Goal: Task Accomplishment & Management: Use online tool/utility

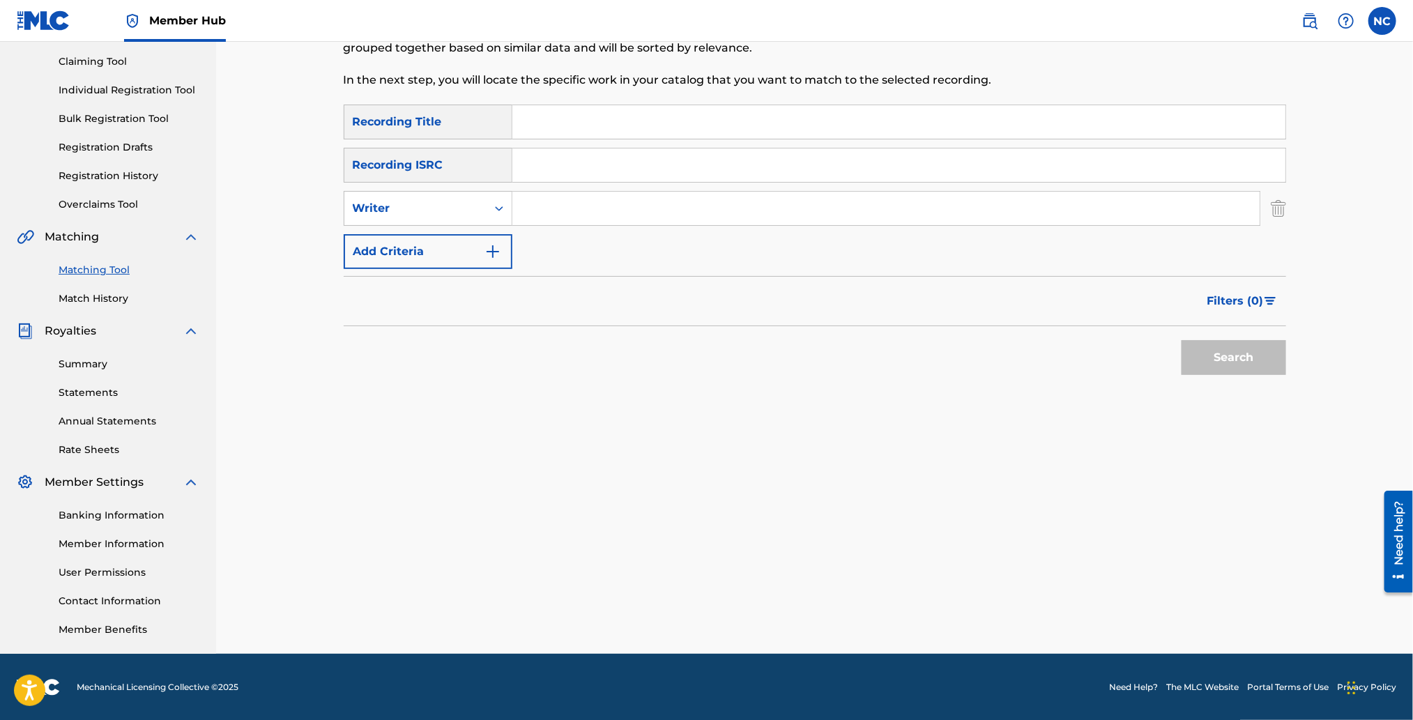
click at [549, 211] on input "Search Form" at bounding box center [885, 208] width 747 height 33
type input "[PERSON_NAME]"
click at [1209, 360] on button "Search" at bounding box center [1234, 357] width 105 height 35
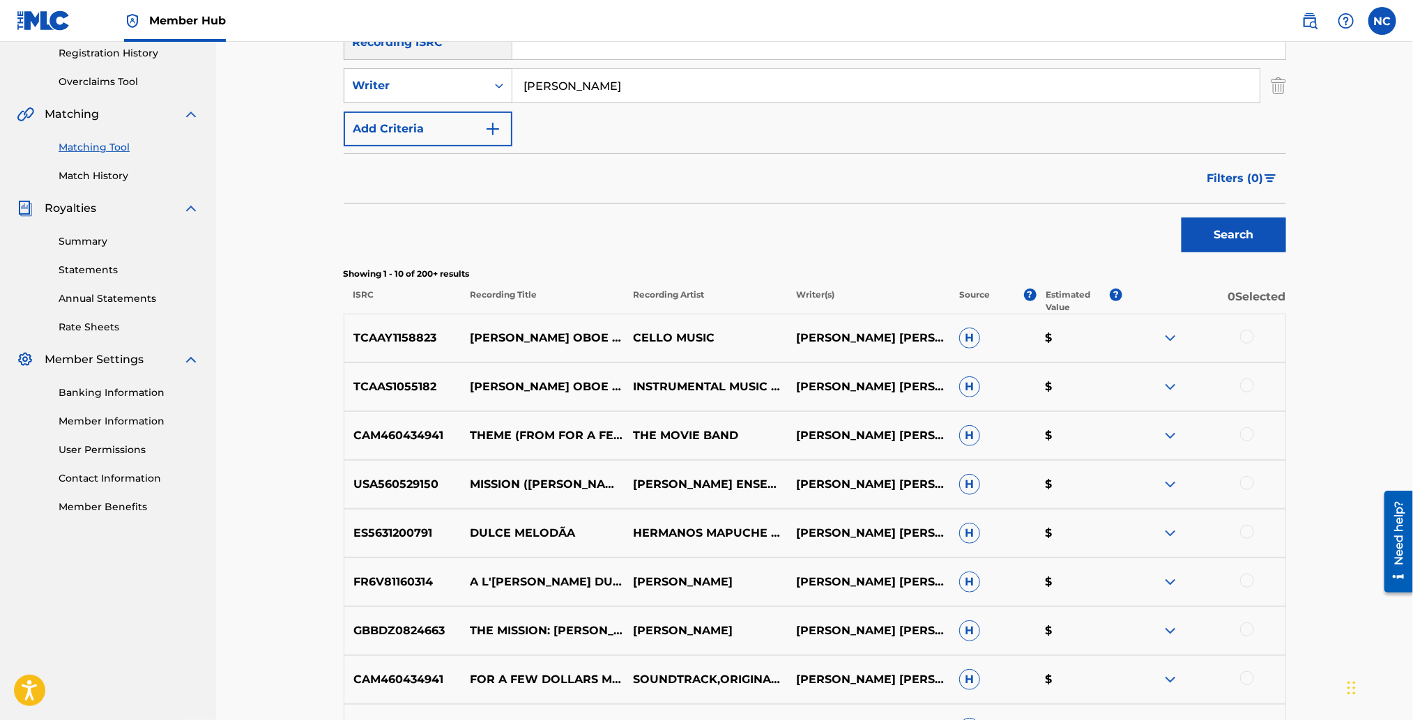
scroll to position [144, 0]
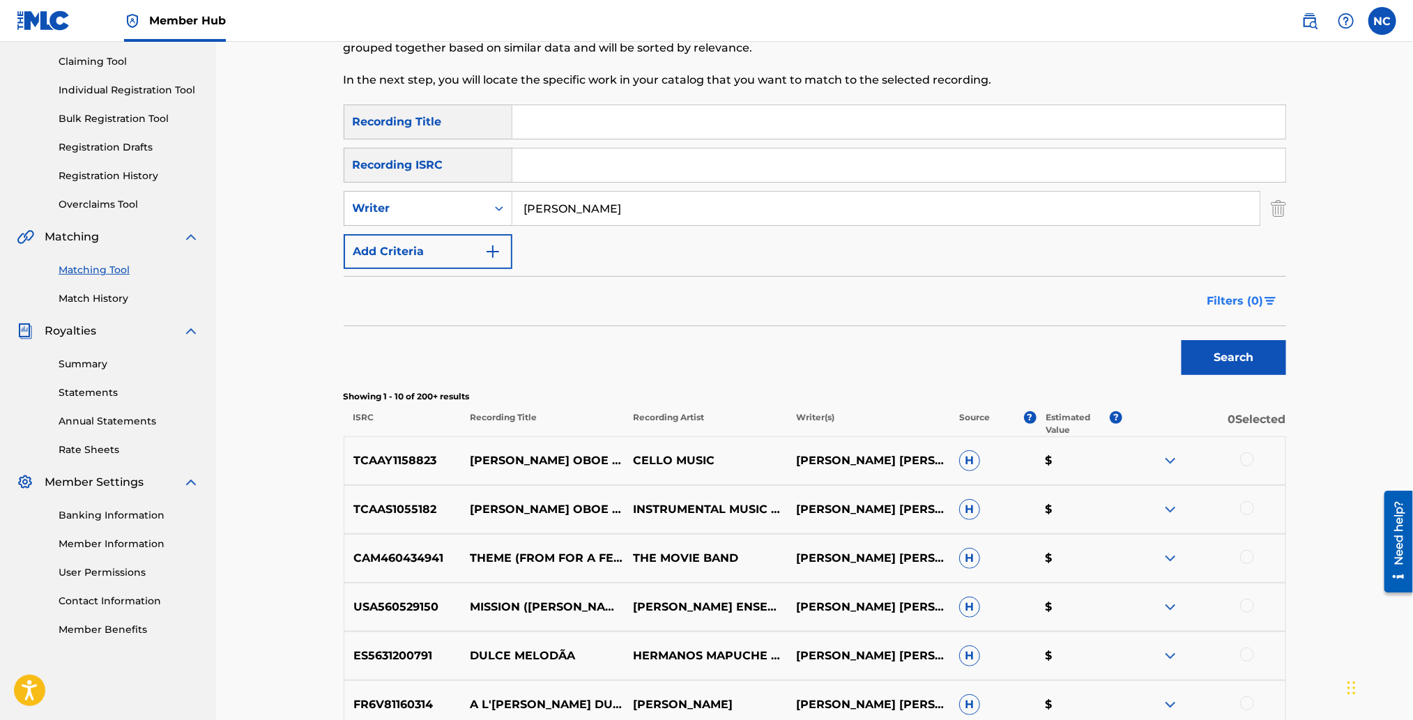
click at [1246, 303] on span "Filters ( 0 )" at bounding box center [1235, 301] width 56 height 17
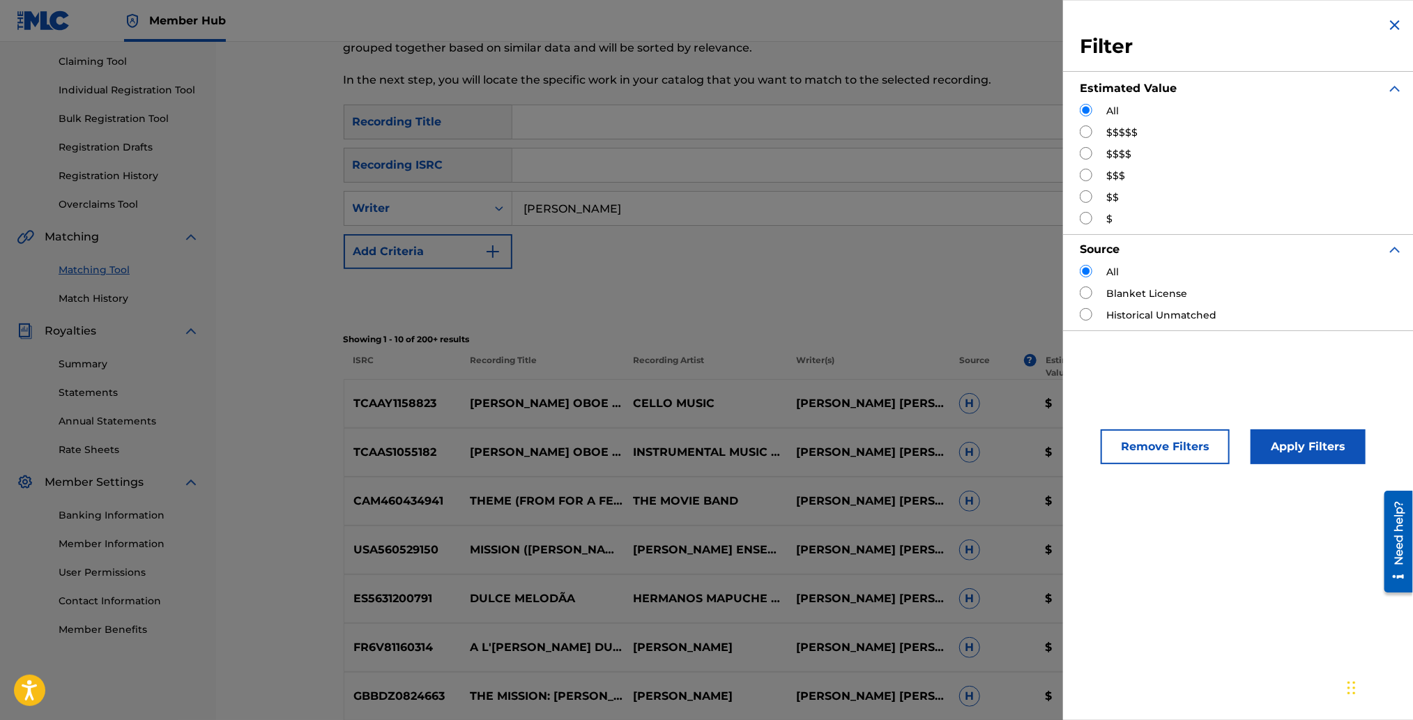
click at [1089, 155] on input "Search Form" at bounding box center [1086, 153] width 13 height 13
radio input "true"
click at [1297, 436] on button "Apply Filters" at bounding box center [1308, 446] width 115 height 35
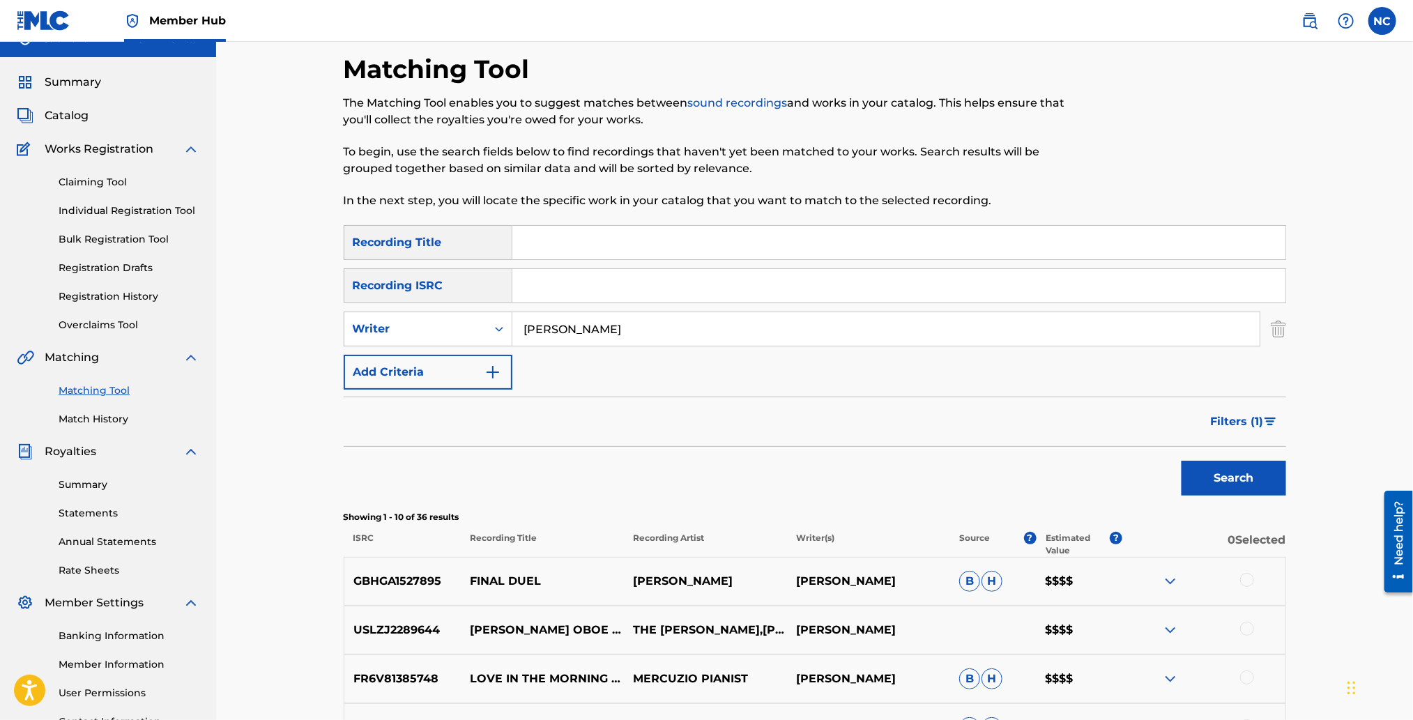
scroll to position [0, 0]
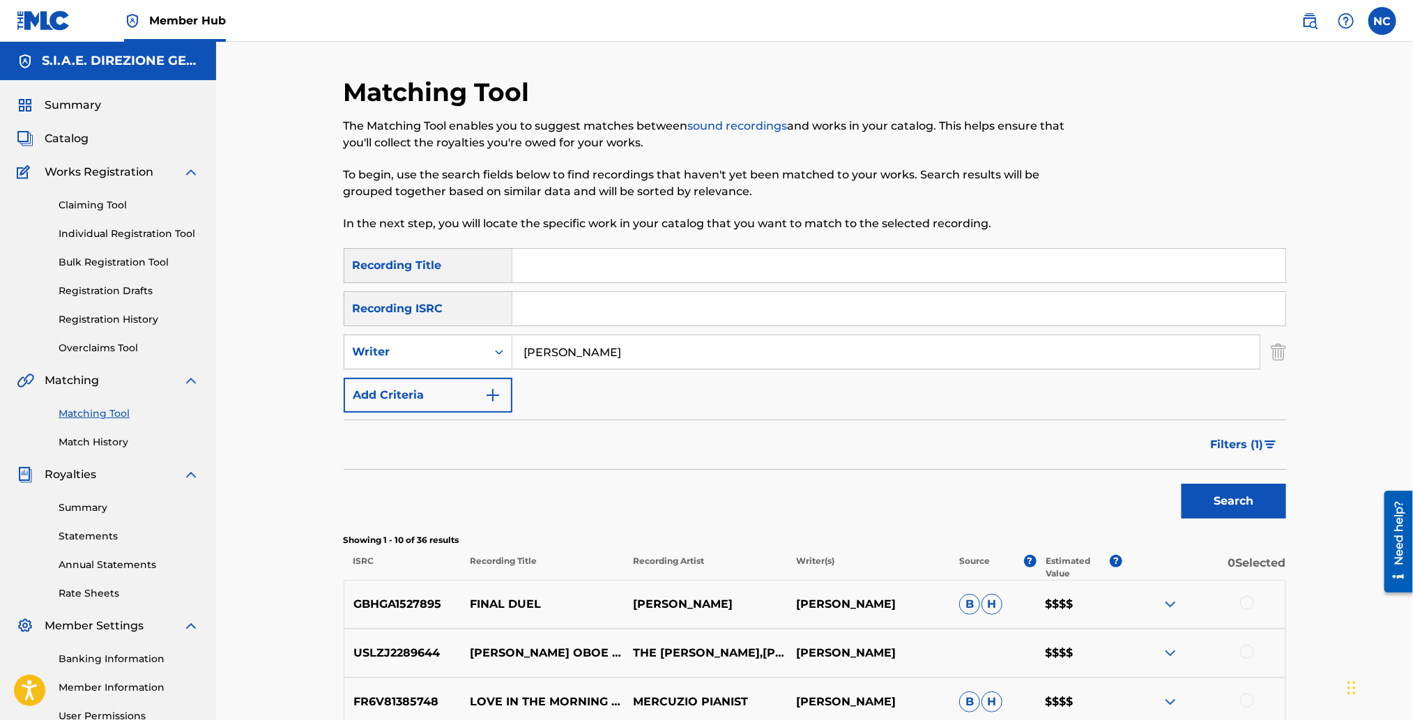
click at [636, 268] on input "Search Form" at bounding box center [898, 265] width 773 height 33
type input "IL MERCENARIO"
click at [1182, 484] on button "Search" at bounding box center [1234, 501] width 105 height 35
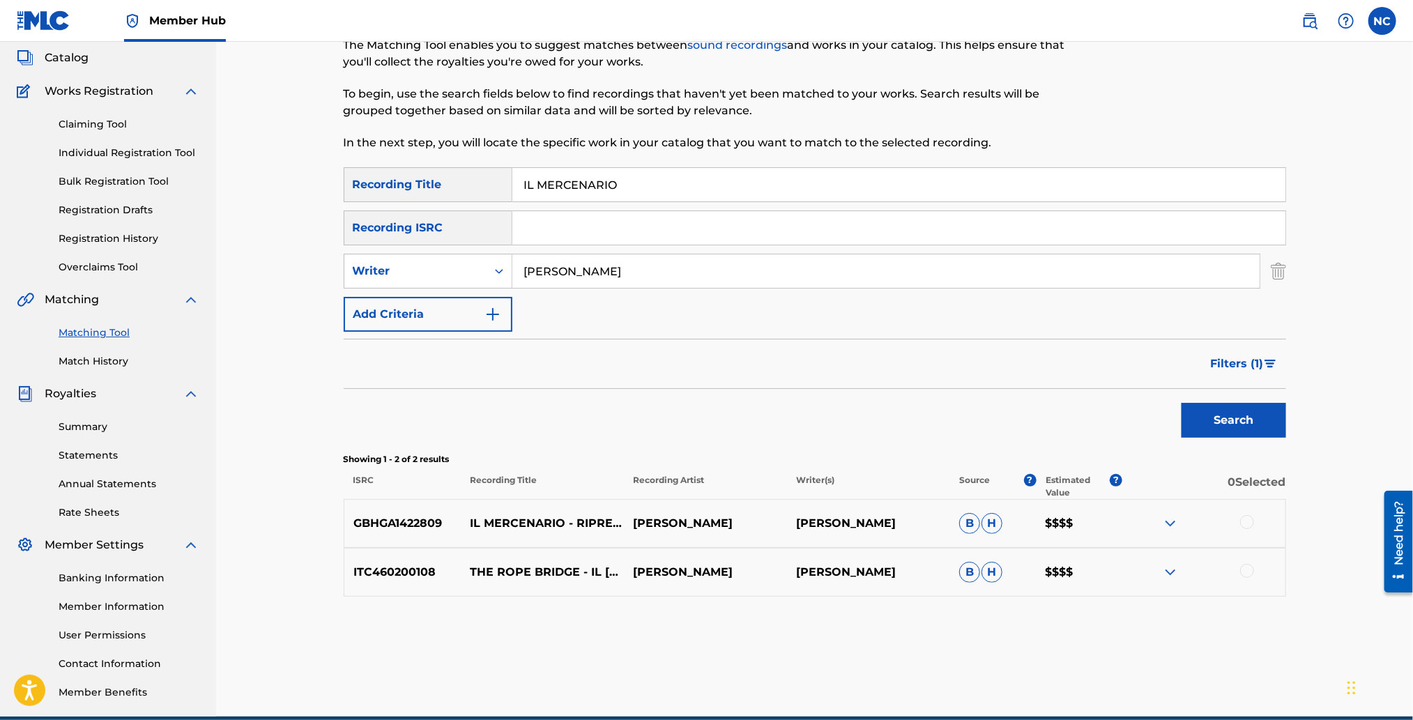
scroll to position [144, 0]
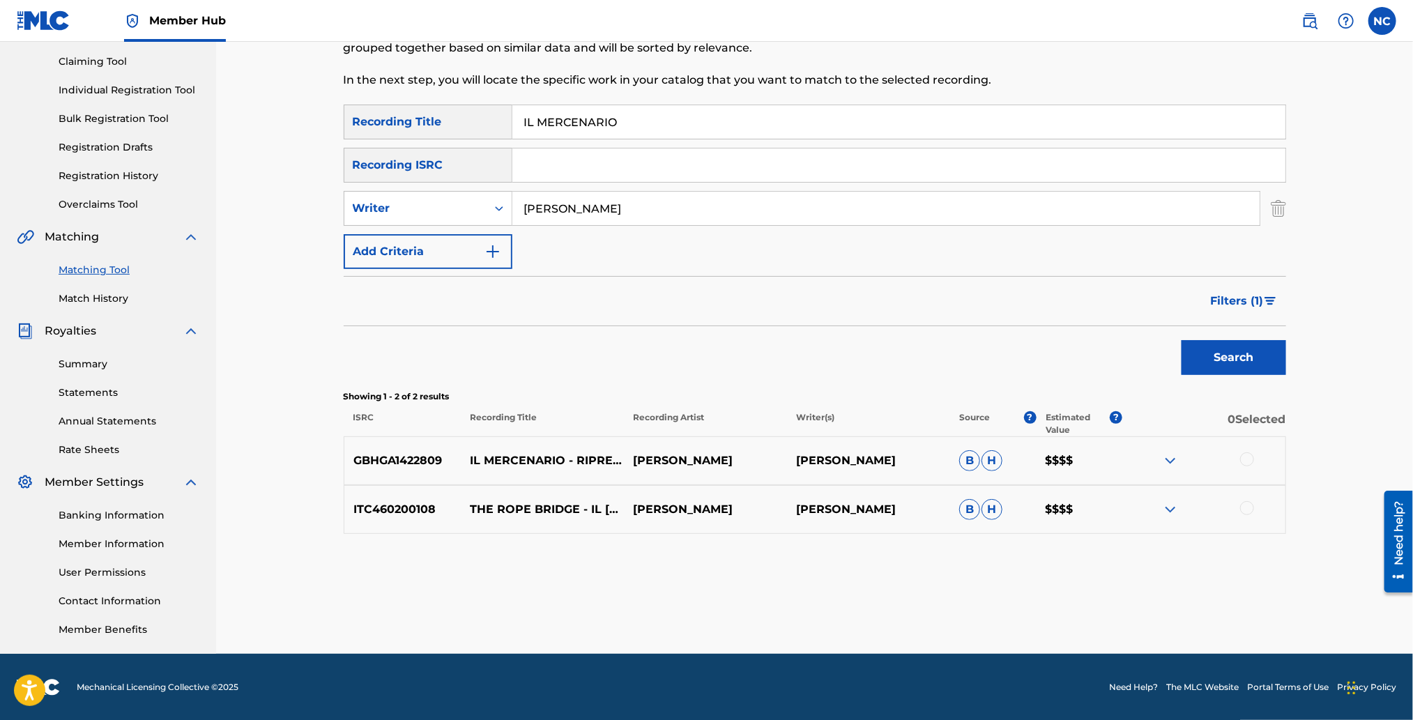
click at [1250, 452] on div at bounding box center [1247, 459] width 14 height 14
click at [1269, 298] on img "Search Form" at bounding box center [1270, 301] width 12 height 8
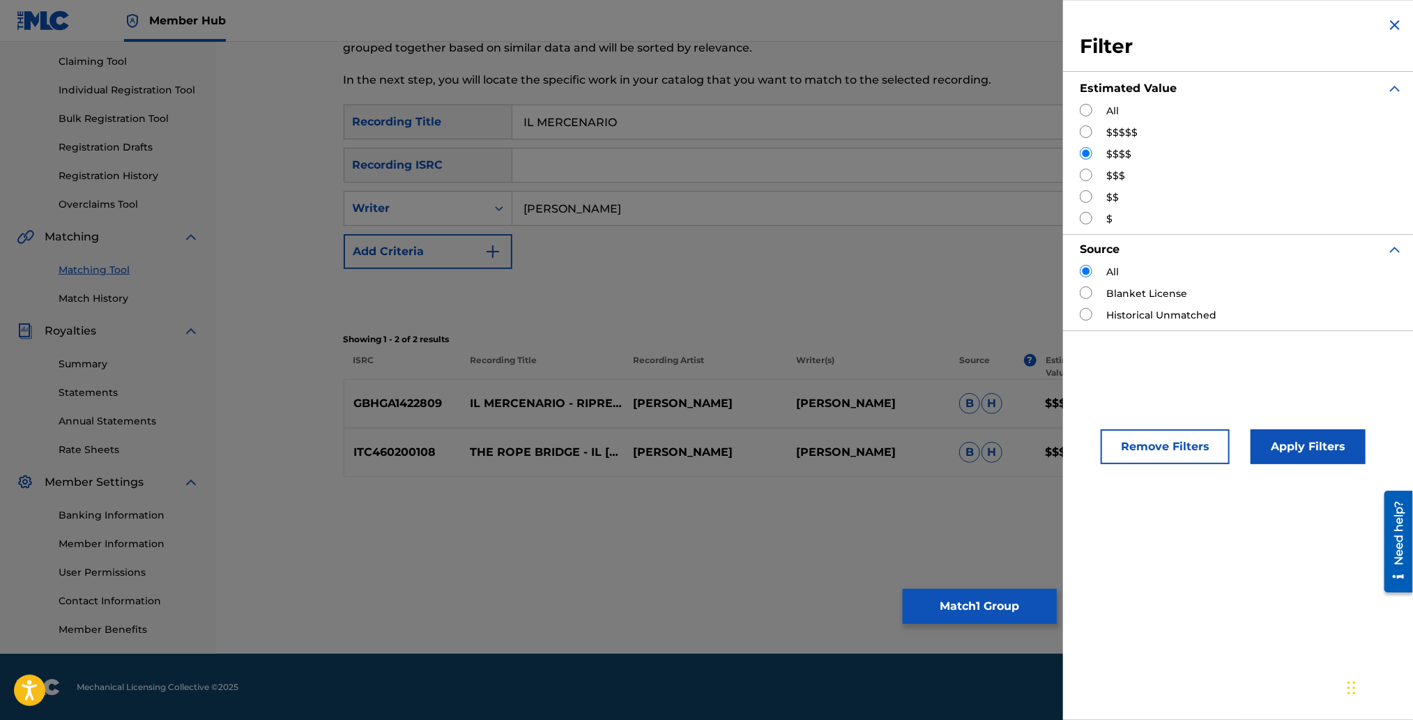
click at [1083, 109] on input "Search Form" at bounding box center [1086, 110] width 13 height 13
radio input "true"
click at [1281, 457] on button "Apply Filters" at bounding box center [1308, 446] width 115 height 35
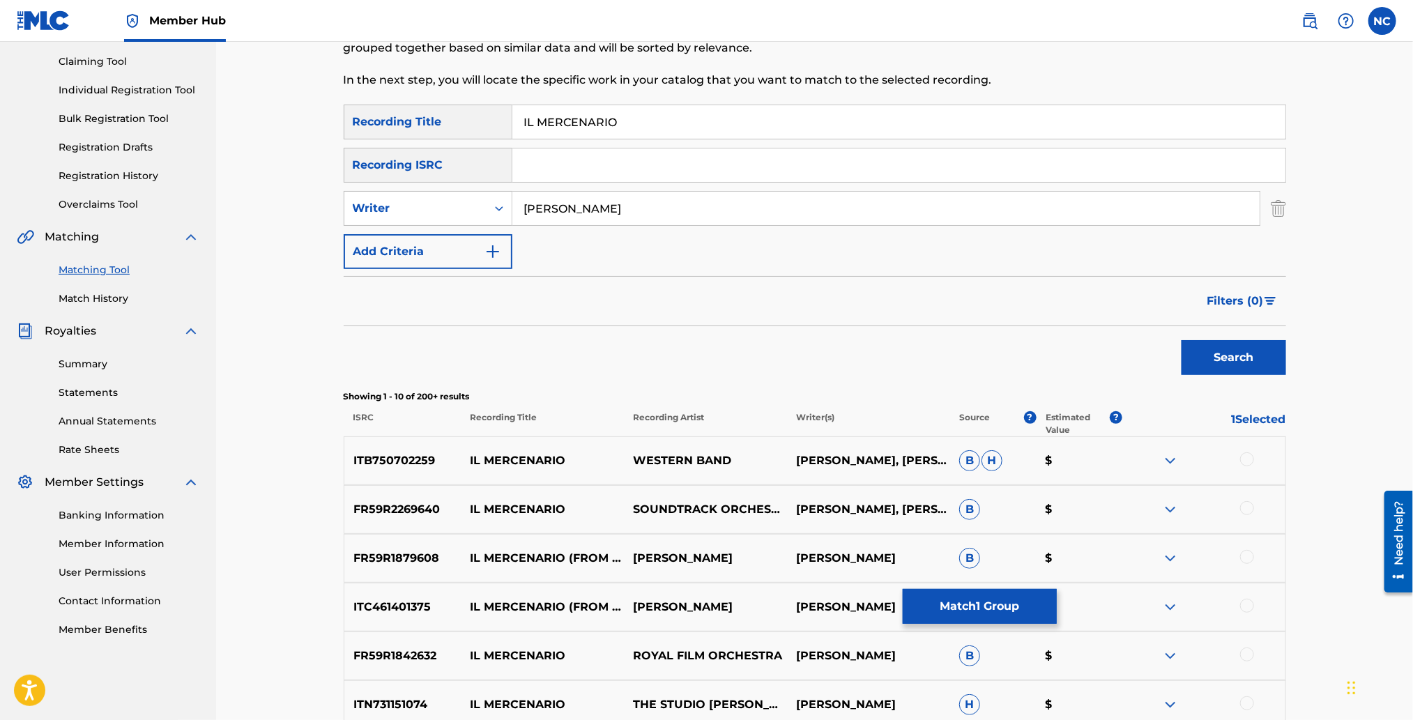
scroll to position [353, 0]
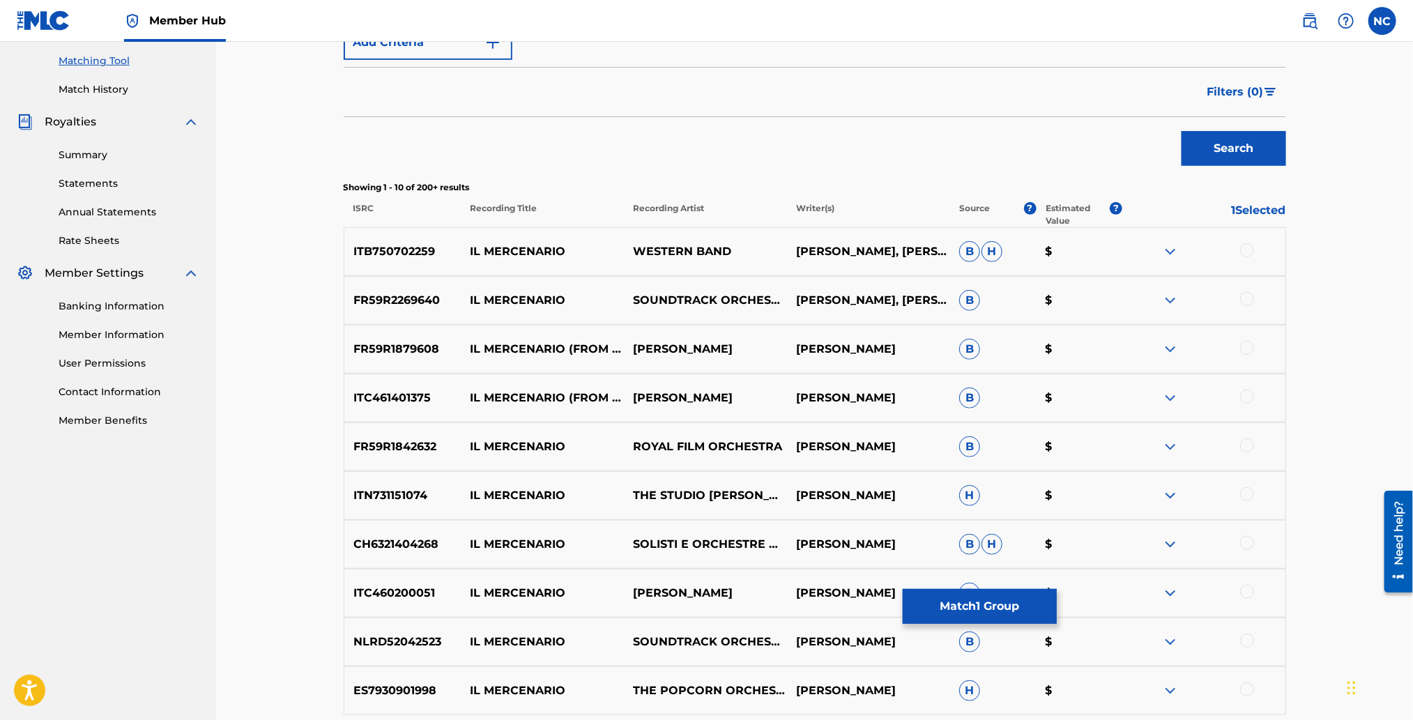
click at [1245, 250] on div at bounding box center [1247, 250] width 14 height 14
click at [1251, 303] on div at bounding box center [1247, 299] width 14 height 14
click at [1241, 345] on div at bounding box center [1247, 348] width 14 height 14
click at [1241, 395] on div at bounding box center [1247, 397] width 14 height 14
click at [1253, 457] on div "FR59R1842632 IL MERCENARIO ROYAL FILM ORCHESTRA ENNIO MORRICONE B $" at bounding box center [815, 446] width 942 height 49
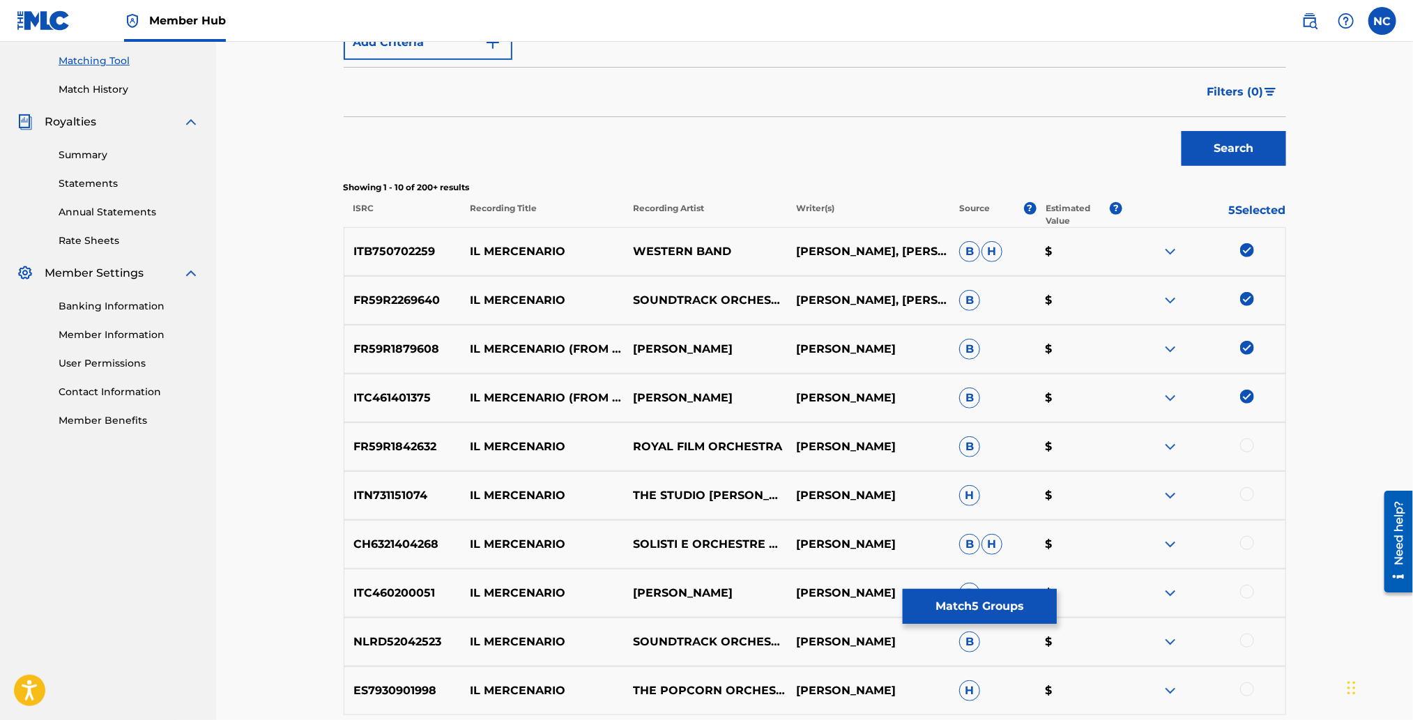
click at [1249, 449] on div at bounding box center [1247, 445] width 14 height 14
click at [1249, 492] on div at bounding box center [1247, 494] width 14 height 14
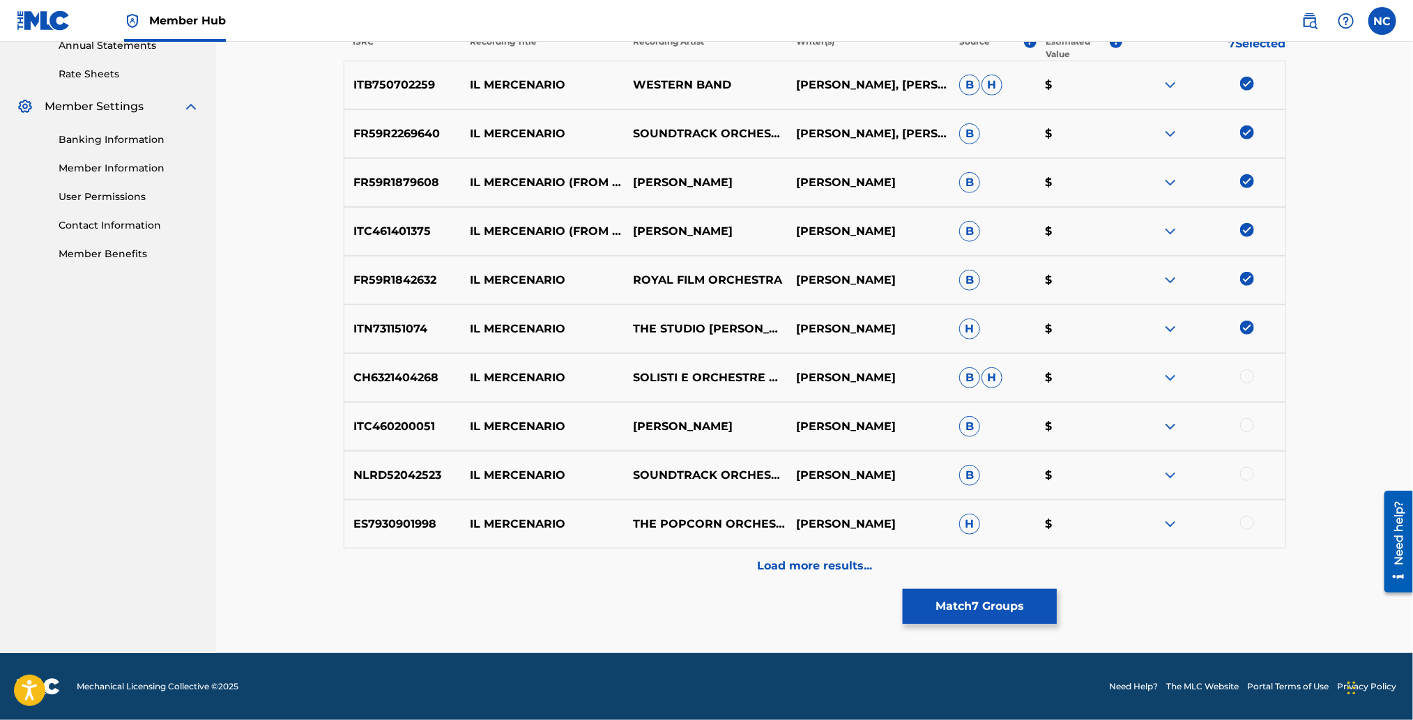
click at [1244, 380] on div at bounding box center [1247, 376] width 14 height 14
click at [1245, 419] on div at bounding box center [1247, 425] width 14 height 14
click at [1246, 468] on div at bounding box center [1247, 474] width 14 height 14
click at [1247, 517] on div at bounding box center [1247, 523] width 14 height 14
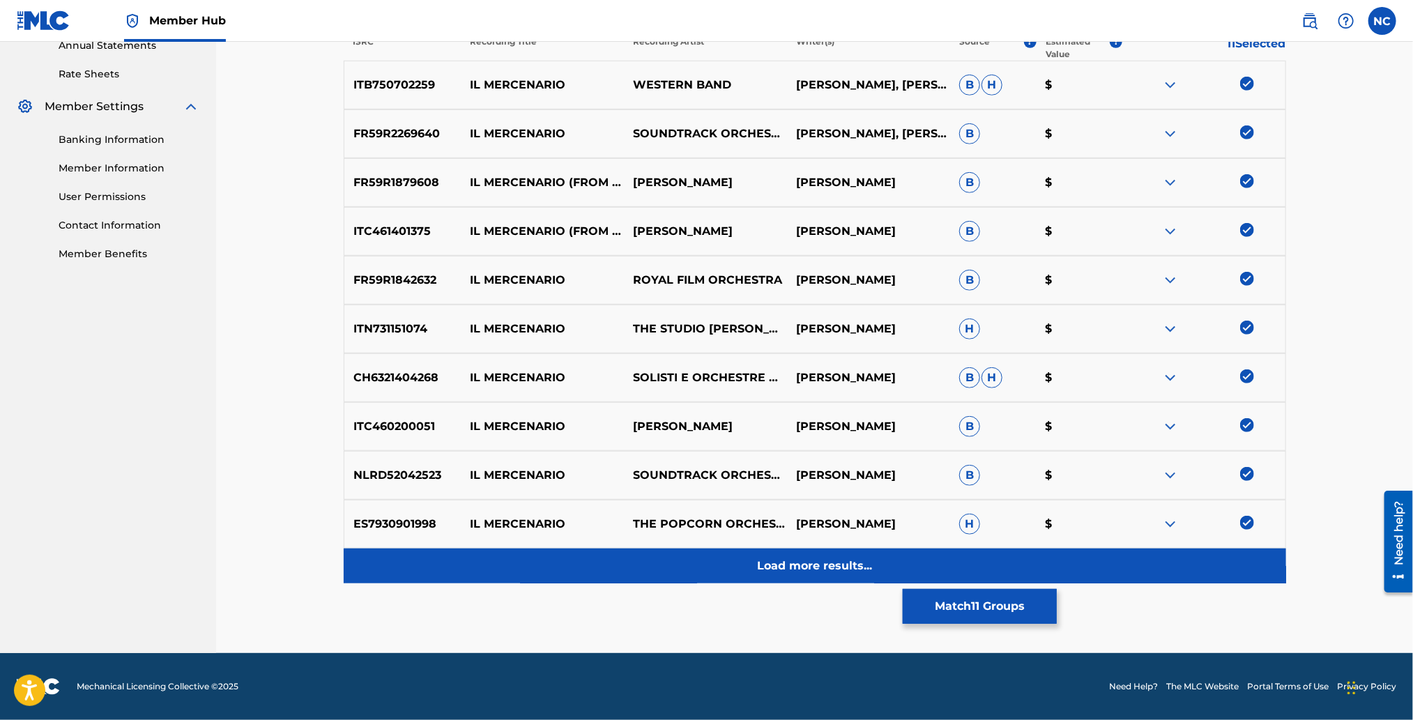
click at [884, 561] on div "Load more results..." at bounding box center [815, 566] width 942 height 35
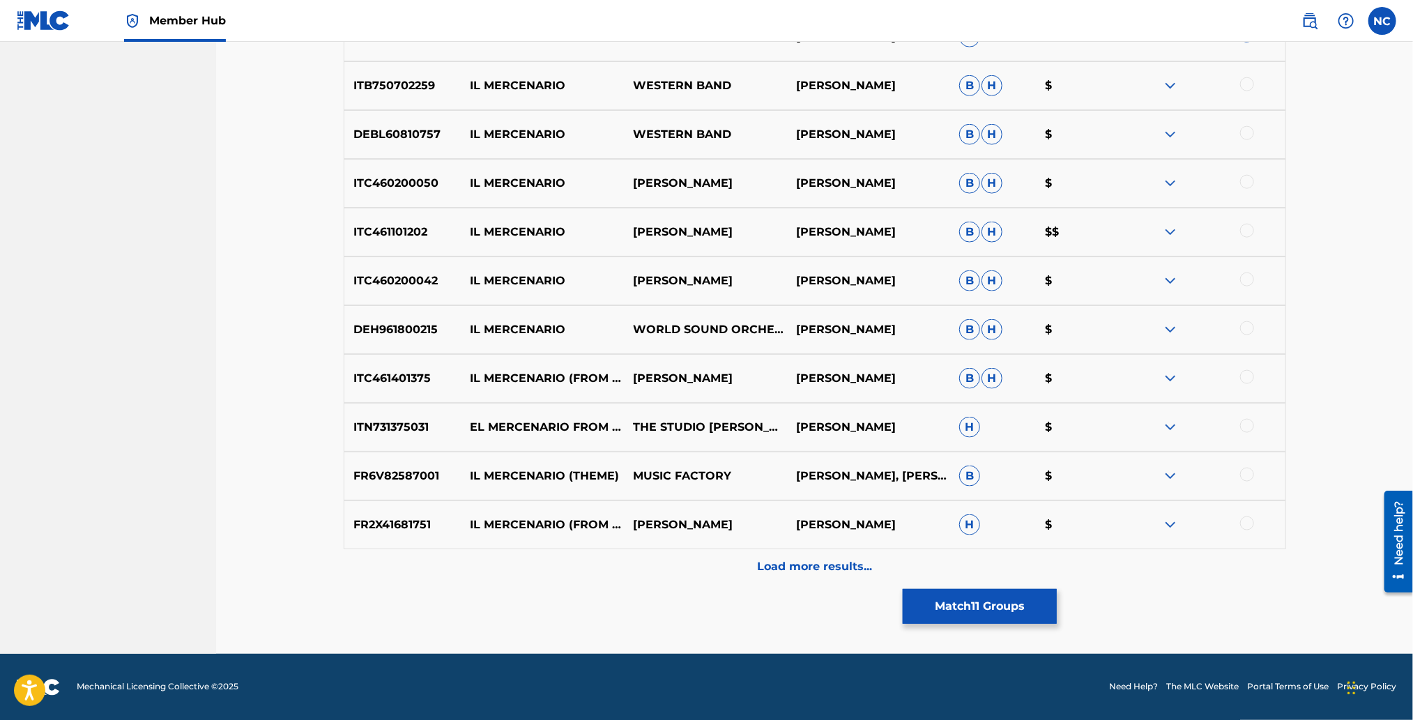
scroll to position [797, 0]
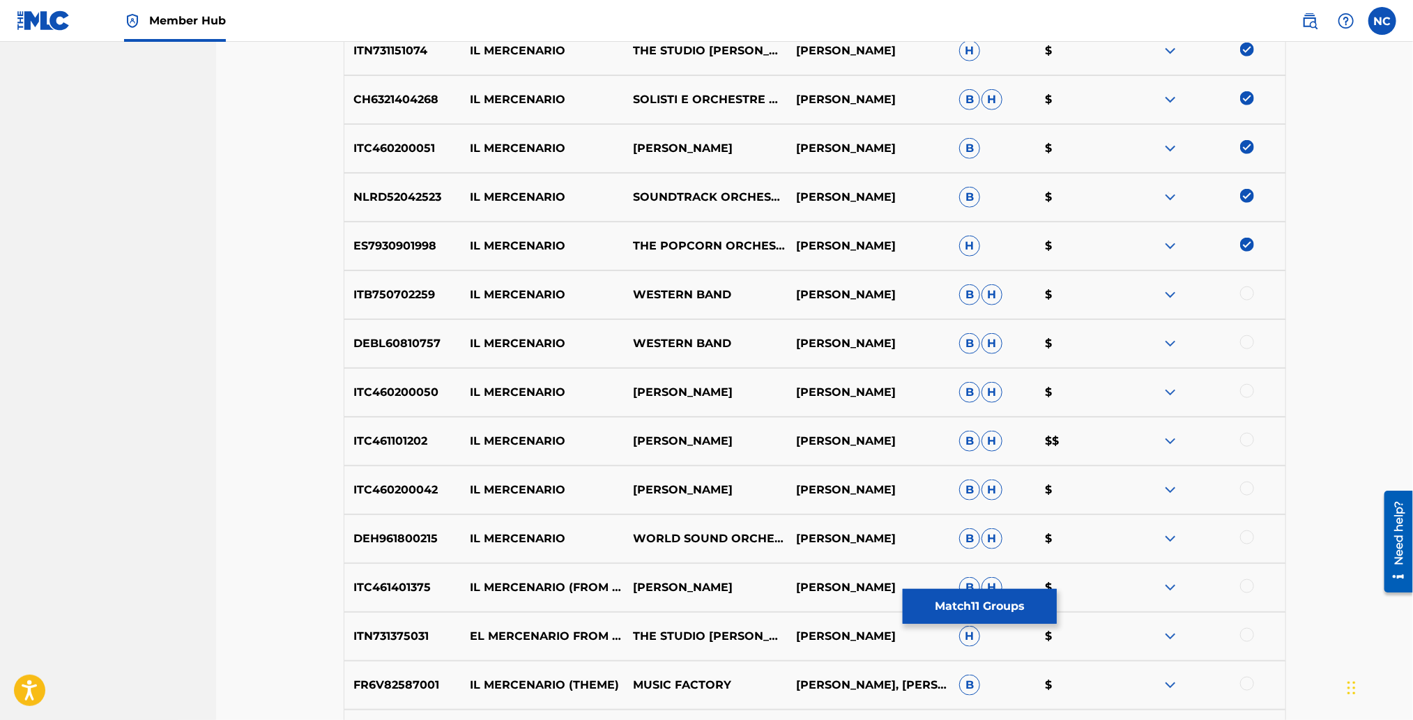
click at [1250, 293] on div at bounding box center [1247, 293] width 14 height 14
click at [1250, 342] on div at bounding box center [1247, 342] width 14 height 14
click at [1256, 387] on div at bounding box center [1203, 392] width 163 height 17
click at [1249, 397] on div at bounding box center [1203, 392] width 163 height 17
click at [1244, 434] on div at bounding box center [1247, 440] width 14 height 14
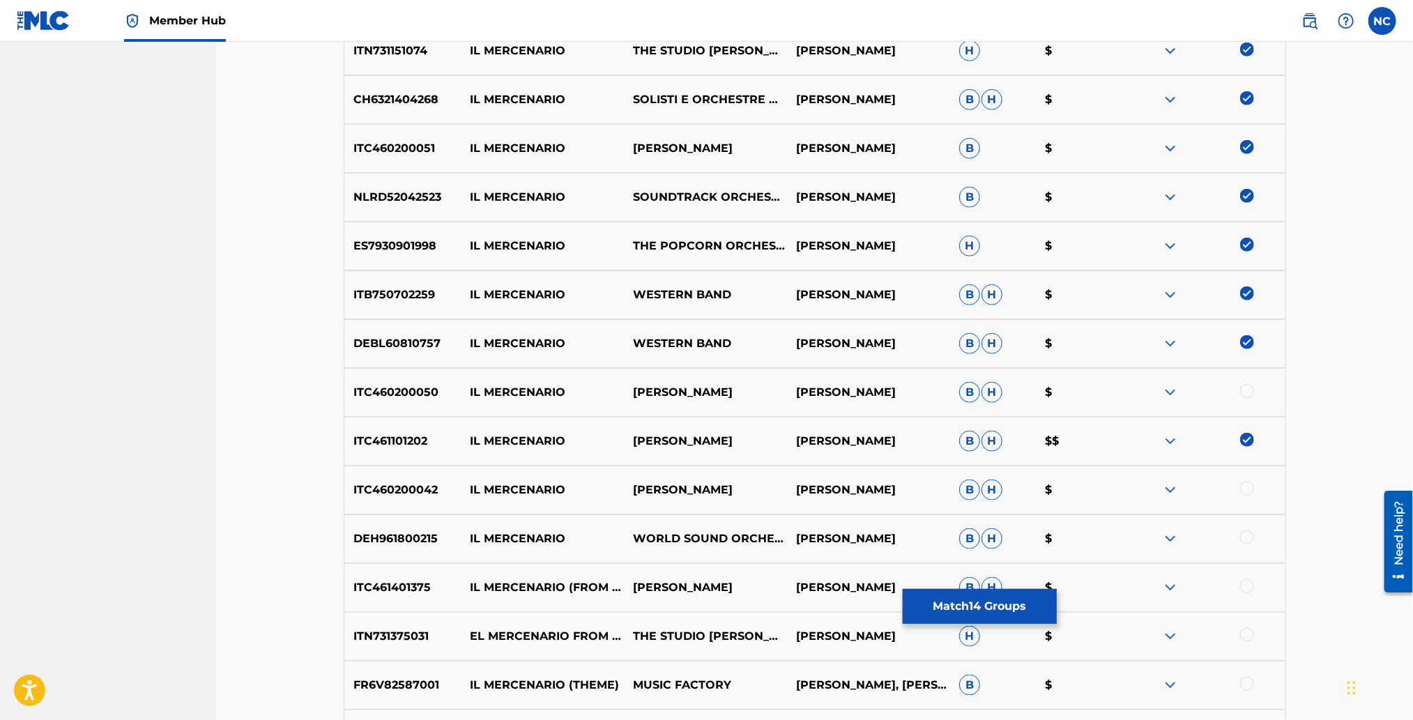
click at [1246, 389] on div at bounding box center [1247, 391] width 14 height 14
click at [1245, 484] on div at bounding box center [1247, 489] width 14 height 14
click at [1248, 549] on div "DEH961800215 IL MERCENARIO WORLD SOUND ORCHESTRA ENNIO MORRICONE B H $" at bounding box center [815, 538] width 942 height 49
click at [1244, 586] on div at bounding box center [1247, 586] width 14 height 14
click at [1245, 537] on div at bounding box center [1247, 537] width 14 height 14
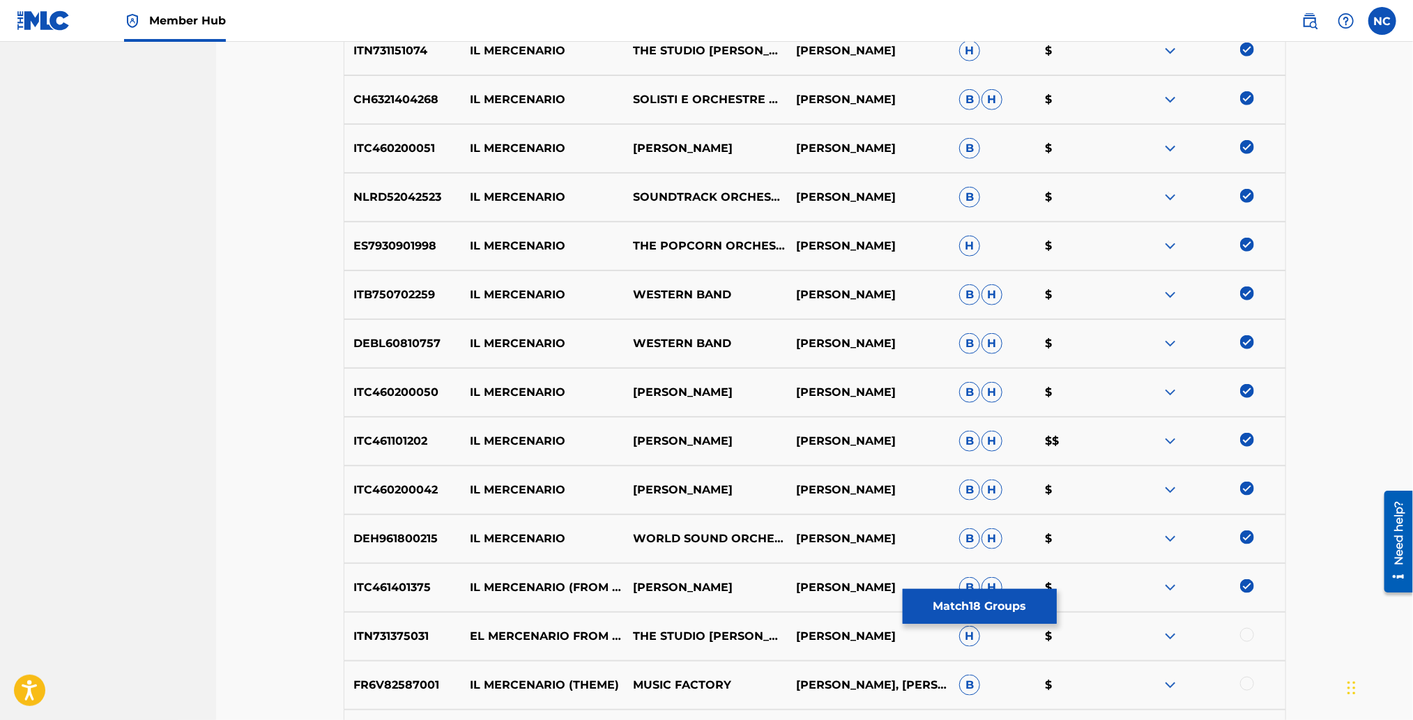
click at [1241, 633] on div at bounding box center [1247, 635] width 14 height 14
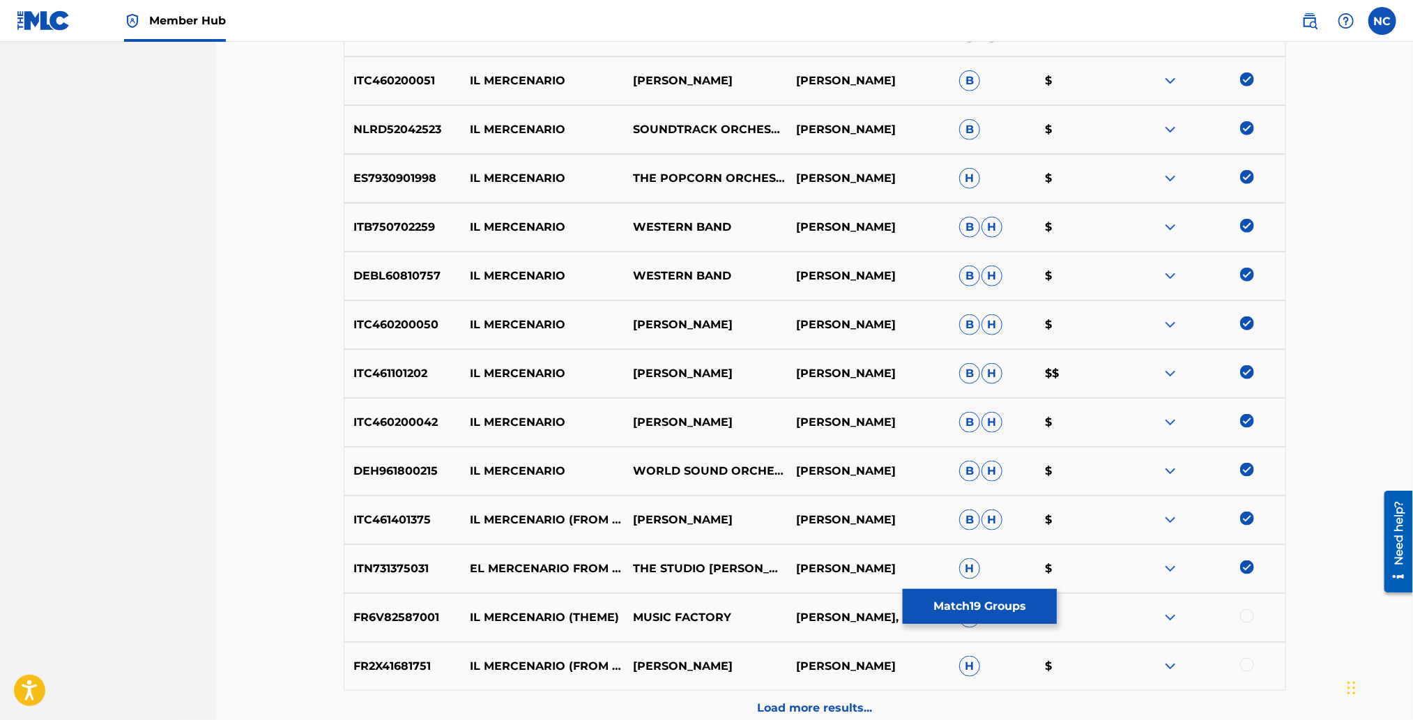
scroll to position [902, 0]
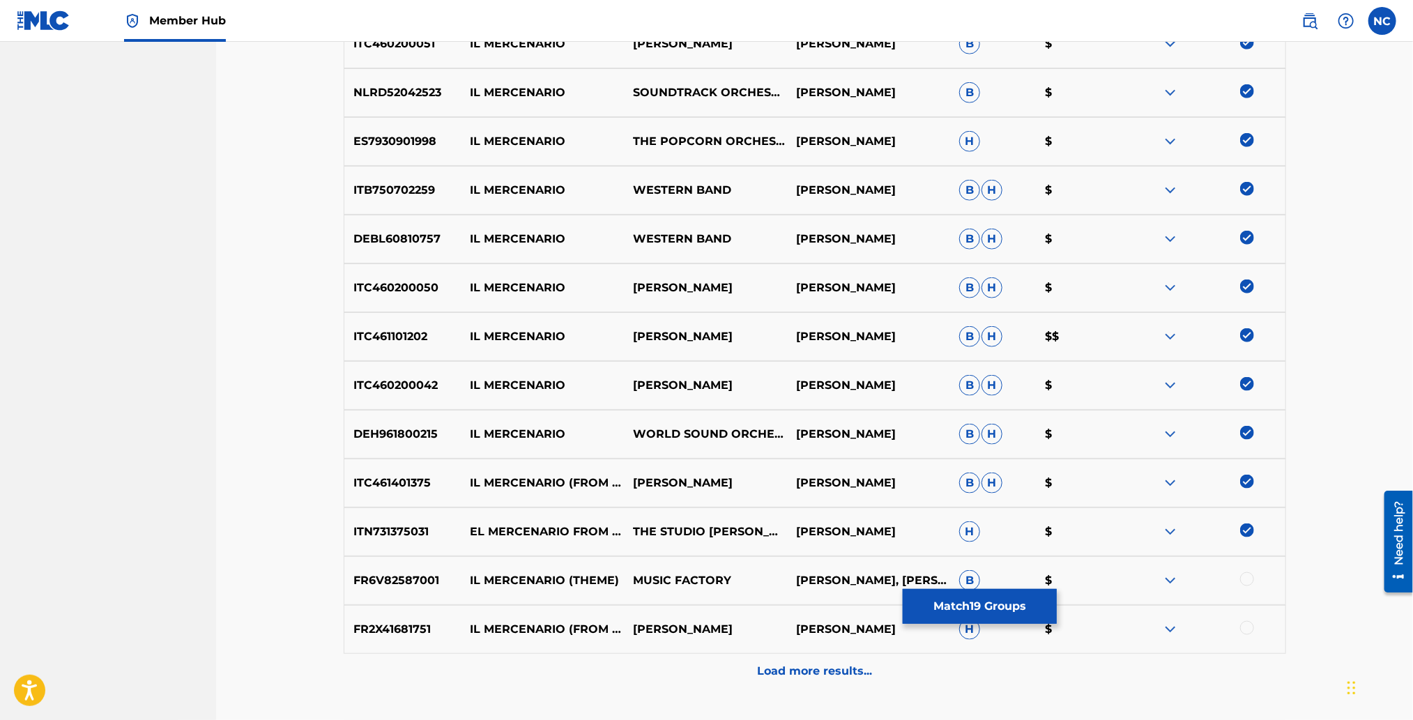
click at [1245, 572] on div at bounding box center [1247, 579] width 14 height 14
click at [1249, 629] on div at bounding box center [1247, 628] width 14 height 14
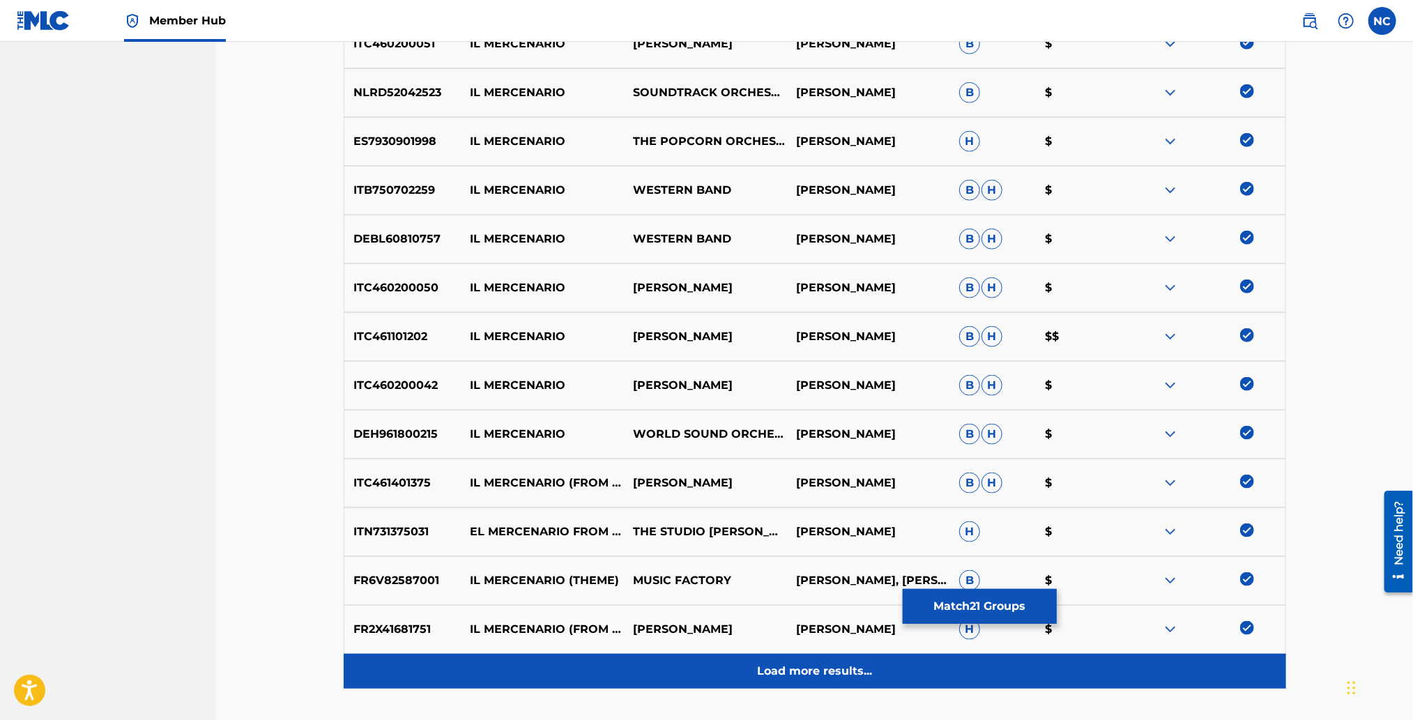
click at [918, 673] on div "Load more results..." at bounding box center [815, 671] width 942 height 35
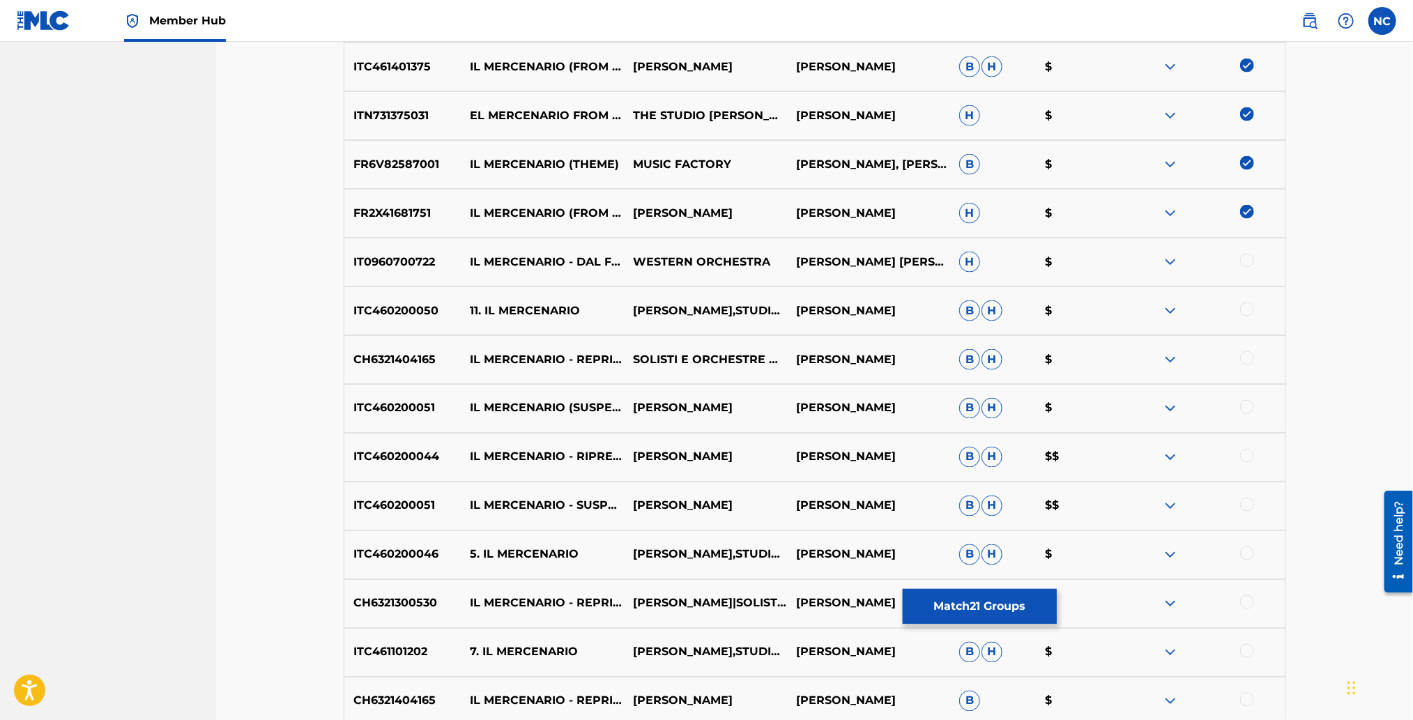
scroll to position [1425, 0]
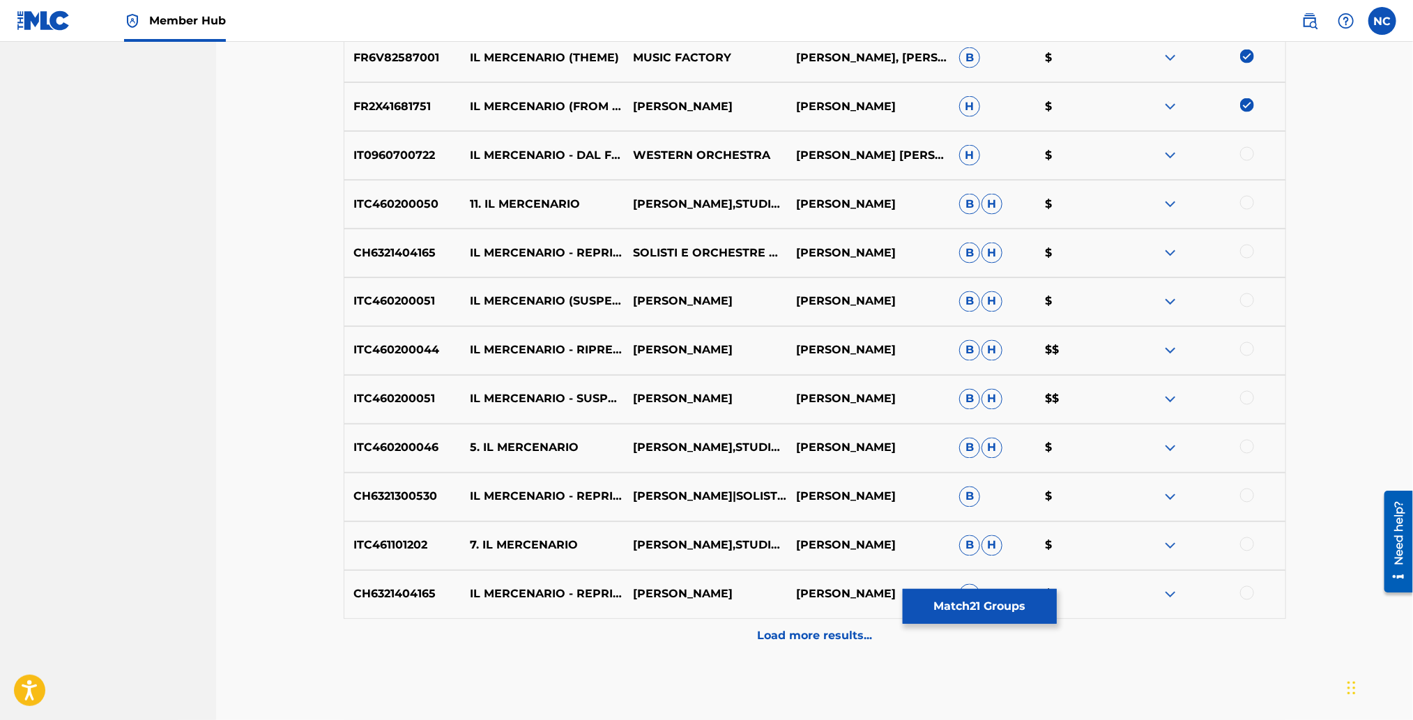
click at [1244, 593] on div at bounding box center [1247, 593] width 14 height 14
click at [1245, 554] on div "ITC461101202 7. IL MERCENARIO ENNIO MORRICONE,STUDIO ORCHESTRA ENNIO MORRICONE …" at bounding box center [815, 545] width 942 height 49
click at [1247, 495] on div at bounding box center [1247, 496] width 14 height 14
click at [1247, 435] on div "ITC460200046 5. IL MERCENARIO ENNIO MORRICONE,STUDIO ORCHESTRA ENNIO MORRICONE …" at bounding box center [815, 448] width 942 height 49
click at [1247, 395] on div at bounding box center [1247, 398] width 14 height 14
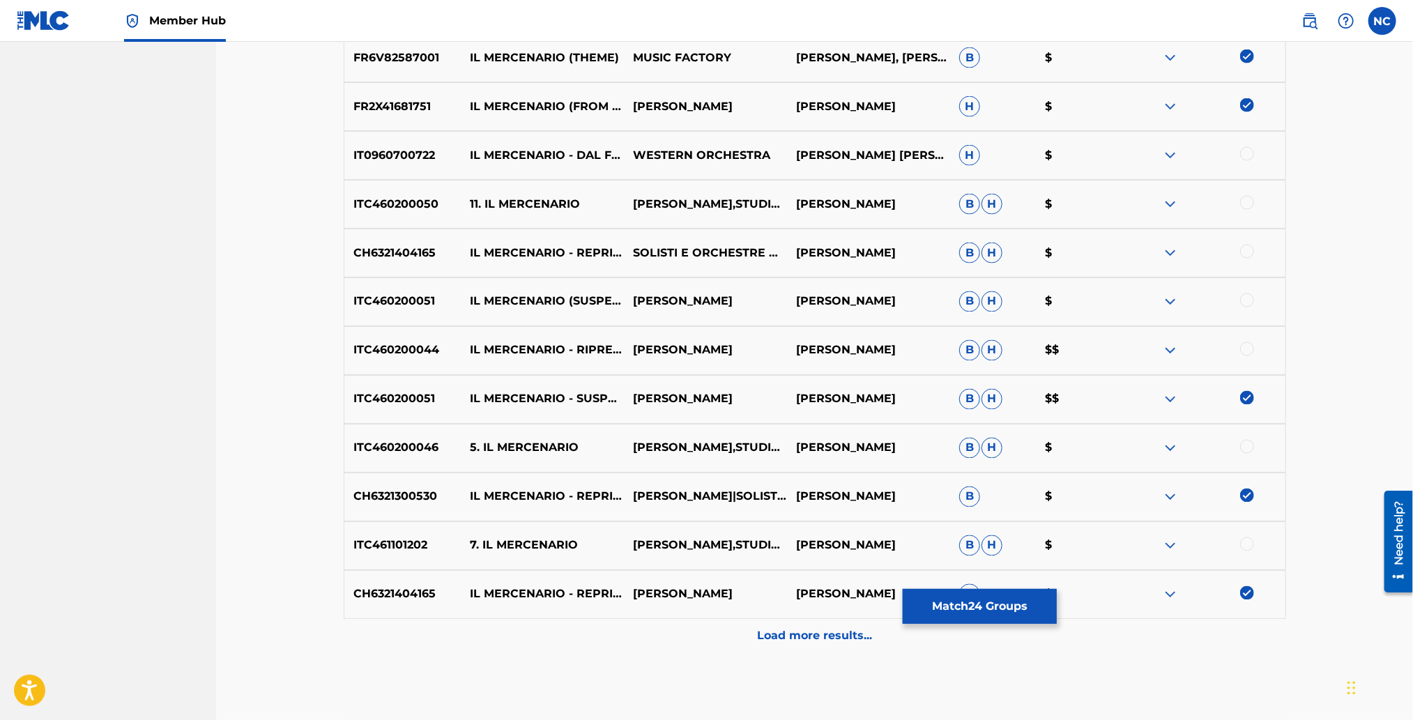
click at [1247, 349] on div at bounding box center [1247, 349] width 14 height 14
click at [1246, 296] on div at bounding box center [1247, 300] width 14 height 14
drag, startPoint x: 1246, startPoint y: 254, endPoint x: 1246, endPoint y: 224, distance: 29.3
click at [1246, 247] on div at bounding box center [1247, 252] width 14 height 14
click at [1244, 213] on div "ITC460200050 11. IL MERCENARIO ENNIO MORRICONE,STUDIO ORCHESTRA ENNIO MORRICONE…" at bounding box center [815, 204] width 942 height 49
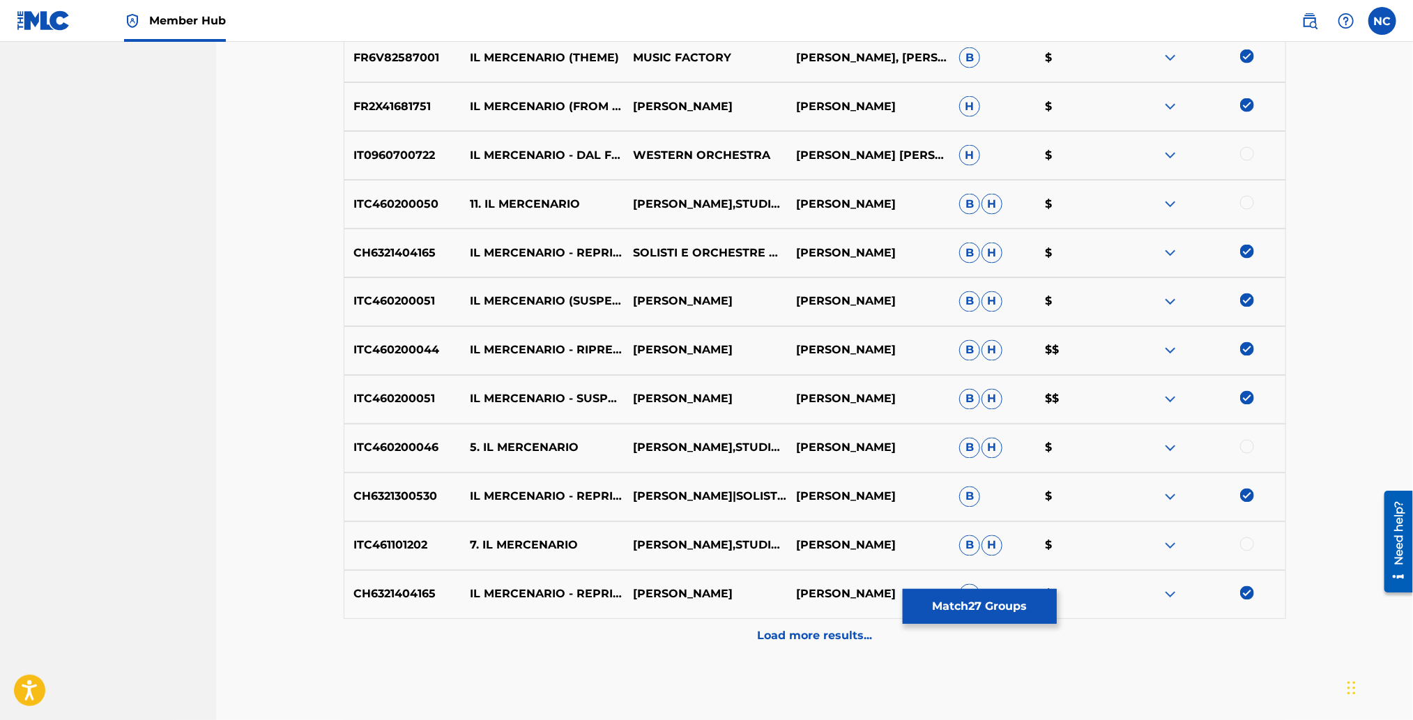
click at [1245, 207] on div at bounding box center [1247, 203] width 14 height 14
click at [1241, 153] on div at bounding box center [1247, 154] width 14 height 14
click at [1247, 444] on div at bounding box center [1247, 447] width 14 height 14
click at [1247, 549] on div at bounding box center [1247, 544] width 14 height 14
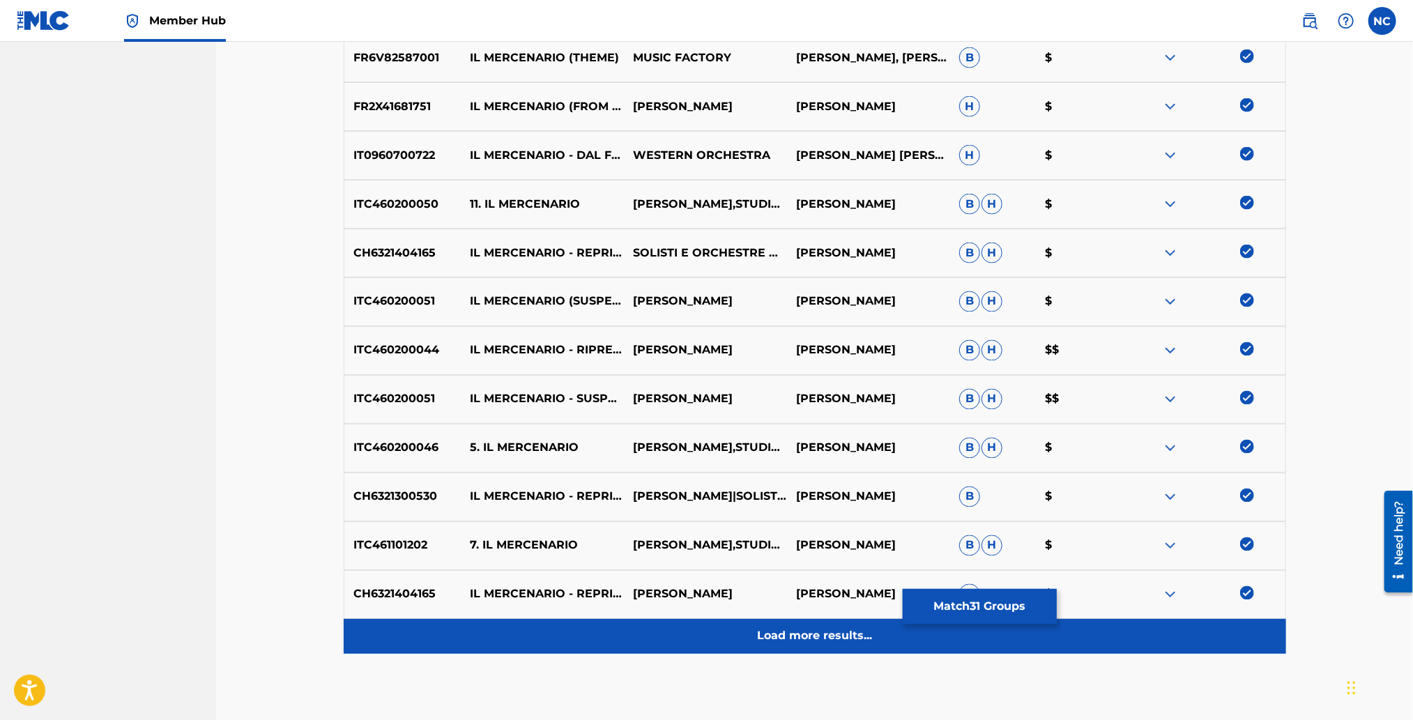
click at [807, 628] on p "Load more results..." at bounding box center [814, 636] width 115 height 17
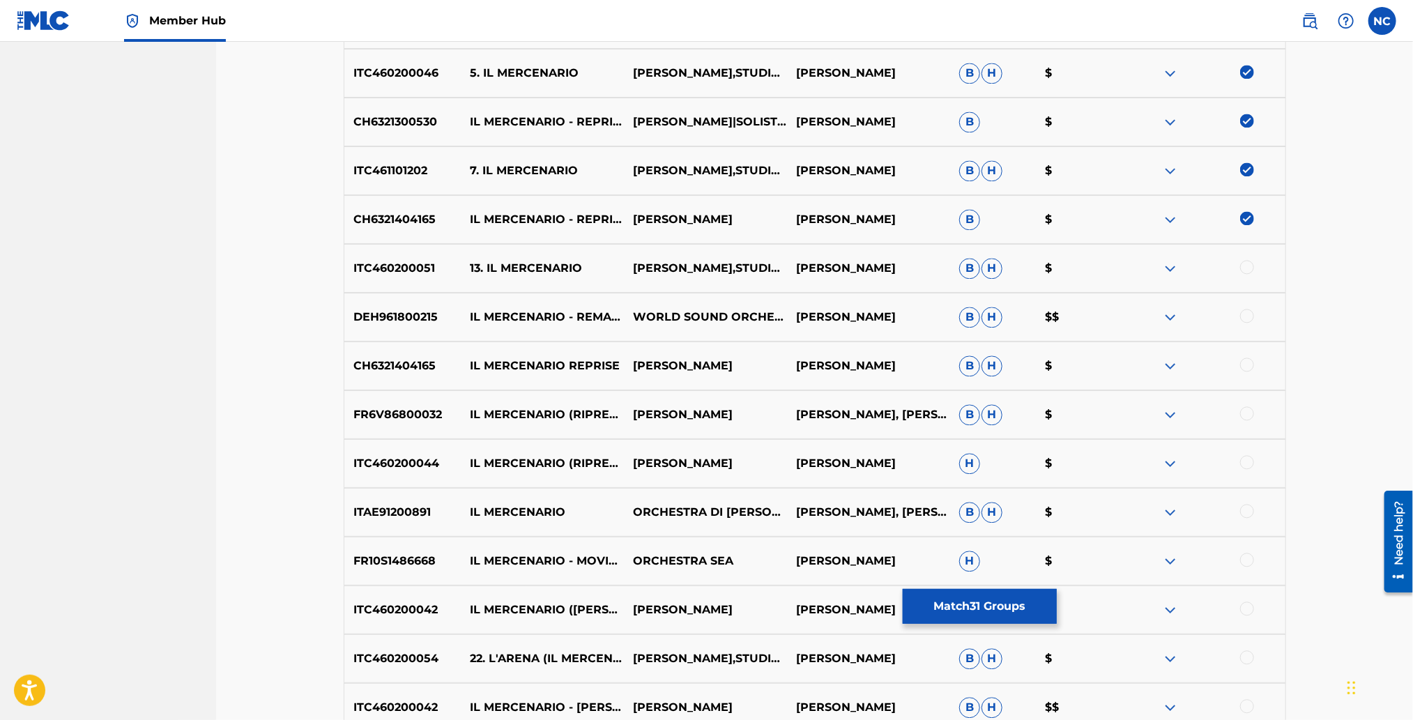
scroll to position [1843, 0]
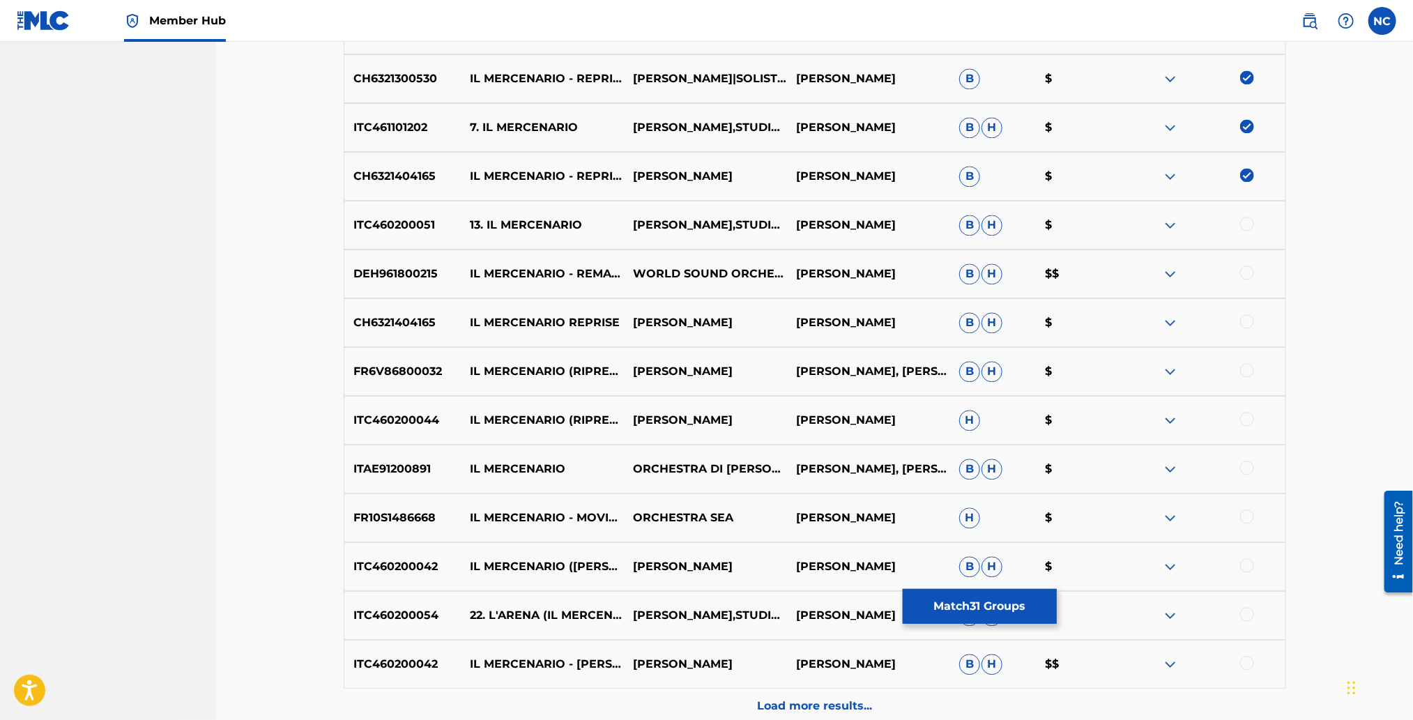
click at [1248, 223] on div at bounding box center [1247, 224] width 14 height 14
click at [1244, 262] on div "DEH961800215 IL MERCENARIO - REMASTERED WORLD SOUND ORCHESTRA ENNIO MORRICONE B…" at bounding box center [815, 274] width 942 height 49
click at [1248, 320] on div at bounding box center [1247, 321] width 14 height 14
click at [1245, 266] on div at bounding box center [1247, 273] width 14 height 14
click at [1246, 364] on div at bounding box center [1247, 370] width 14 height 14
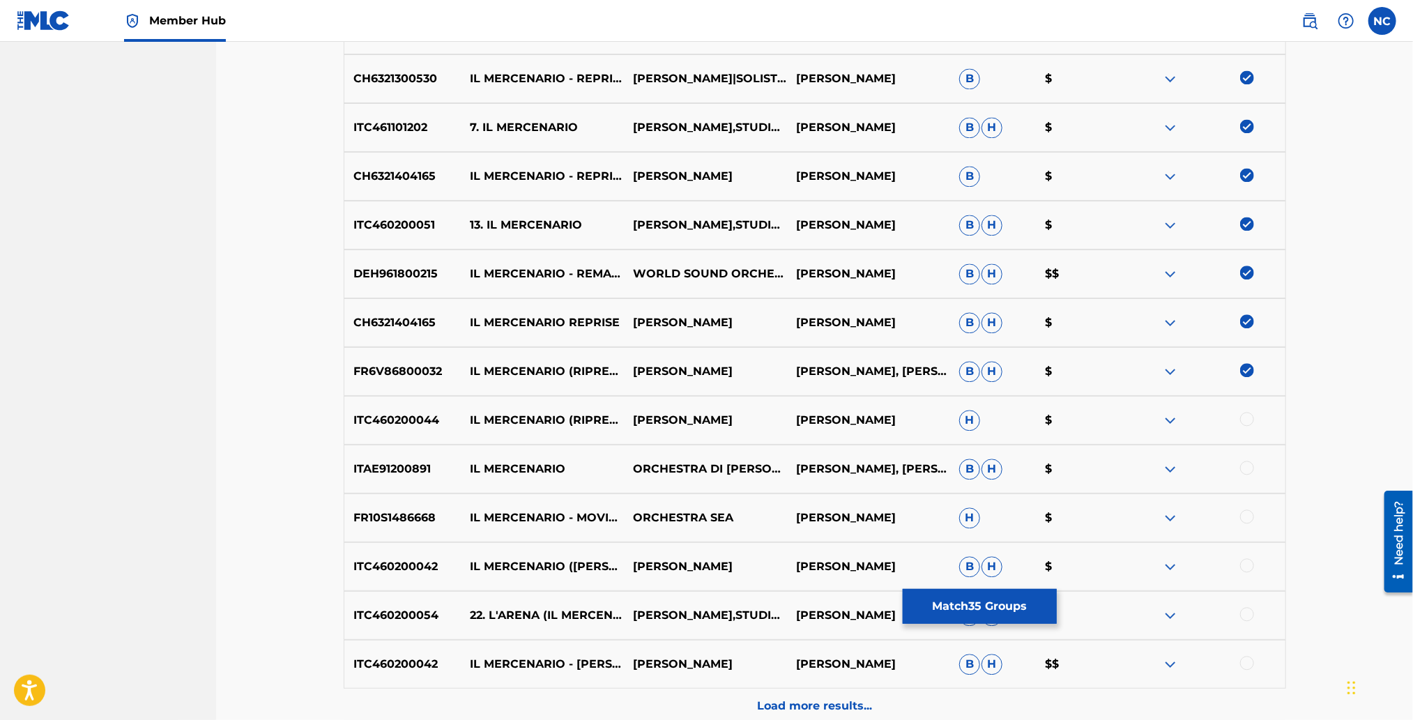
click at [1247, 421] on div at bounding box center [1247, 419] width 14 height 14
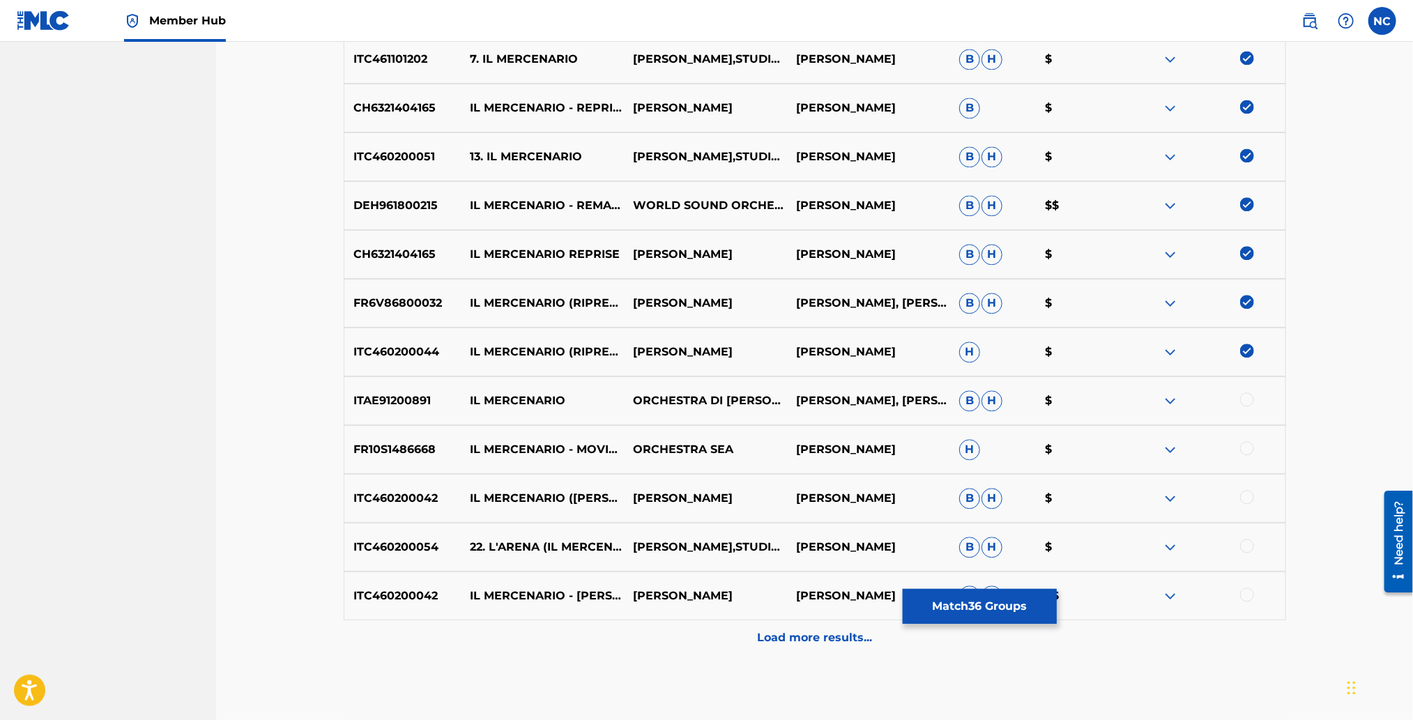
scroll to position [1948, 0]
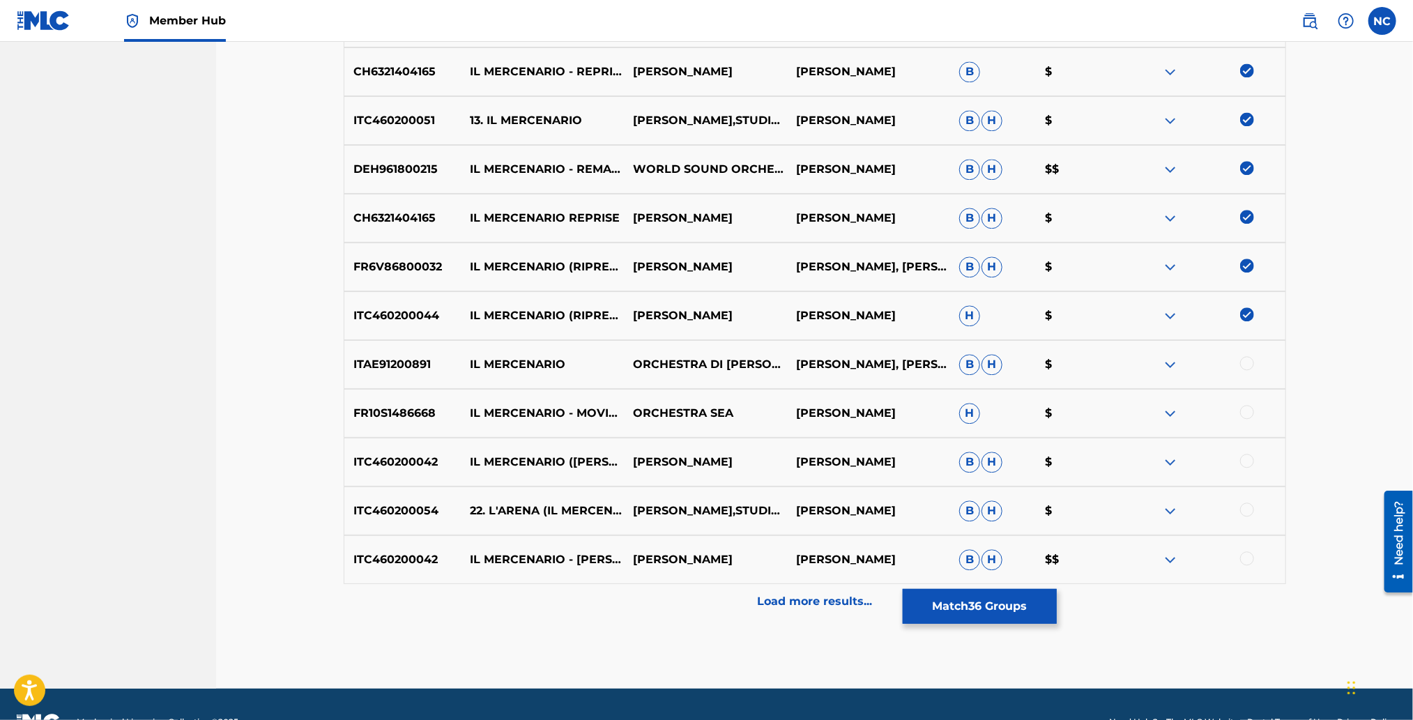
click at [1252, 363] on div at bounding box center [1247, 363] width 14 height 14
click at [1251, 409] on div at bounding box center [1247, 412] width 14 height 14
click at [1249, 459] on div at bounding box center [1247, 461] width 14 height 14
click at [1249, 509] on div at bounding box center [1247, 510] width 14 height 14
click at [1248, 509] on div at bounding box center [1203, 511] width 163 height 17
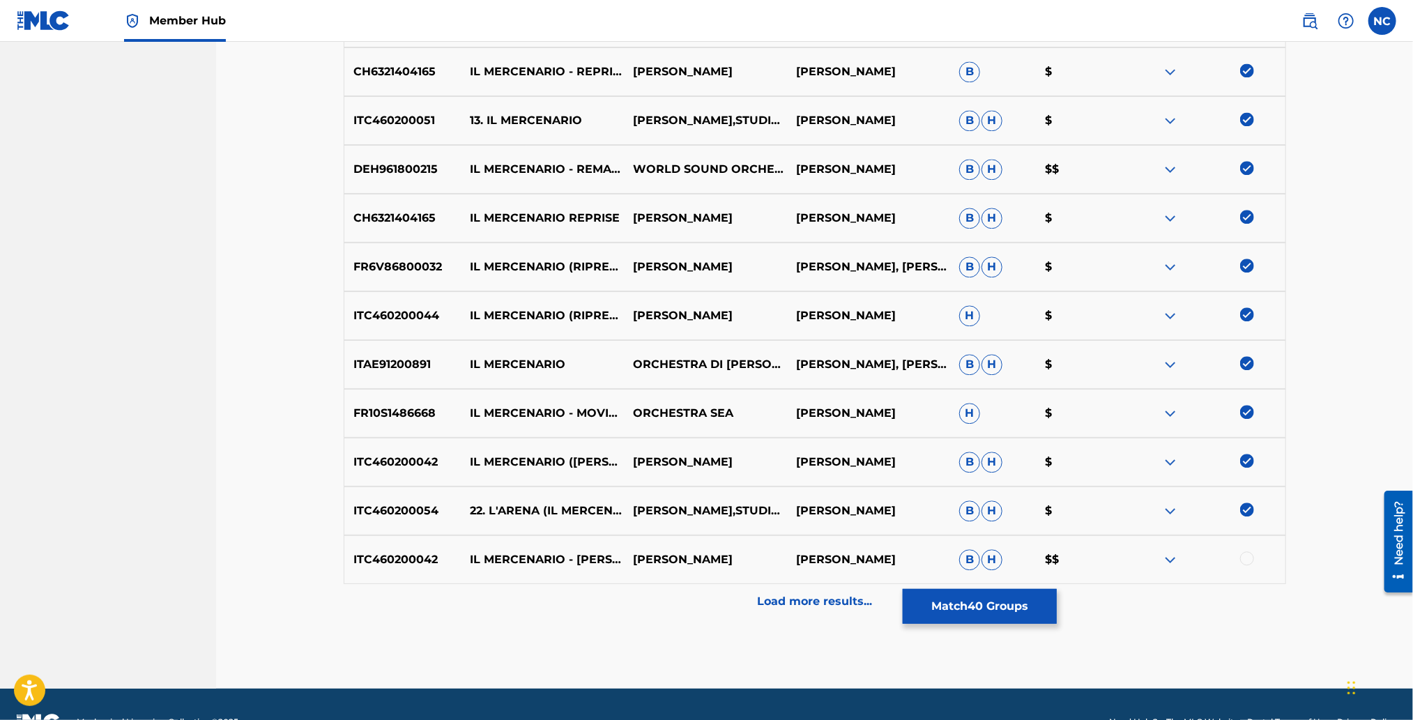
click at [1249, 560] on div at bounding box center [1247, 558] width 14 height 14
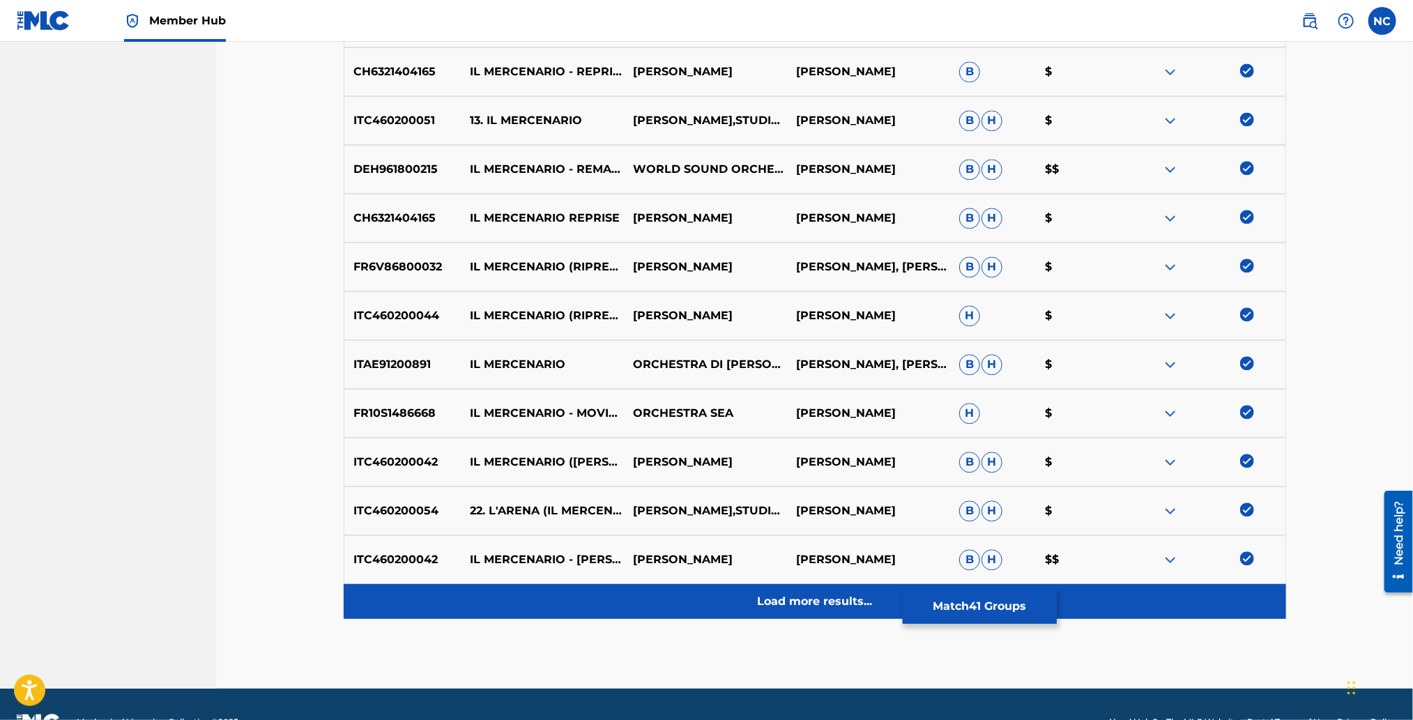
click at [819, 593] on p "Load more results..." at bounding box center [814, 601] width 115 height 17
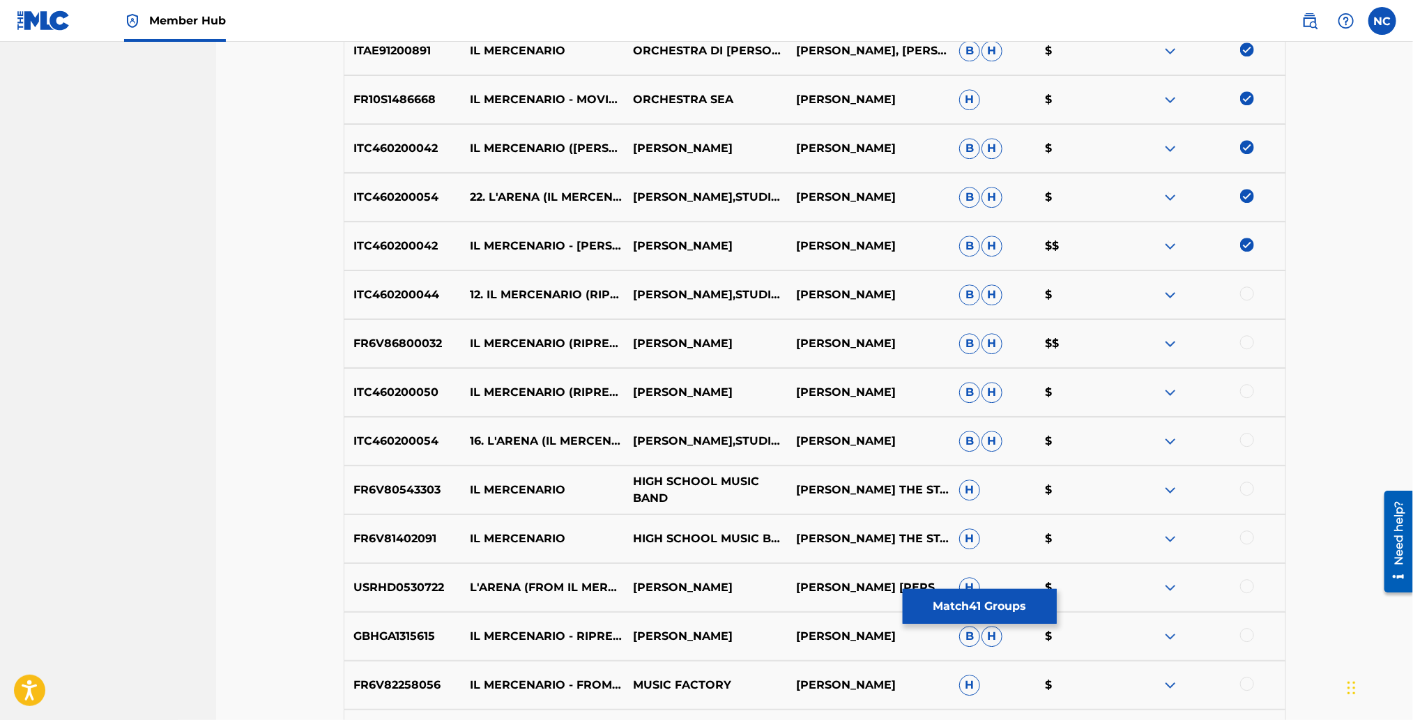
scroll to position [2470, 0]
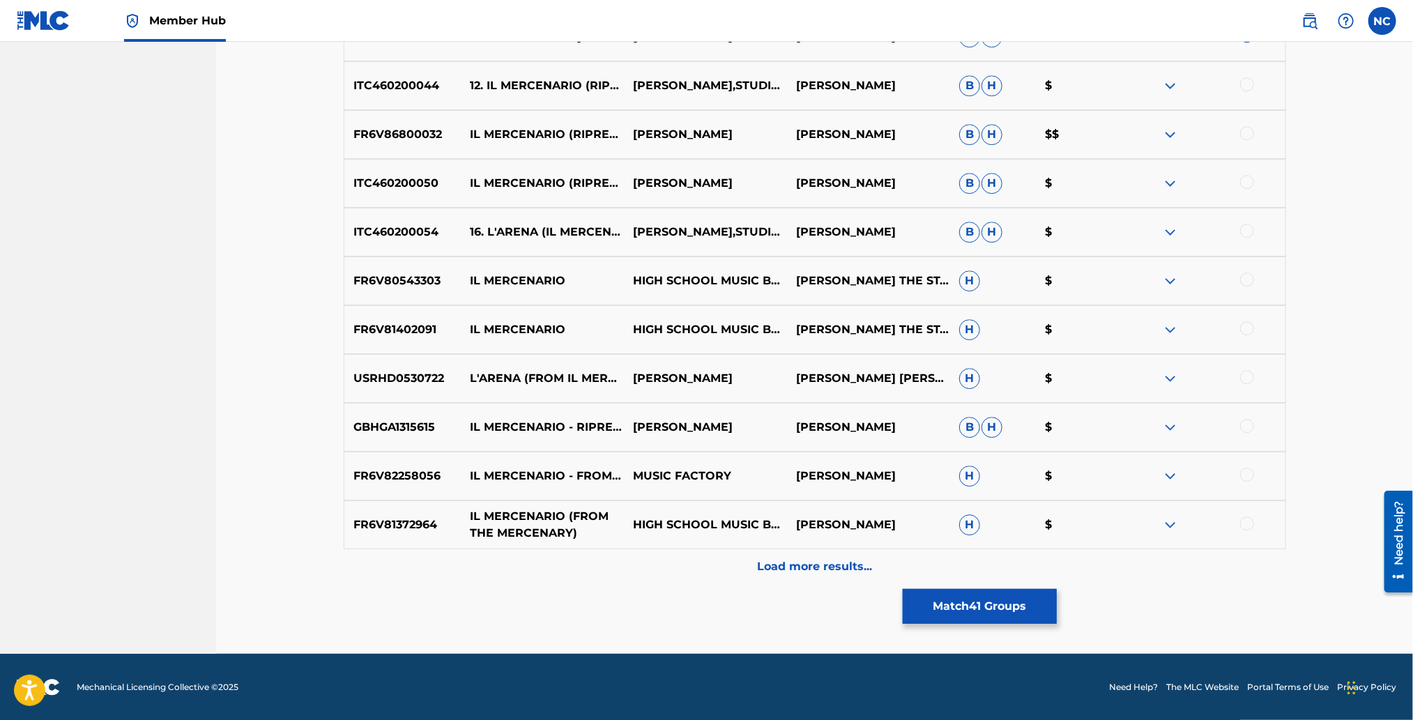
click at [548, 517] on div "FR6V81372964 IL MERCENARIO (FROM THE MERCENARY) HIGH SCHOOL MUSIC BAND ENNIO MO…" at bounding box center [815, 524] width 942 height 49
click at [1253, 521] on div at bounding box center [1247, 524] width 14 height 14
click at [1245, 469] on div at bounding box center [1247, 475] width 14 height 14
click at [1244, 427] on div at bounding box center [1247, 426] width 14 height 14
click at [1248, 372] on div at bounding box center [1247, 377] width 14 height 14
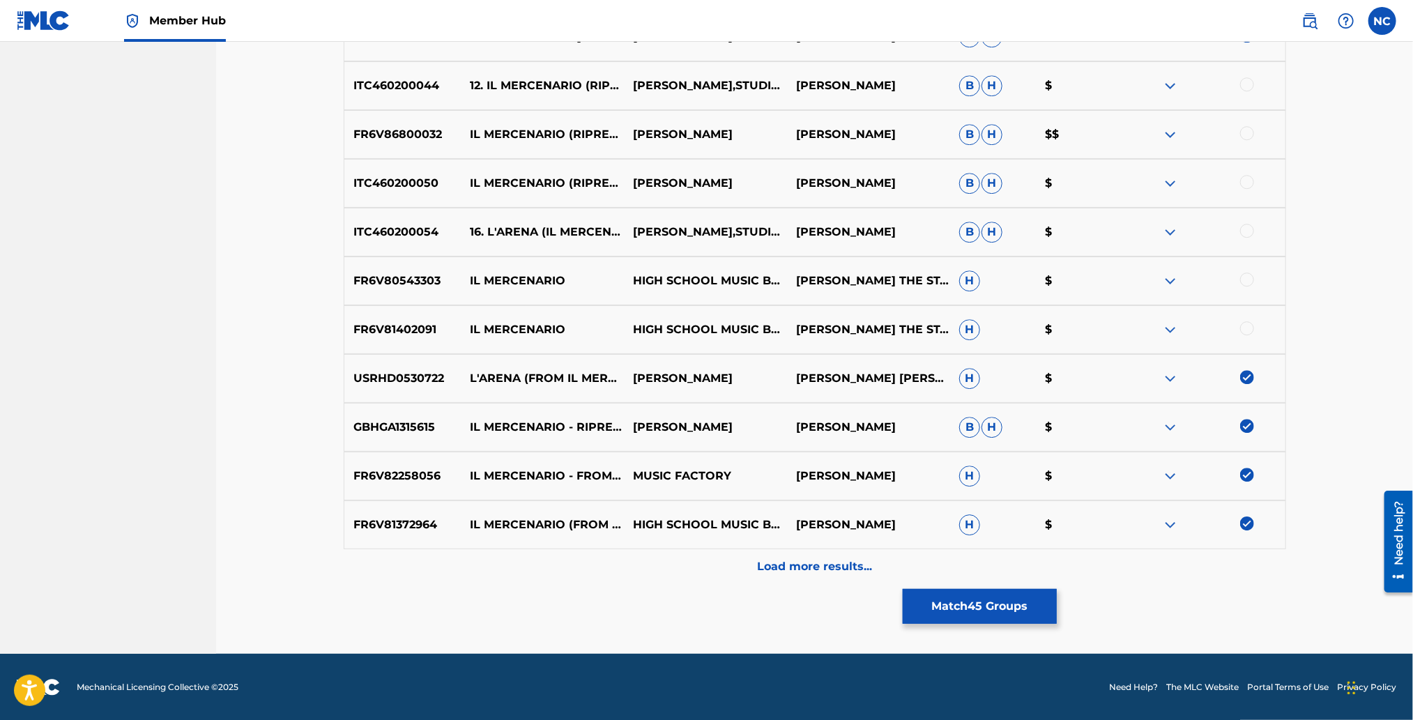
click at [1245, 328] on div at bounding box center [1247, 328] width 14 height 14
click at [1248, 290] on div "FR6V80543303 IL MERCENARIO HIGH SCHOOL MUSIC BAND ENNIO MORRICONE THE STARLIGHT…" at bounding box center [815, 281] width 942 height 49
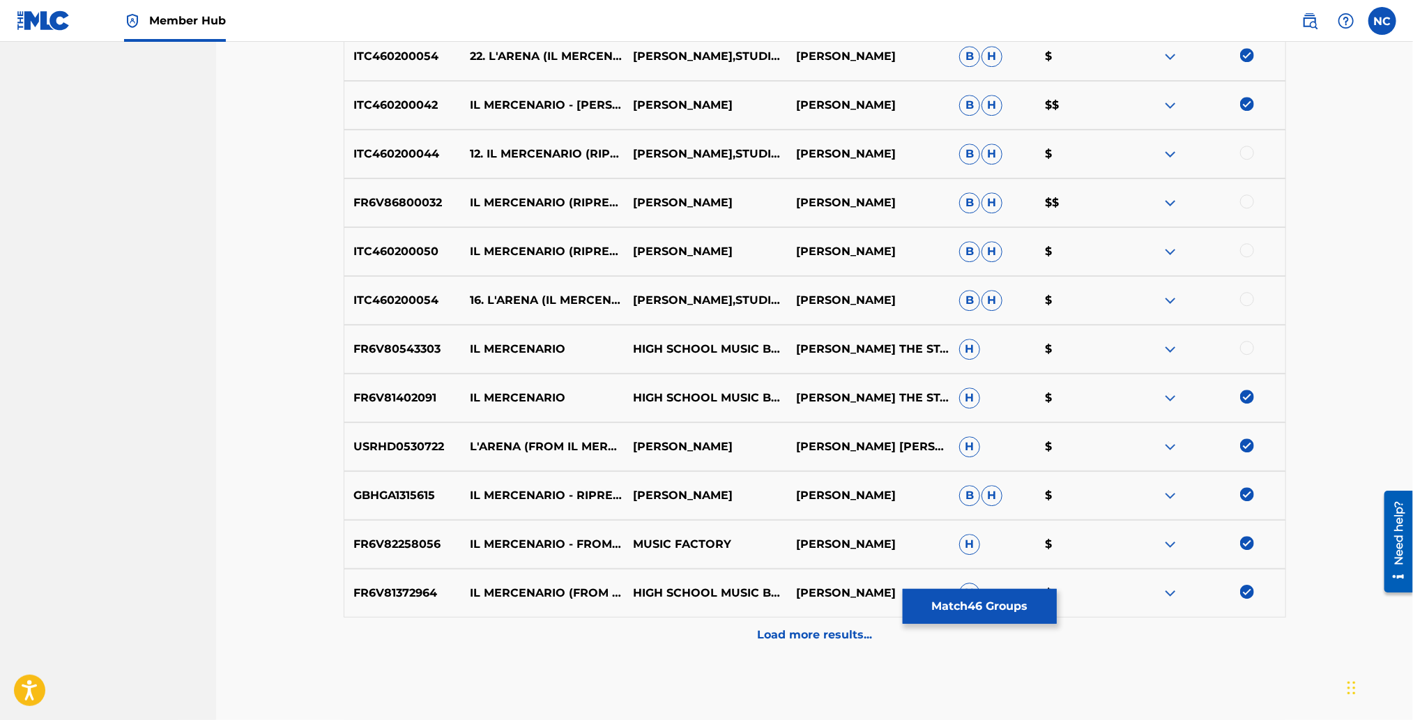
scroll to position [2366, 0]
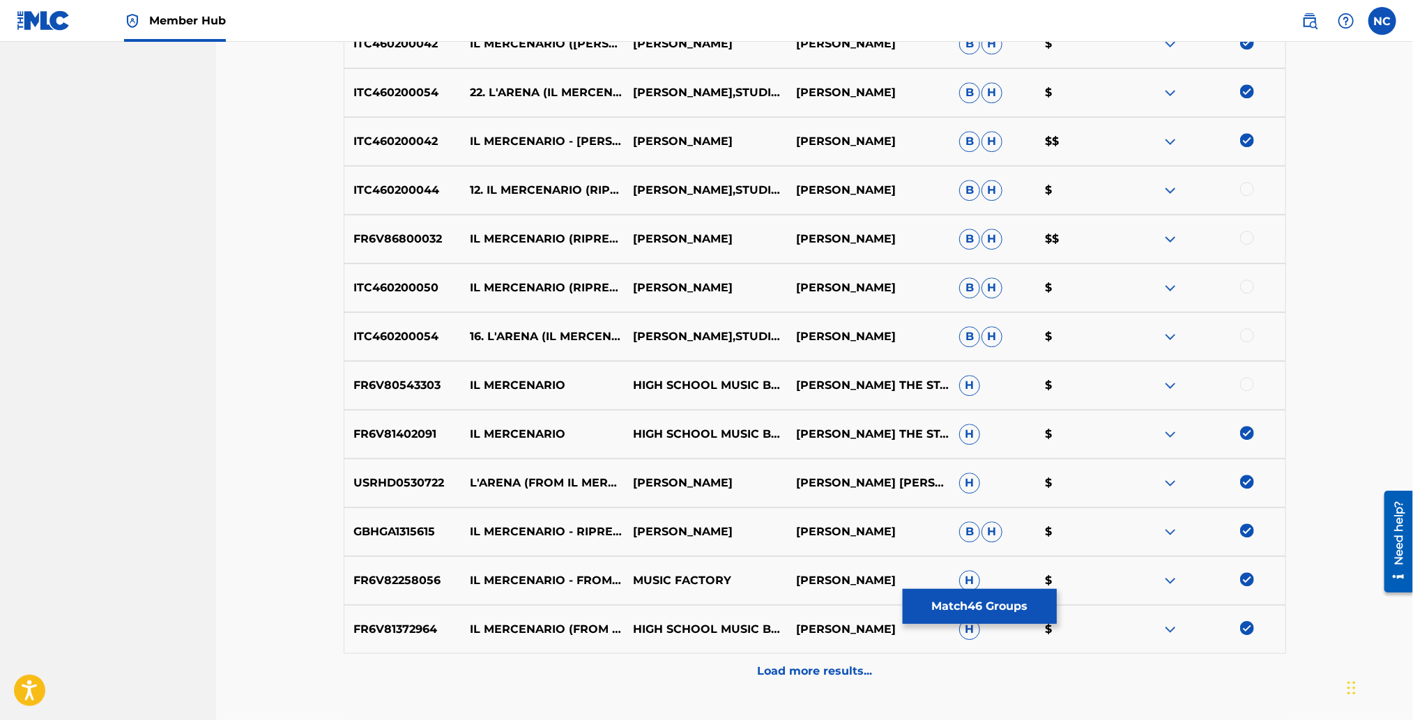
click at [1250, 190] on div at bounding box center [1247, 189] width 14 height 14
click at [1246, 229] on div "FR6V86800032 IL MERCENARIO (RIPRESA TERZA) ENNIO MORRICONE ENNIO MORRICONE B H …" at bounding box center [815, 239] width 942 height 49
click at [1243, 286] on div at bounding box center [1247, 287] width 14 height 14
click at [1248, 238] on div at bounding box center [1247, 238] width 14 height 14
click at [1248, 333] on div at bounding box center [1247, 335] width 14 height 14
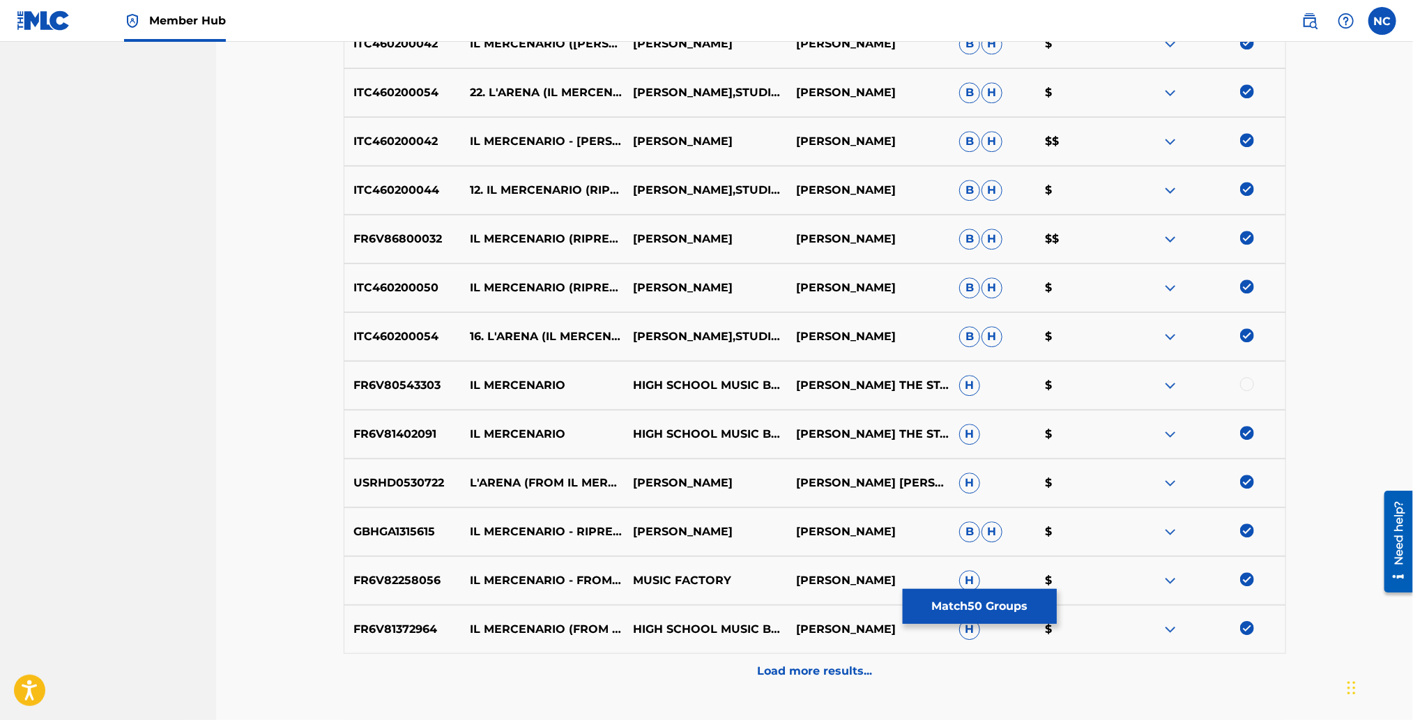
click at [1247, 381] on div at bounding box center [1247, 384] width 14 height 14
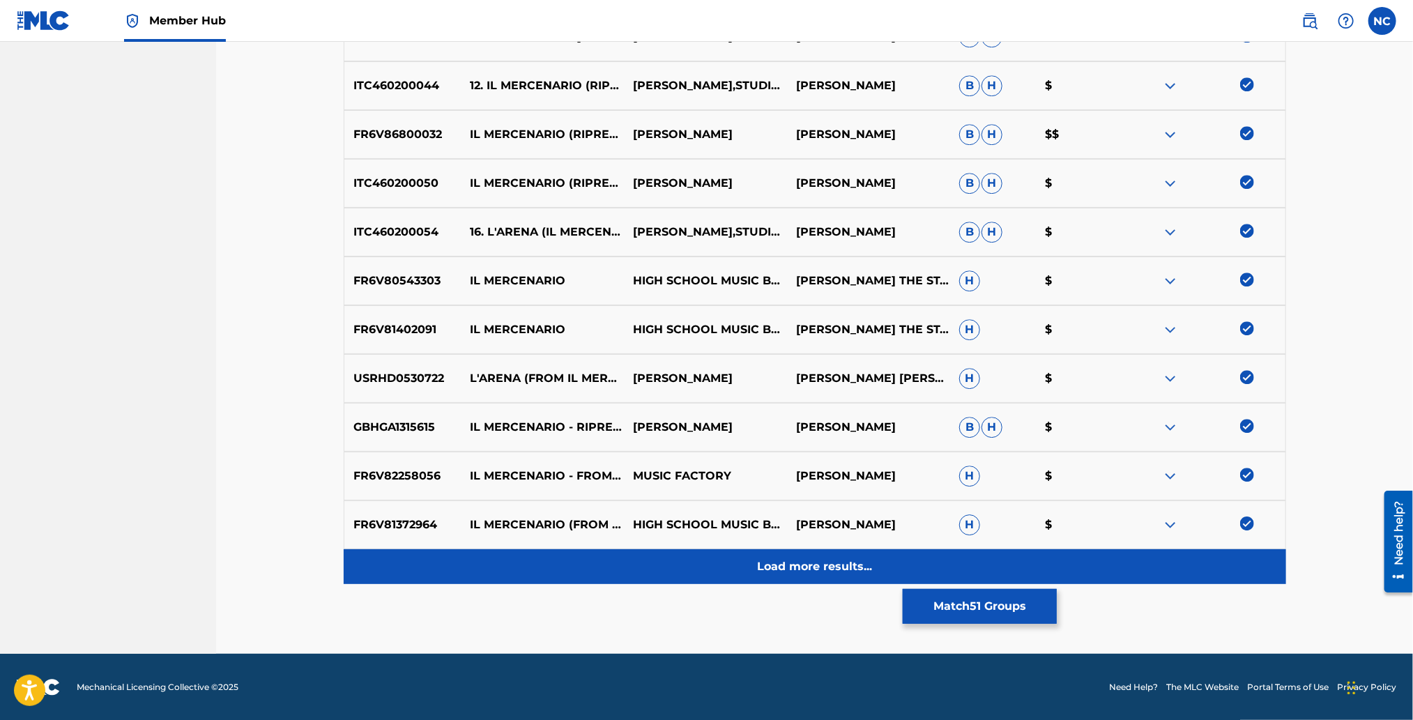
drag, startPoint x: 873, startPoint y: 566, endPoint x: 862, endPoint y: 536, distance: 32.2
click at [873, 558] on div "Load more results..." at bounding box center [815, 566] width 942 height 35
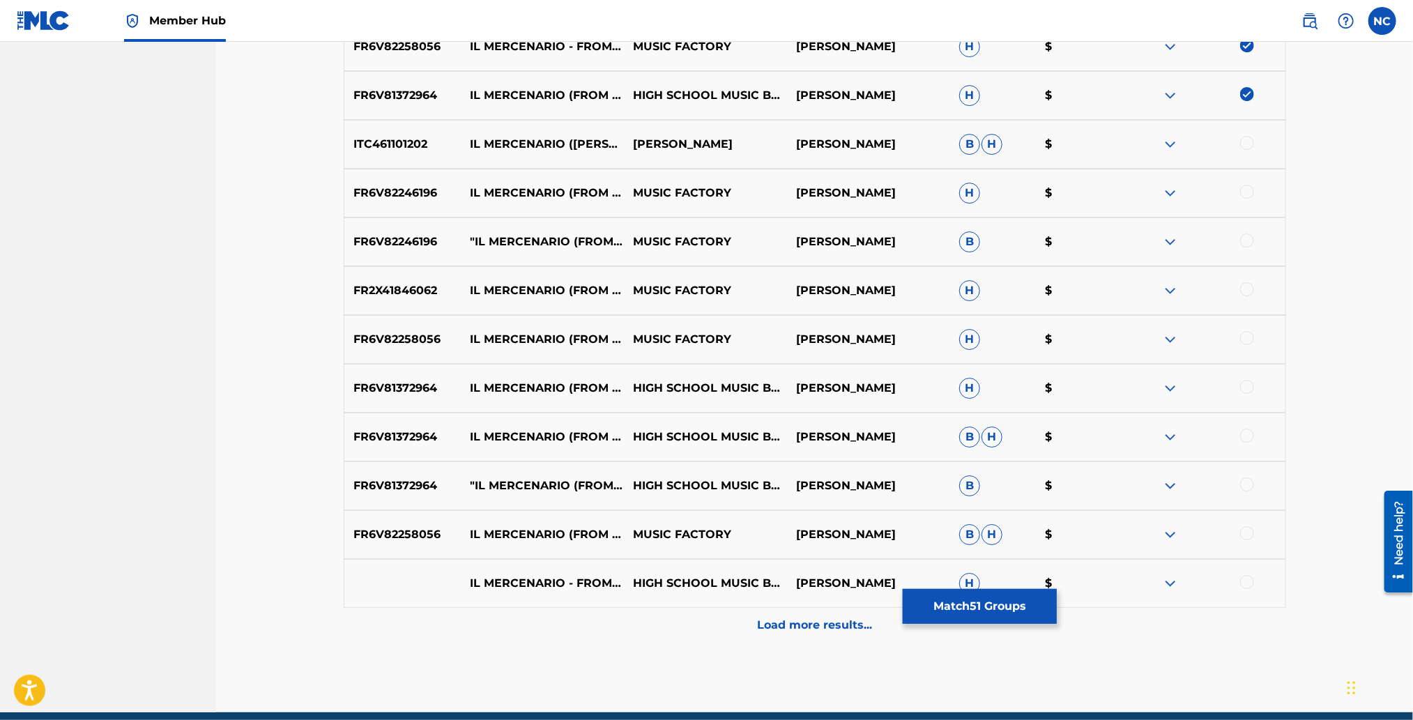
scroll to position [2854, 0]
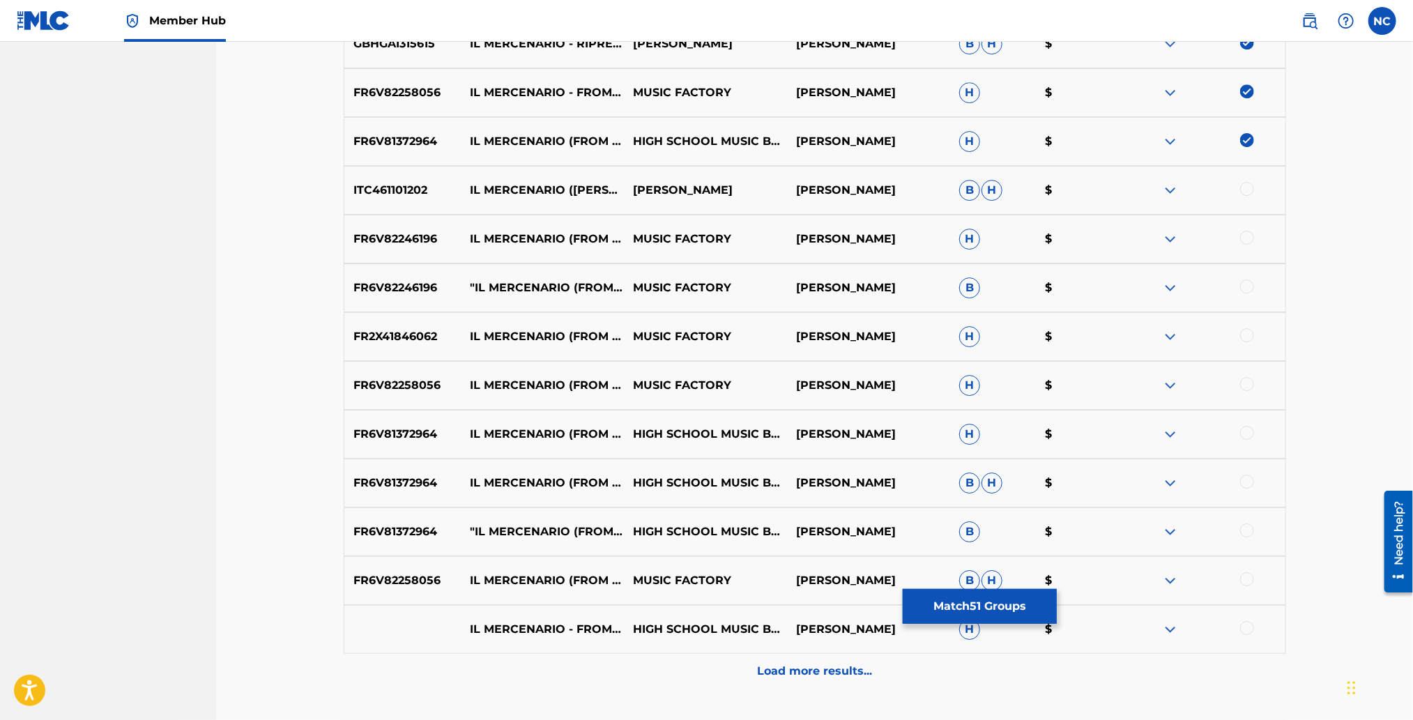
click at [1239, 621] on div at bounding box center [1203, 629] width 163 height 17
click at [1245, 585] on div at bounding box center [1203, 580] width 163 height 17
click at [1246, 535] on div at bounding box center [1247, 530] width 14 height 14
click at [1247, 187] on div at bounding box center [1247, 189] width 14 height 14
drag, startPoint x: 1246, startPoint y: 234, endPoint x: 1245, endPoint y: 250, distance: 16.0
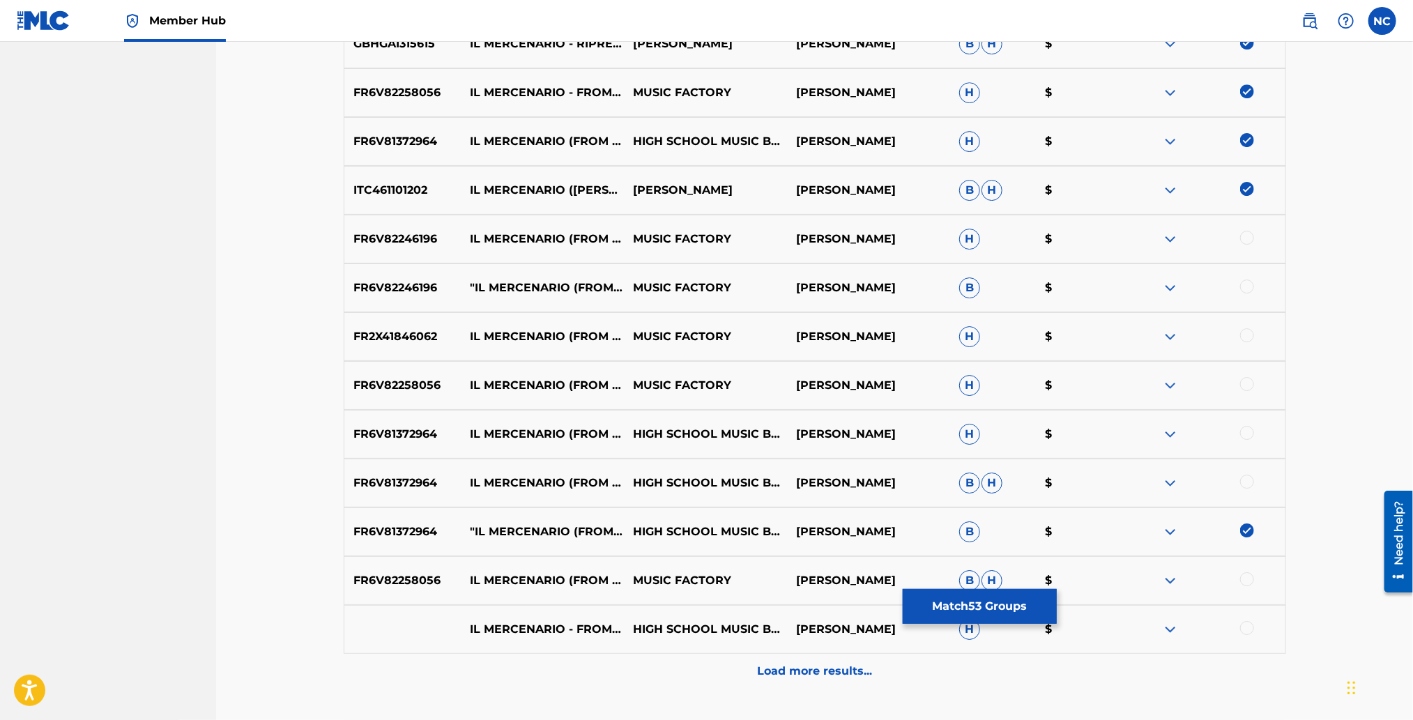
click at [1246, 238] on div at bounding box center [1247, 238] width 14 height 14
click at [1245, 296] on div "FR6V82246196 "IL MERCENARIO (FROM ""THE MERCENARY"")" MUSIC FACTORY ENNIO MORRI…" at bounding box center [815, 287] width 942 height 49
click at [1245, 336] on div at bounding box center [1247, 335] width 14 height 14
click at [1248, 281] on div at bounding box center [1247, 287] width 14 height 14
click at [1246, 383] on div at bounding box center [1247, 384] width 14 height 14
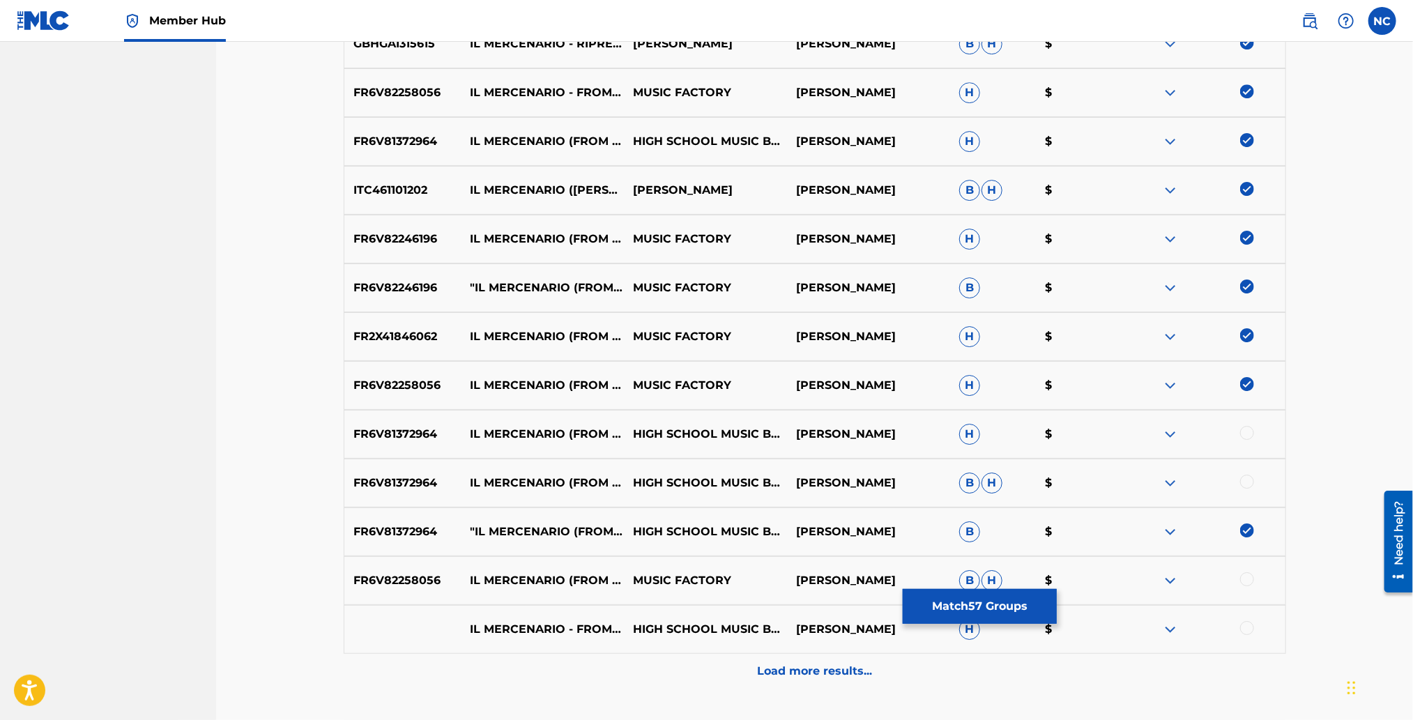
click at [1240, 434] on div at bounding box center [1247, 433] width 14 height 14
click at [1247, 481] on div at bounding box center [1247, 482] width 14 height 14
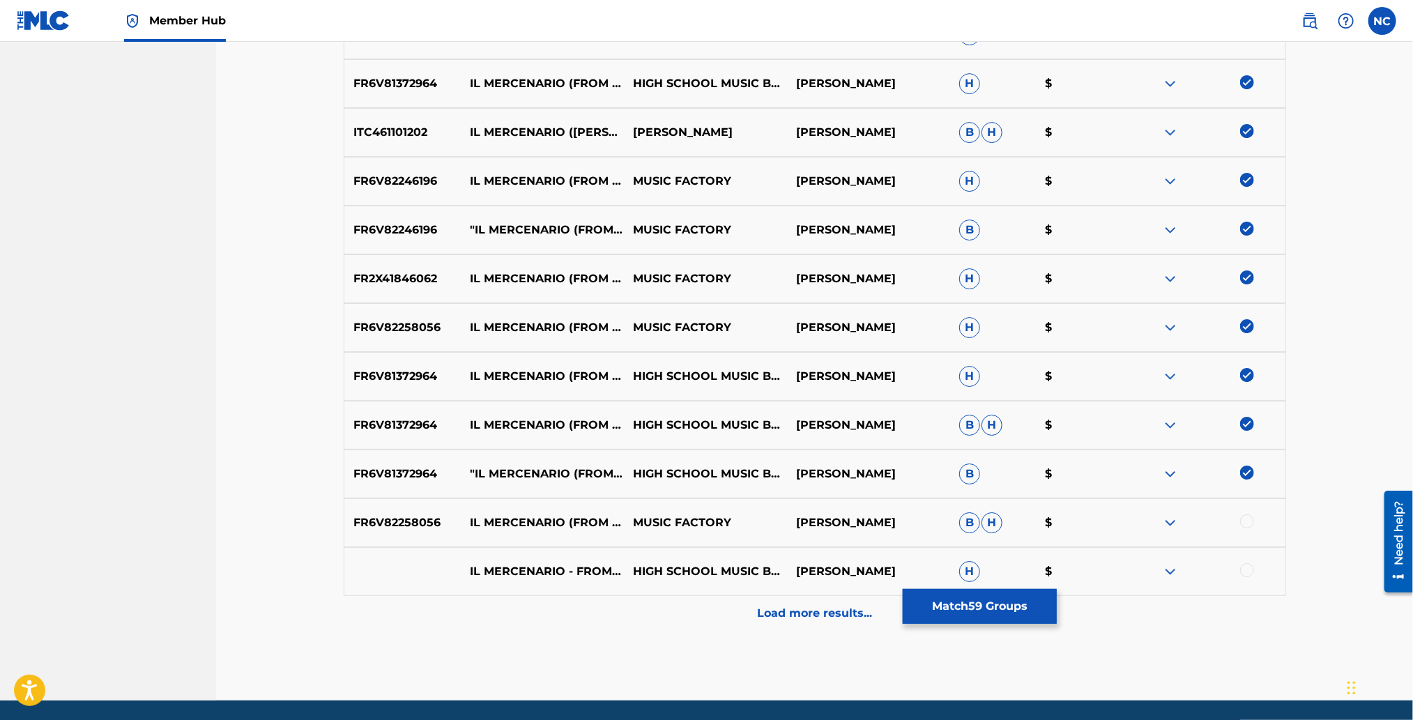
scroll to position [2958, 0]
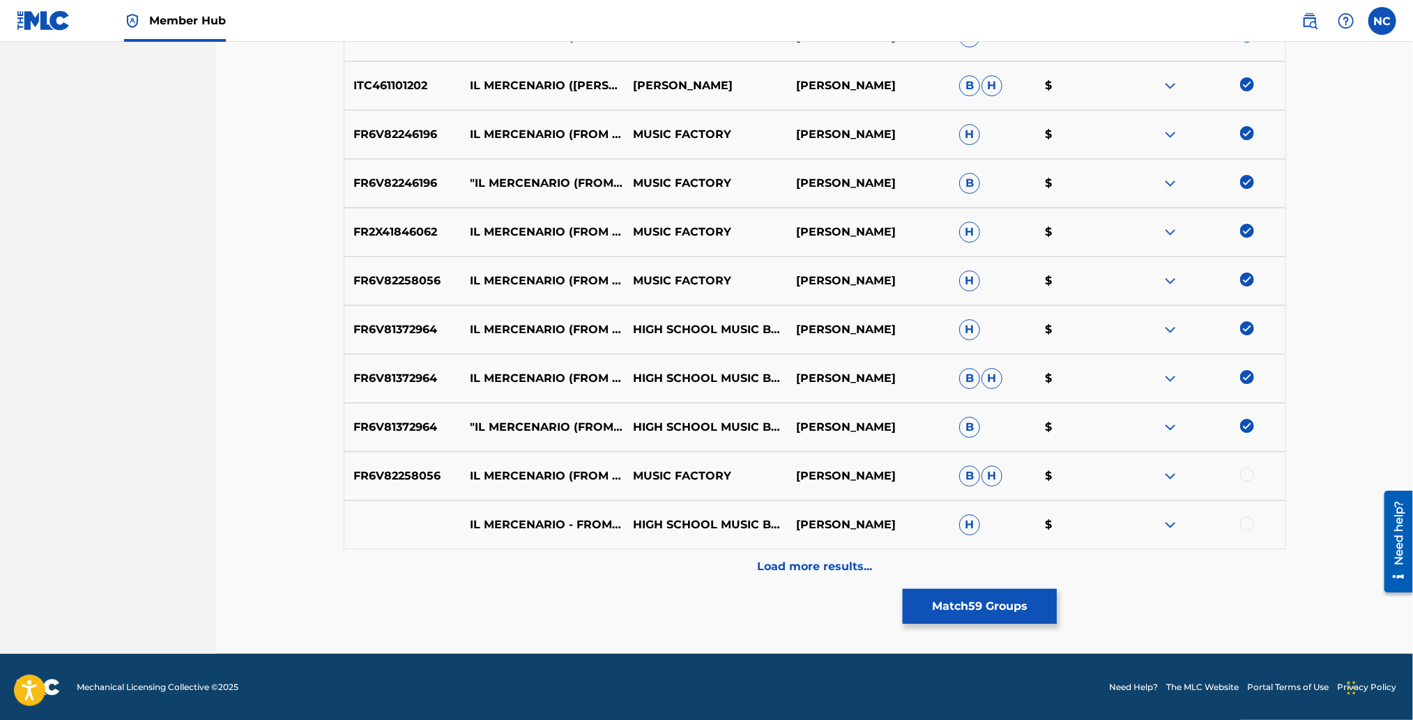
click at [1247, 481] on div at bounding box center [1203, 476] width 163 height 17
click at [1247, 475] on div at bounding box center [1247, 475] width 14 height 14
click at [1245, 519] on div at bounding box center [1247, 524] width 14 height 14
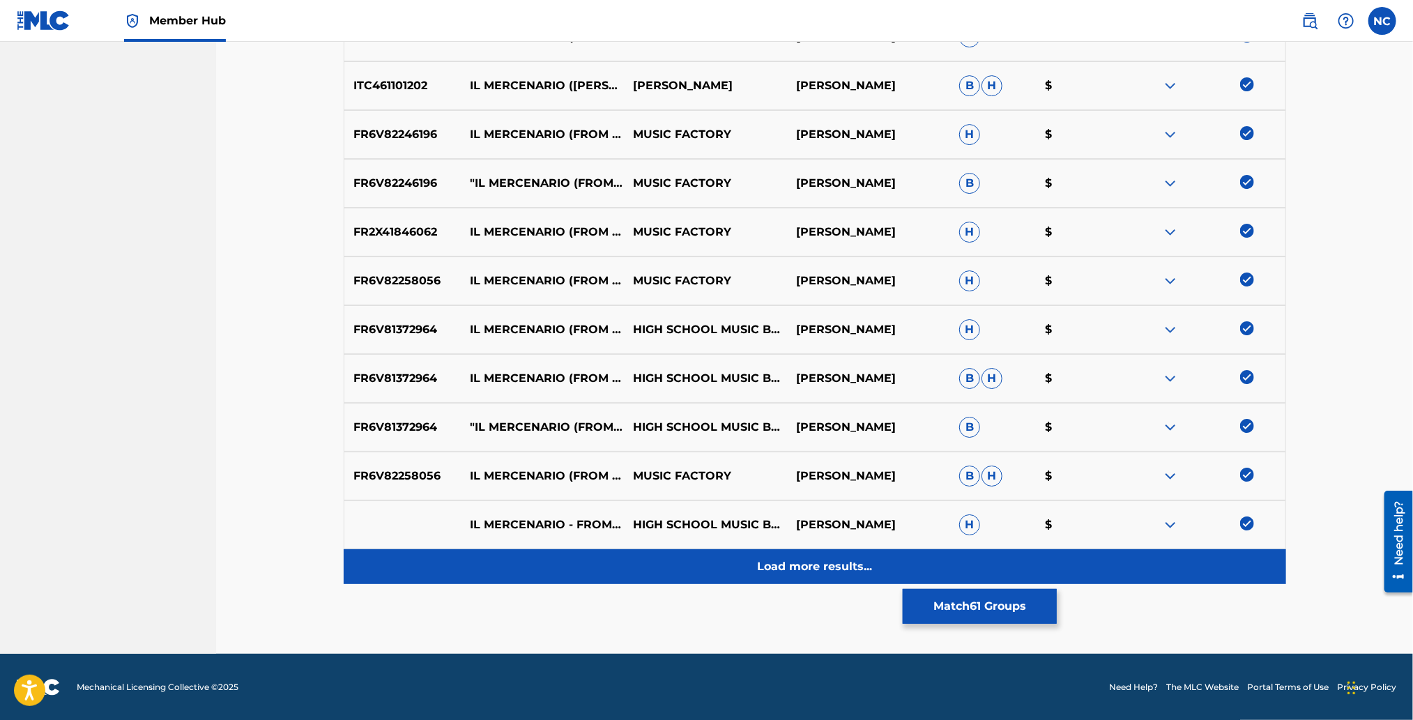
click at [946, 563] on div "Load more results..." at bounding box center [815, 566] width 942 height 35
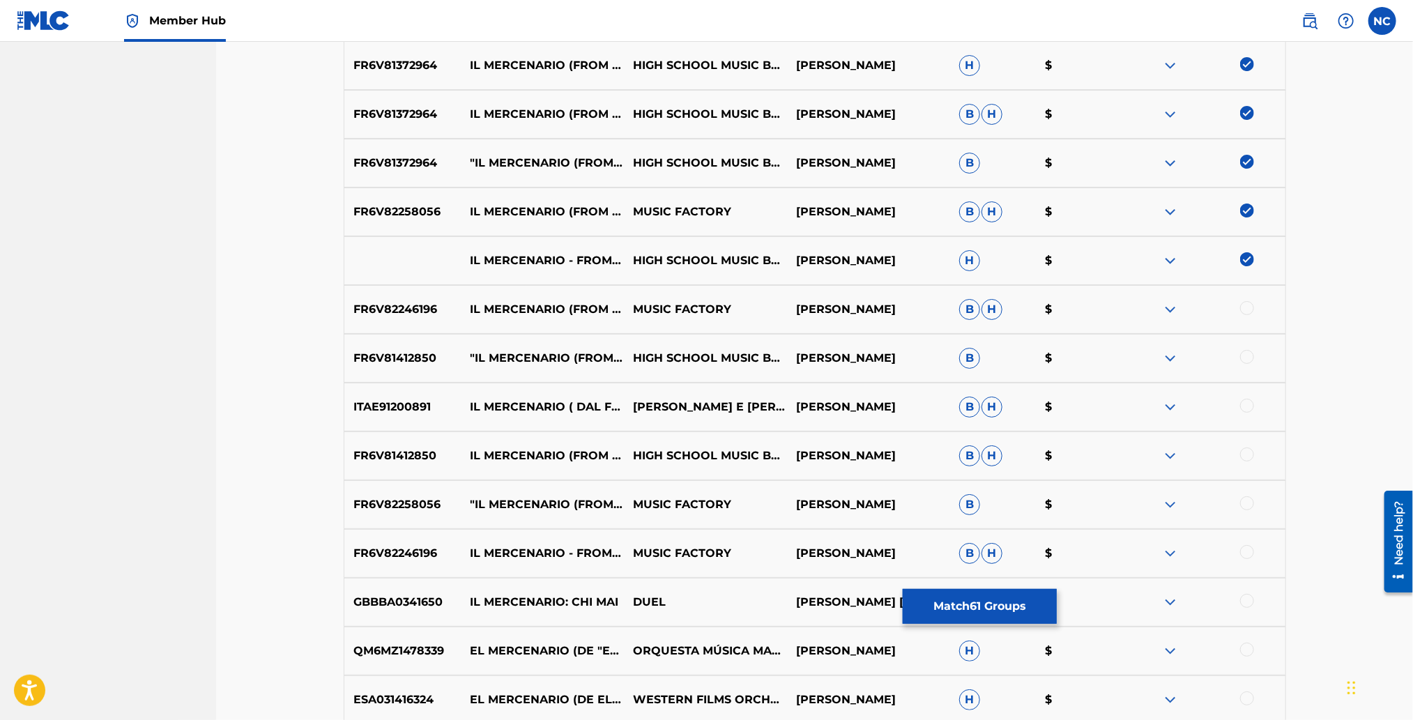
scroll to position [3272, 0]
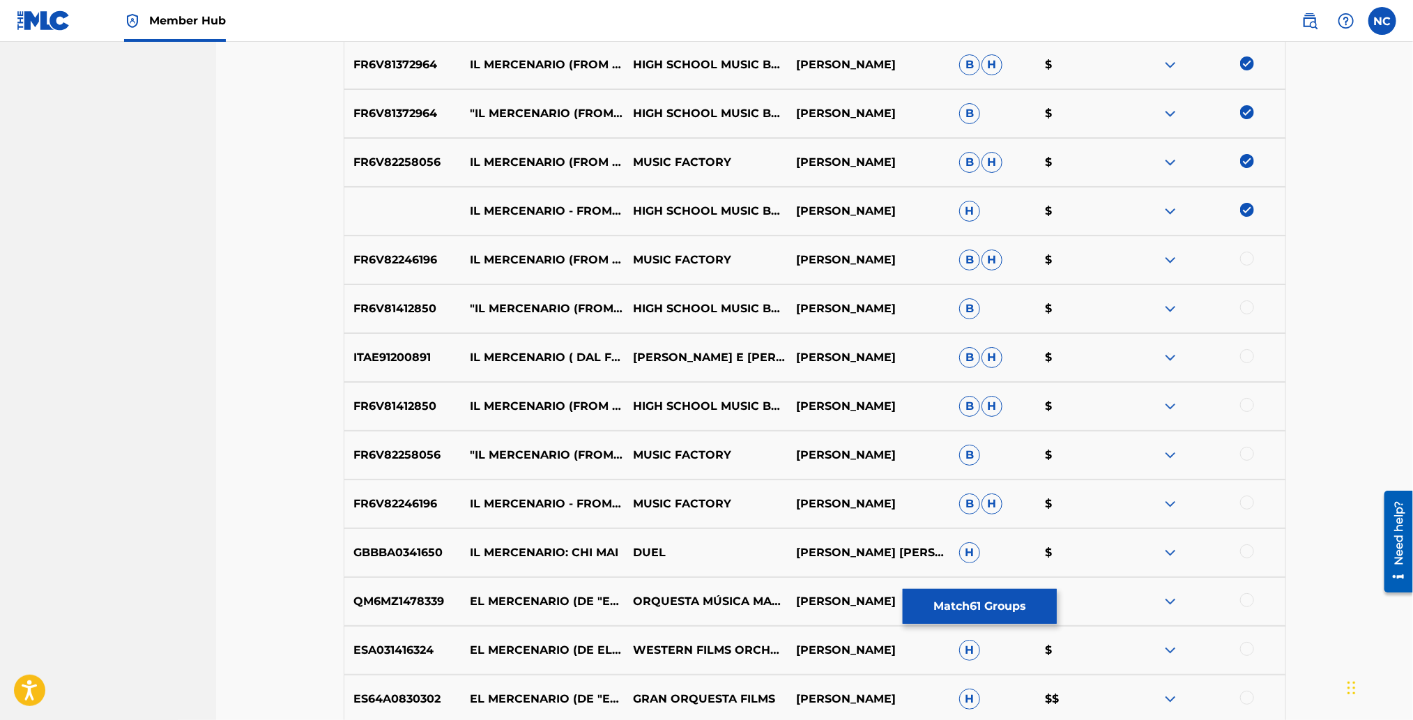
click at [1244, 260] on div at bounding box center [1247, 259] width 14 height 14
click at [1250, 306] on div at bounding box center [1247, 307] width 14 height 14
click at [1244, 367] on div "ITAE91200891 IL MERCENARIO ( DAL FILM OMONIMO ) E. MORRICONE E BRUNO NICOLAI EN…" at bounding box center [815, 357] width 942 height 49
click at [1244, 356] on div at bounding box center [1247, 356] width 14 height 14
click at [1247, 399] on div at bounding box center [1247, 405] width 14 height 14
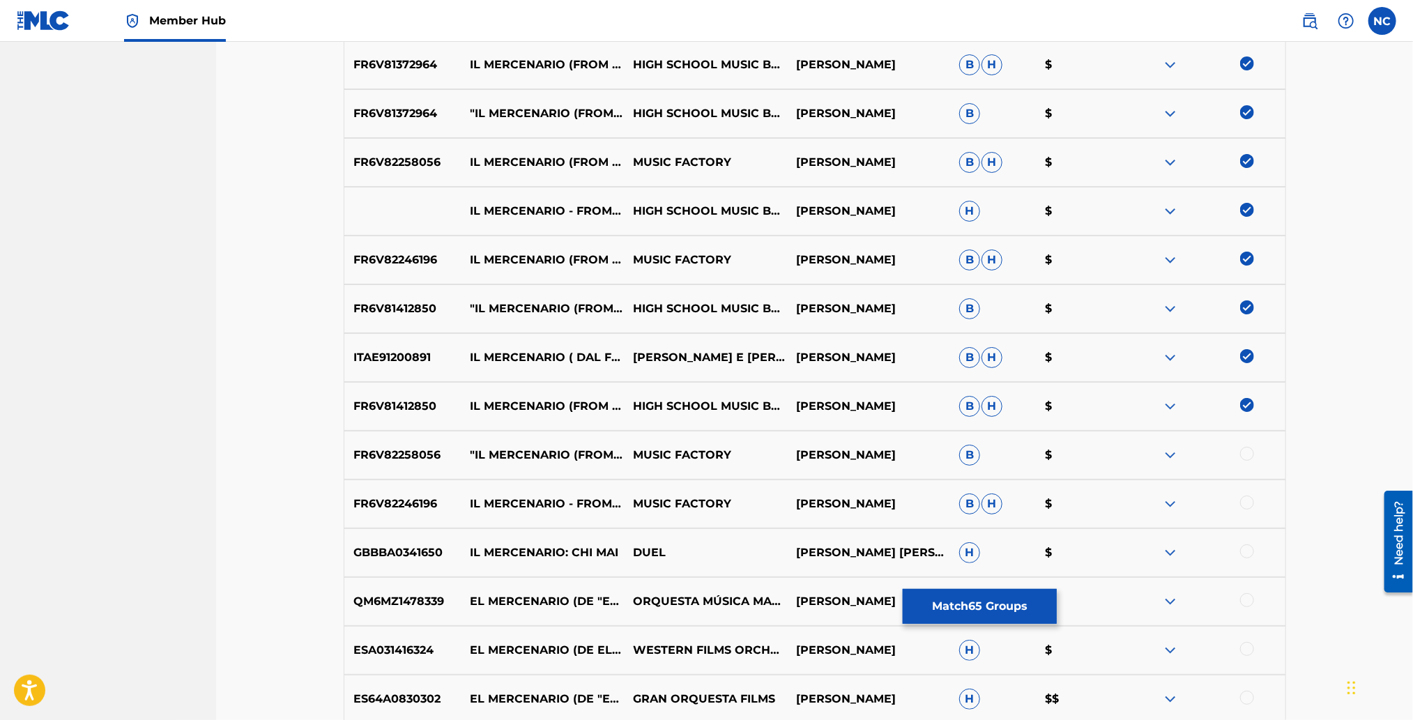
click at [1245, 440] on div "FR6V82258056 "IL MERCENARIO (FROM ""THE MERCENARY"")" MUSIC FACTORY ENNIO MORRI…" at bounding box center [815, 455] width 942 height 49
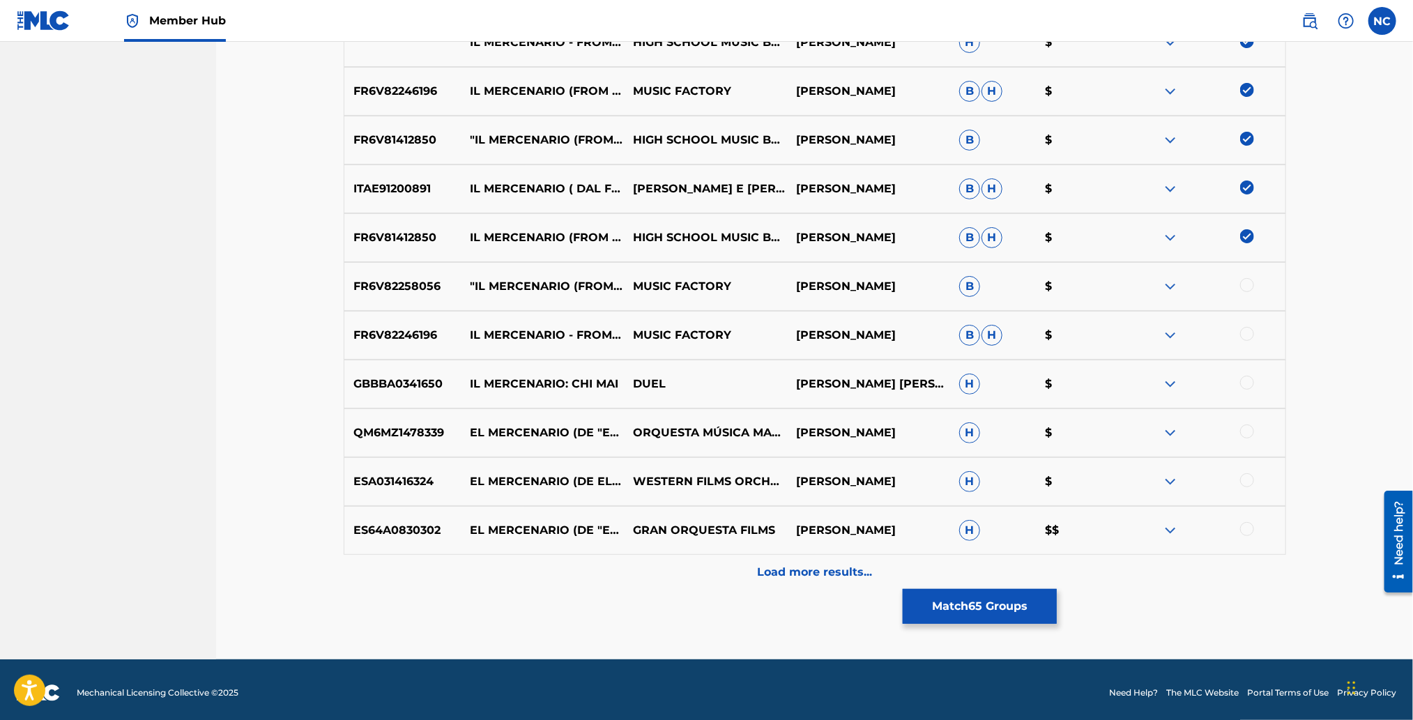
scroll to position [3446, 0]
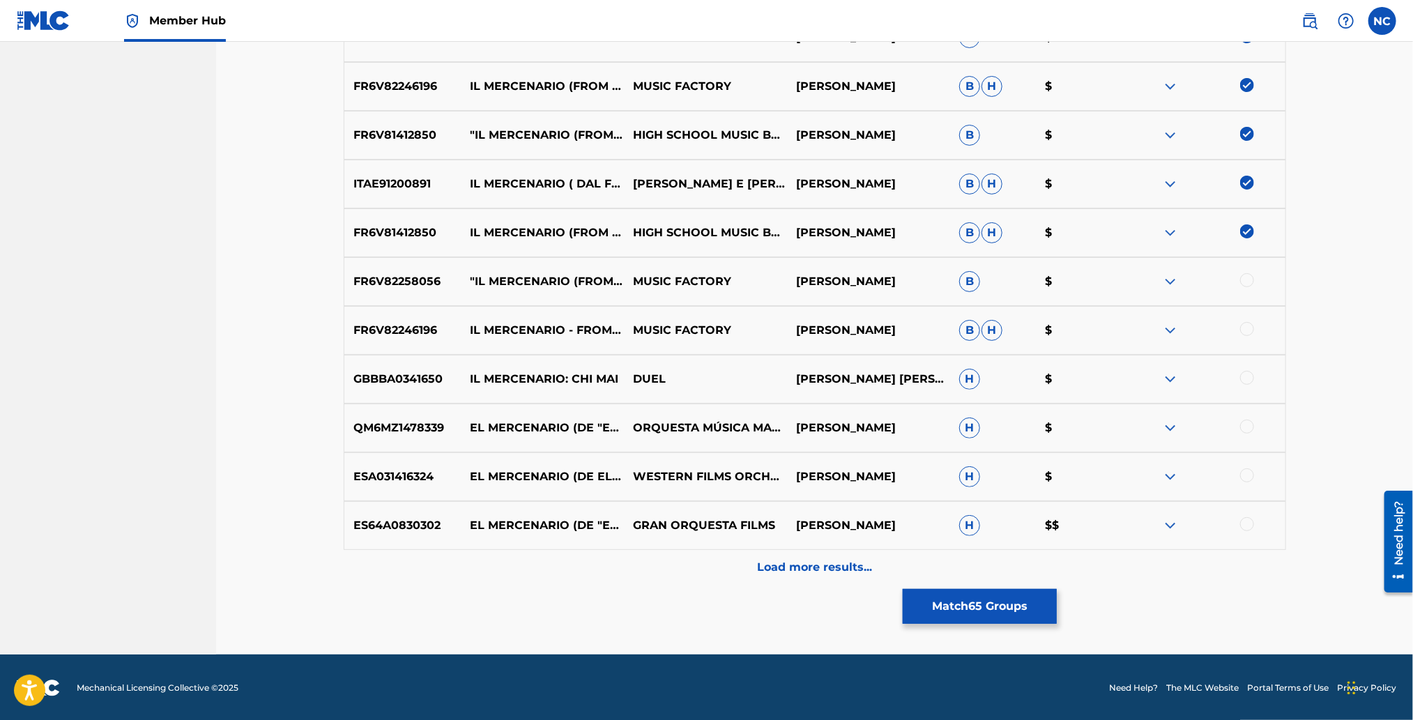
click at [1248, 522] on div at bounding box center [1247, 524] width 14 height 14
click at [1246, 471] on div at bounding box center [1247, 475] width 14 height 14
drag, startPoint x: 1244, startPoint y: 431, endPoint x: 1244, endPoint y: 395, distance: 36.9
click at [1244, 428] on div at bounding box center [1247, 427] width 14 height 14
click at [1246, 368] on div "GBBBA0341650 IL MERCENARIO: CHI MAI DUEL CARLO ENNIO NISTRI ENNIO MORRICONE MOR…" at bounding box center [815, 379] width 942 height 49
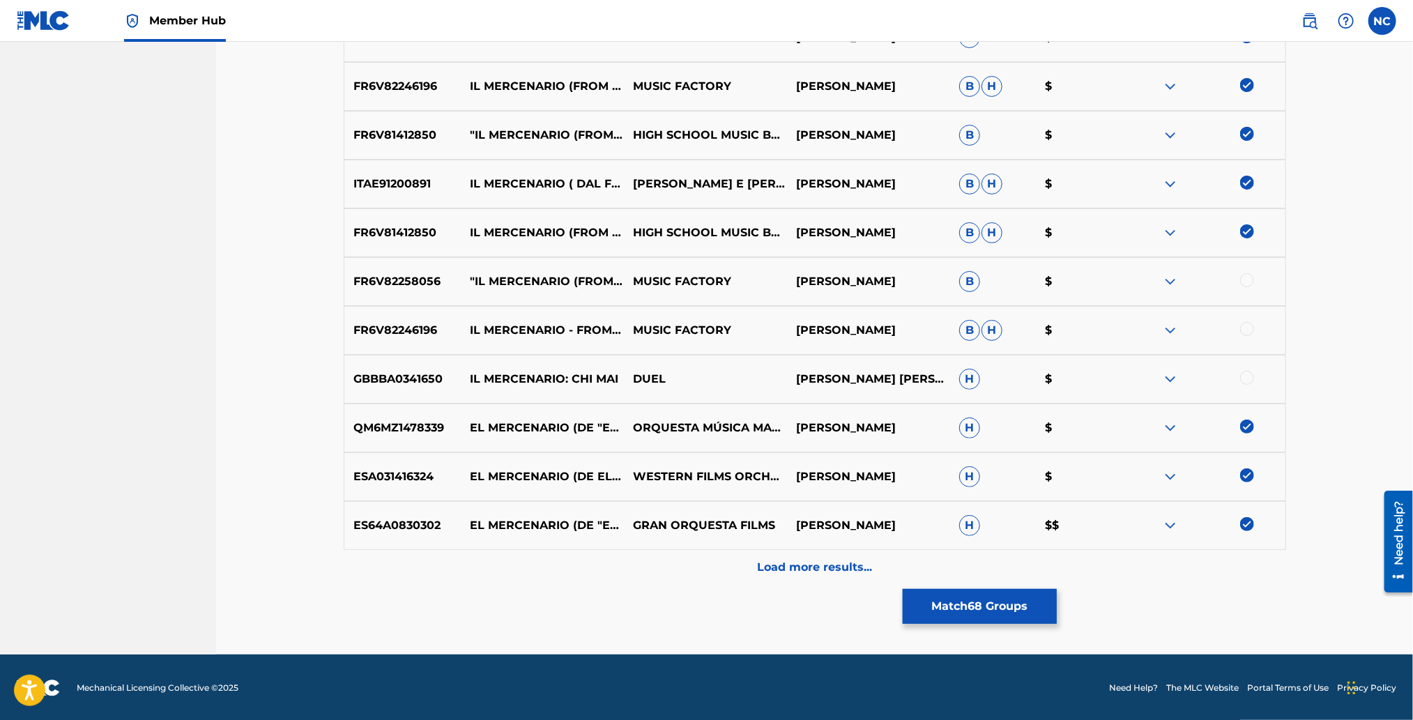
click at [1246, 368] on div "GBBBA0341650 IL MERCENARIO: CHI MAI DUEL CARLO ENNIO NISTRI ENNIO MORRICONE MOR…" at bounding box center [815, 379] width 942 height 49
click at [1249, 323] on div at bounding box center [1247, 329] width 14 height 14
click at [1247, 282] on div at bounding box center [1247, 280] width 14 height 14
click at [1248, 365] on div "GBBBA0341650 IL MERCENARIO: CHI MAI DUEL CARLO ENNIO NISTRI ENNIO MORRICONE MOR…" at bounding box center [815, 379] width 942 height 49
click at [1249, 379] on div at bounding box center [1247, 378] width 14 height 14
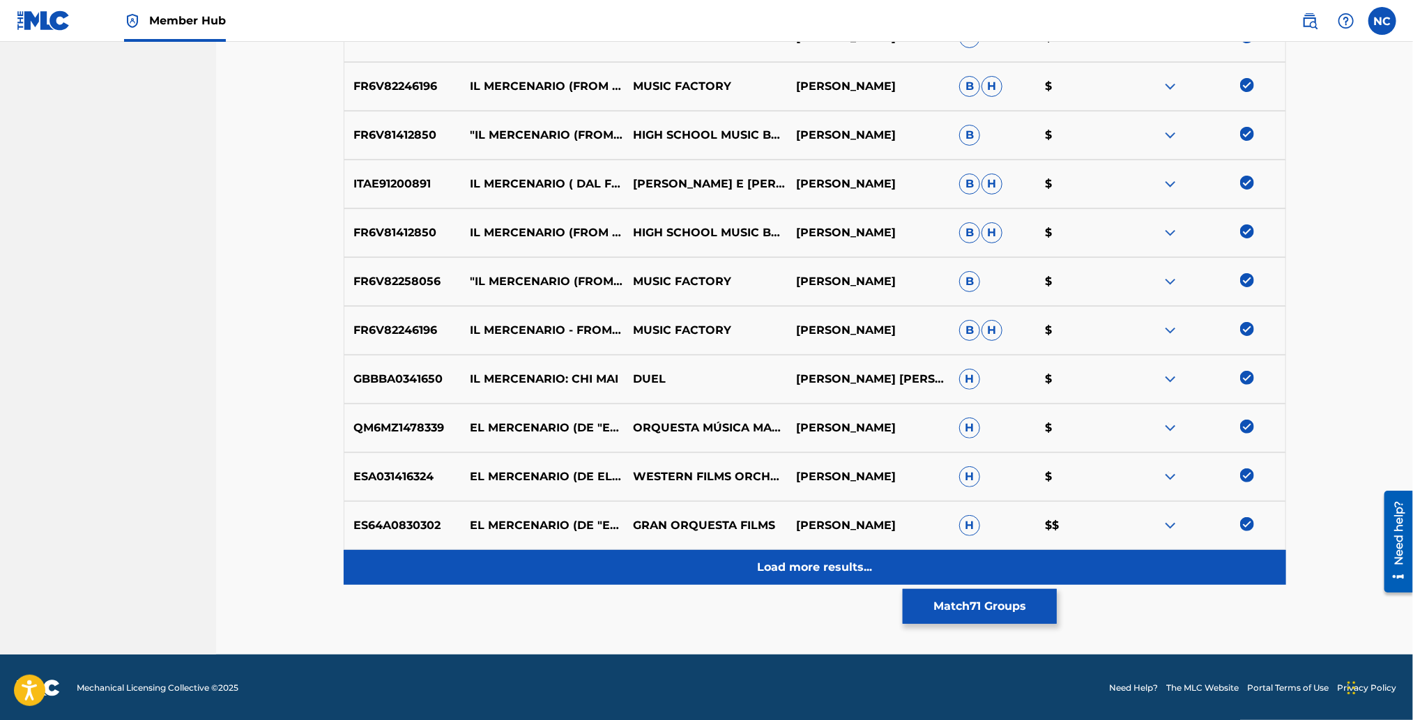
click at [787, 576] on div "Load more results..." at bounding box center [815, 567] width 942 height 35
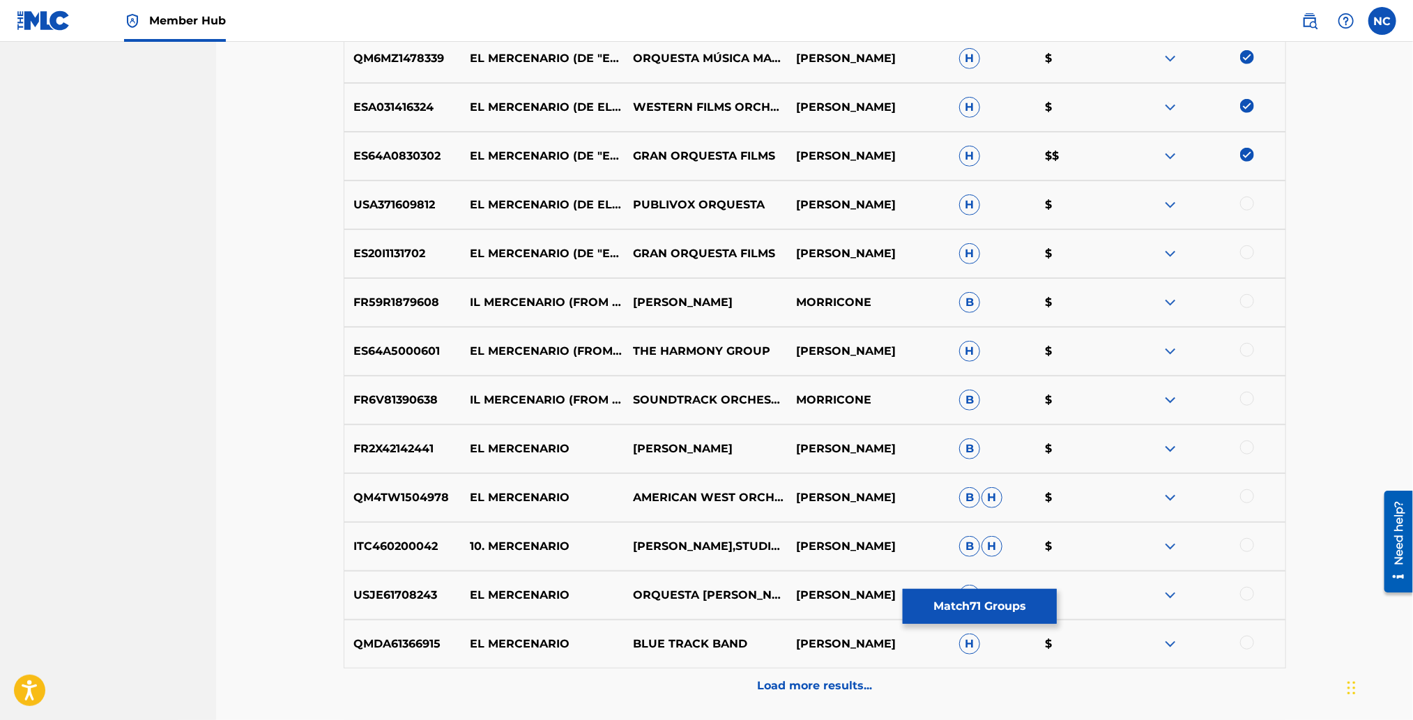
scroll to position [3864, 0]
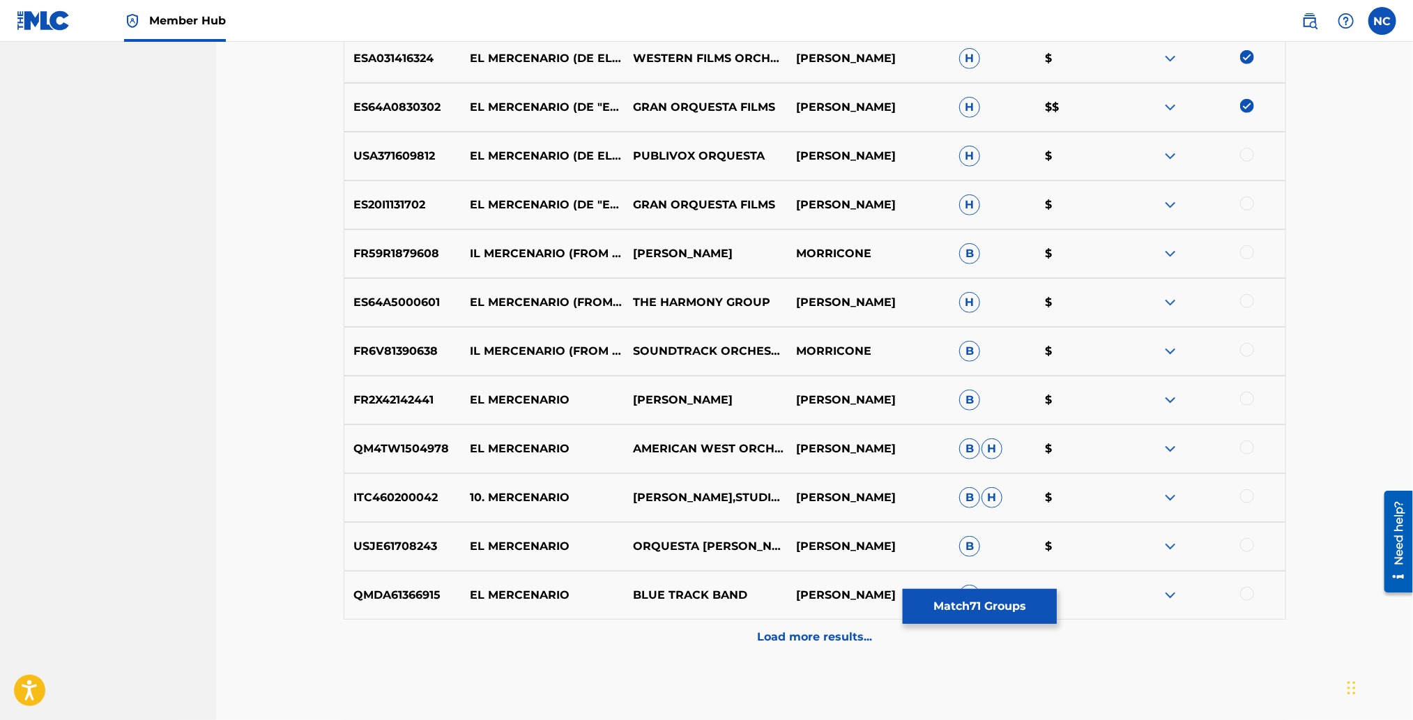
click at [1244, 151] on div at bounding box center [1247, 155] width 14 height 14
click at [1245, 206] on div at bounding box center [1247, 204] width 14 height 14
click at [1248, 248] on div at bounding box center [1247, 252] width 14 height 14
click at [1248, 303] on div at bounding box center [1247, 301] width 14 height 14
click at [1247, 349] on div at bounding box center [1247, 350] width 14 height 14
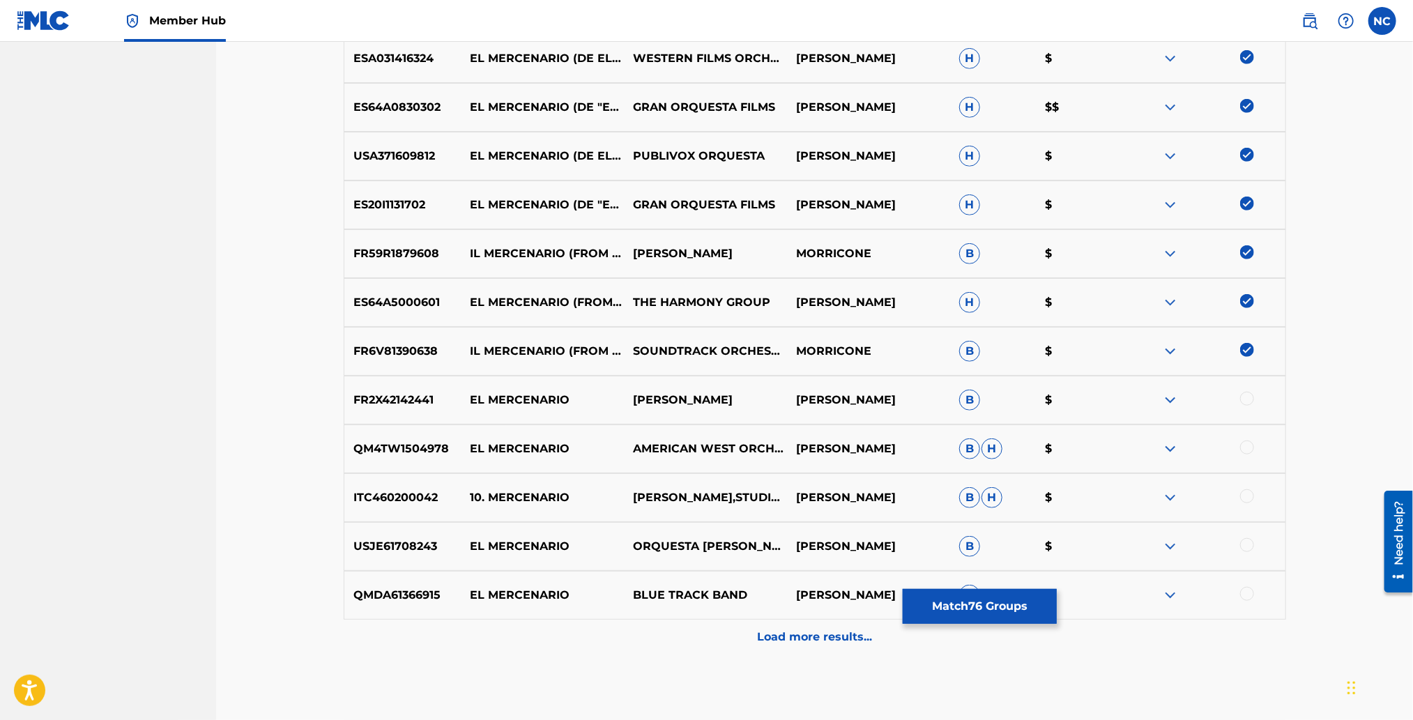
click at [1247, 400] on div at bounding box center [1247, 399] width 14 height 14
click at [1248, 454] on div at bounding box center [1203, 449] width 163 height 17
click at [1252, 517] on div "ITC460200042 10. MERCENARIO ENNIO MORRICONE,STUDIO ORCHESTRA ENNIO MORRICONE B …" at bounding box center [815, 497] width 942 height 49
click at [1245, 500] on div at bounding box center [1247, 496] width 14 height 14
click at [1246, 443] on div at bounding box center [1247, 448] width 14 height 14
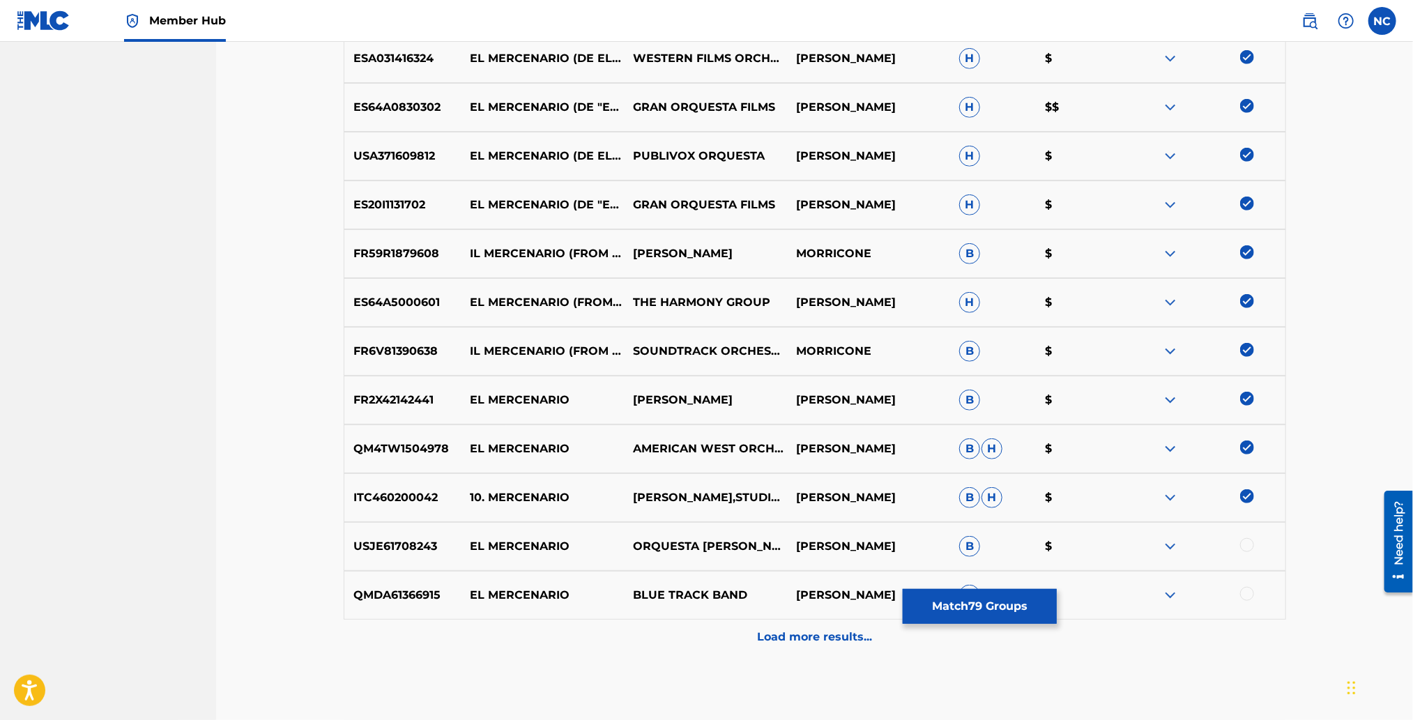
click at [1243, 541] on div at bounding box center [1247, 545] width 14 height 14
click at [1247, 597] on div at bounding box center [1247, 594] width 14 height 14
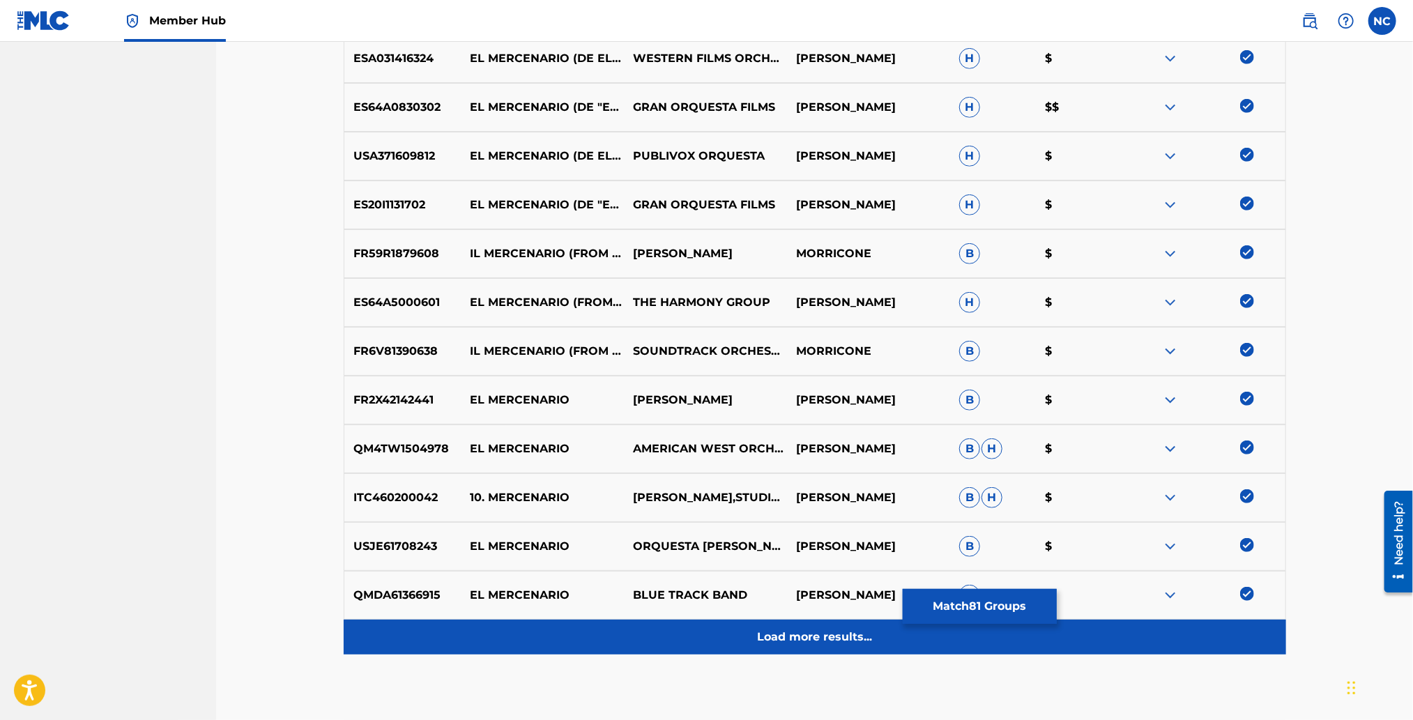
click at [881, 620] on div "Load more results..." at bounding box center [815, 637] width 942 height 35
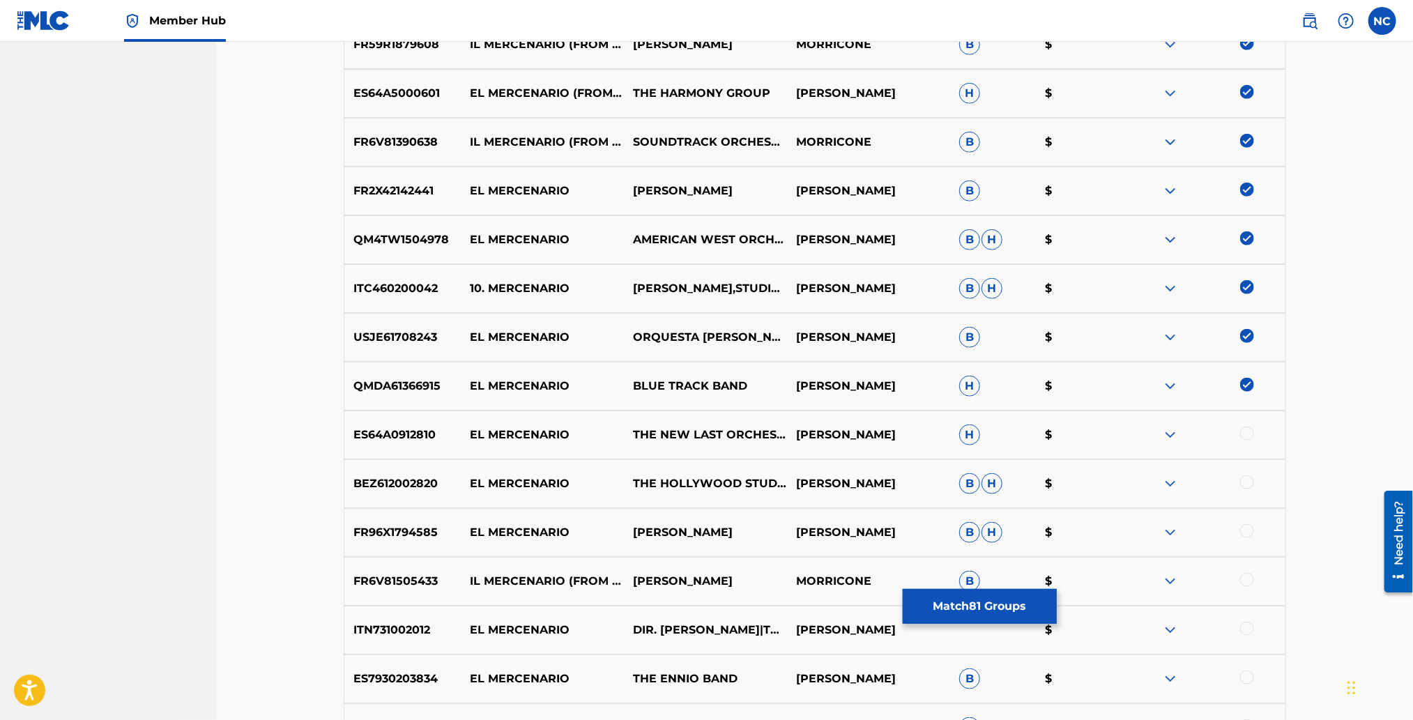
scroll to position [4178, 0]
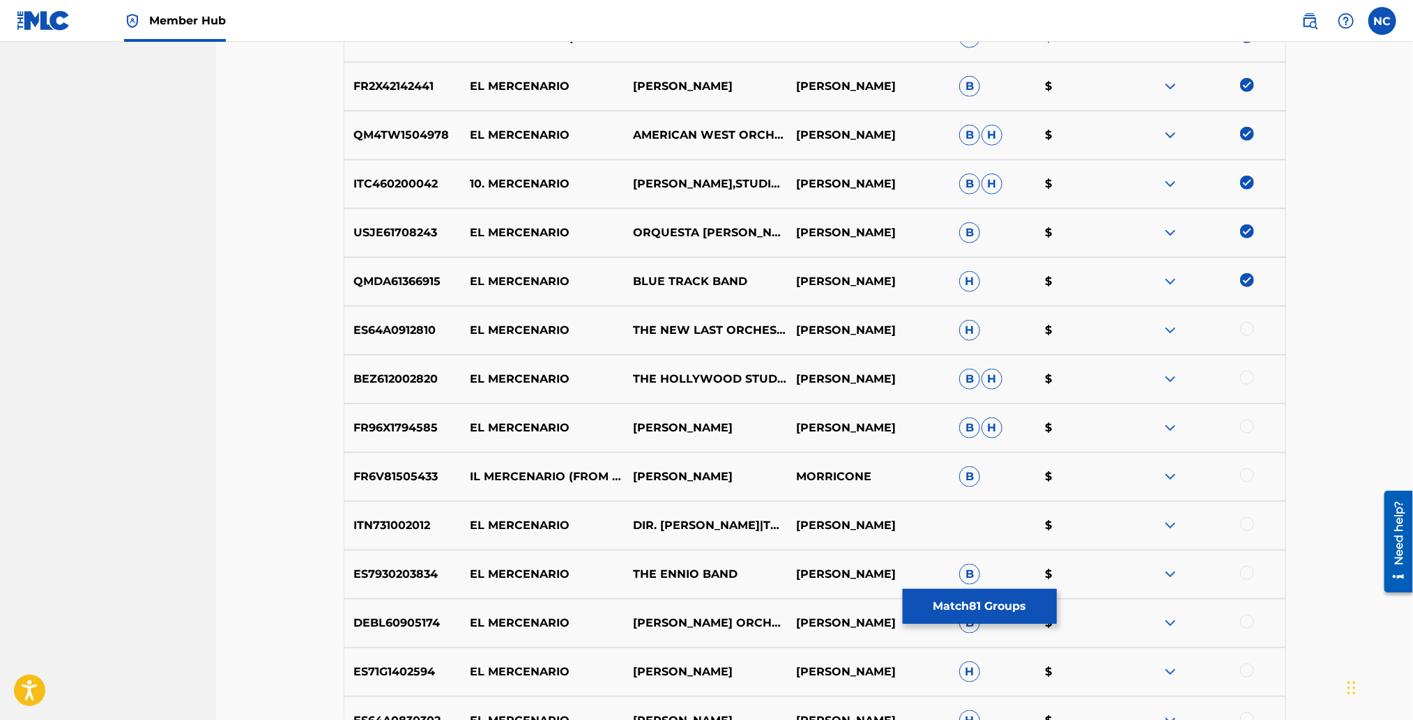
click at [1248, 325] on div at bounding box center [1247, 329] width 14 height 14
click at [1248, 360] on div "BEZ612002820 EL MERCENARIO THE HOLLYWOOD STUDIO ORCHESTRA ENNIO MORRICONE B H $" at bounding box center [815, 379] width 942 height 49
click at [1248, 379] on div at bounding box center [1247, 378] width 14 height 14
click at [1248, 422] on div at bounding box center [1247, 427] width 14 height 14
drag, startPoint x: 1248, startPoint y: 459, endPoint x: 1246, endPoint y: 477, distance: 17.6
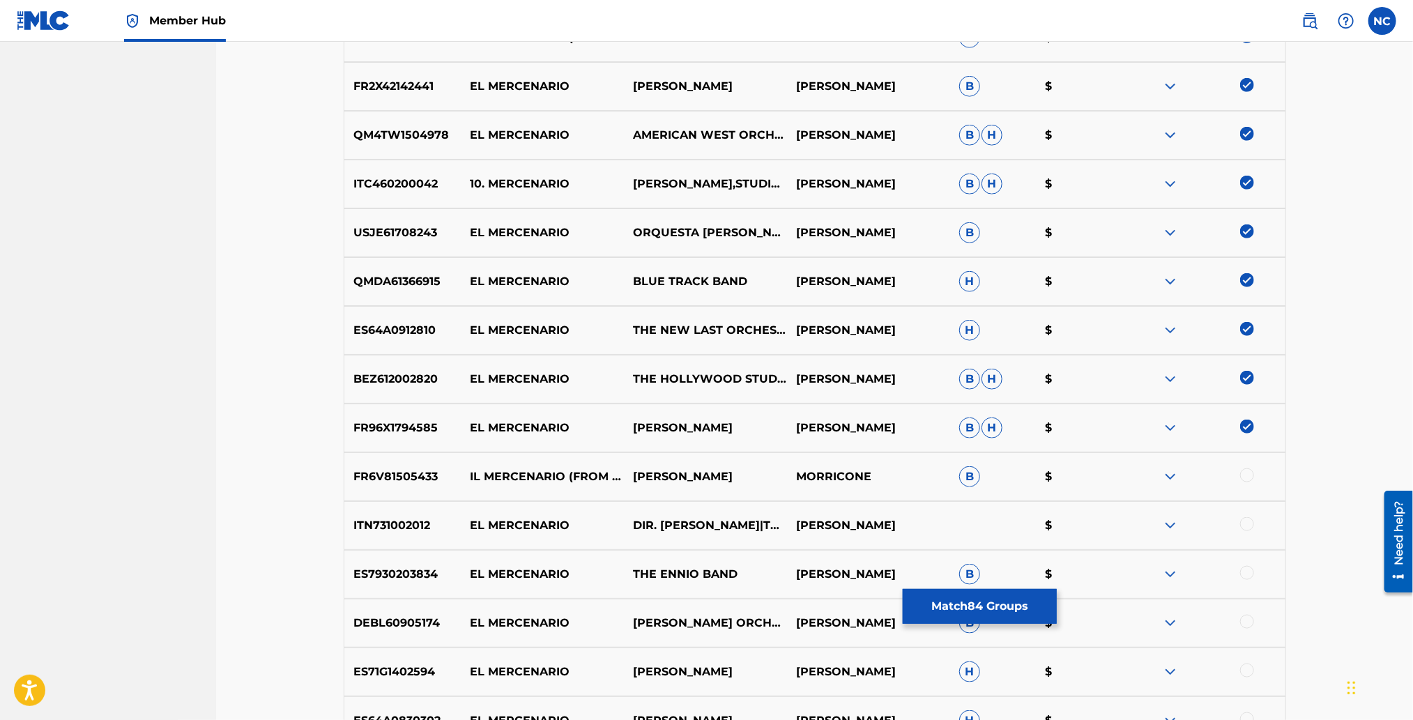
click at [1248, 468] on div "FR6V81505433 IL MERCENARIO (FROM "IL MERCENARIO") HANNY WILLIAMS MORRICONE B $" at bounding box center [815, 476] width 942 height 49
click at [1246, 477] on div at bounding box center [1247, 475] width 14 height 14
click at [1246, 523] on div at bounding box center [1247, 524] width 14 height 14
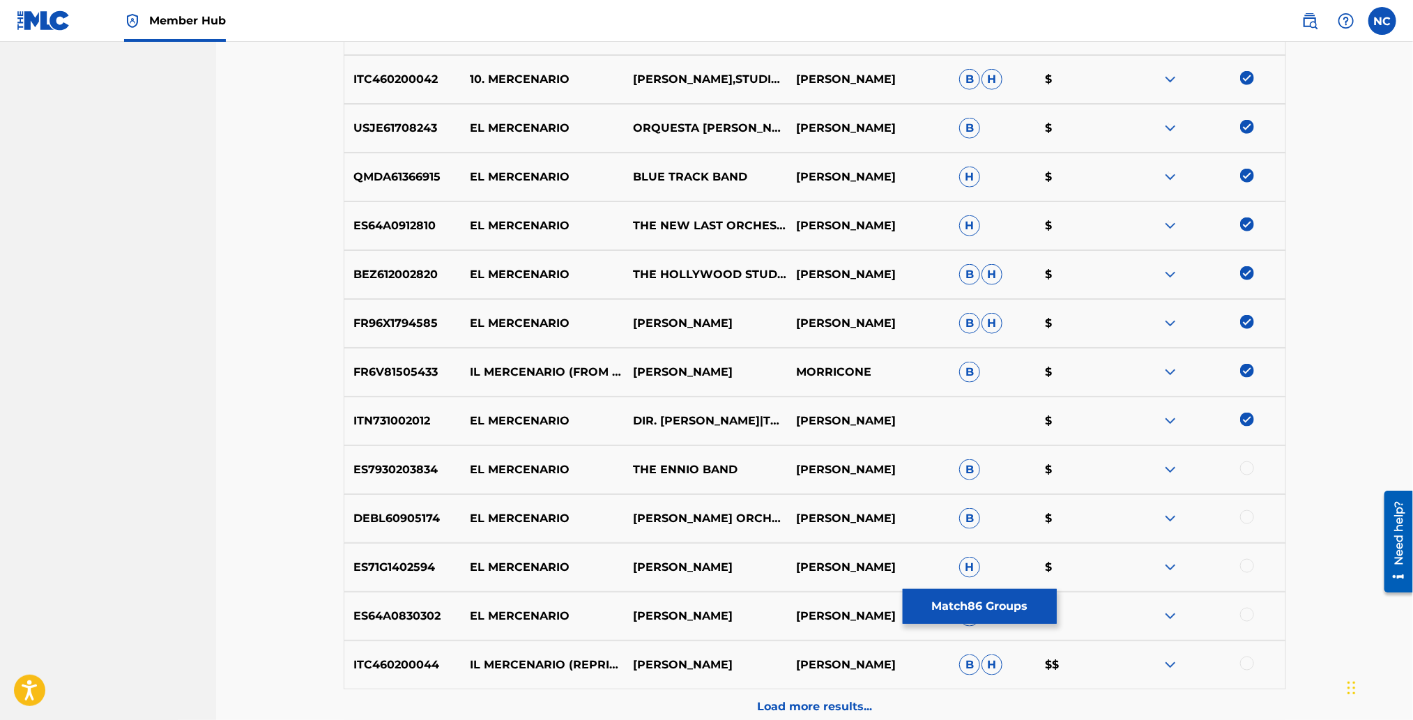
click at [1244, 463] on div at bounding box center [1247, 468] width 14 height 14
click at [1249, 520] on div at bounding box center [1247, 517] width 14 height 14
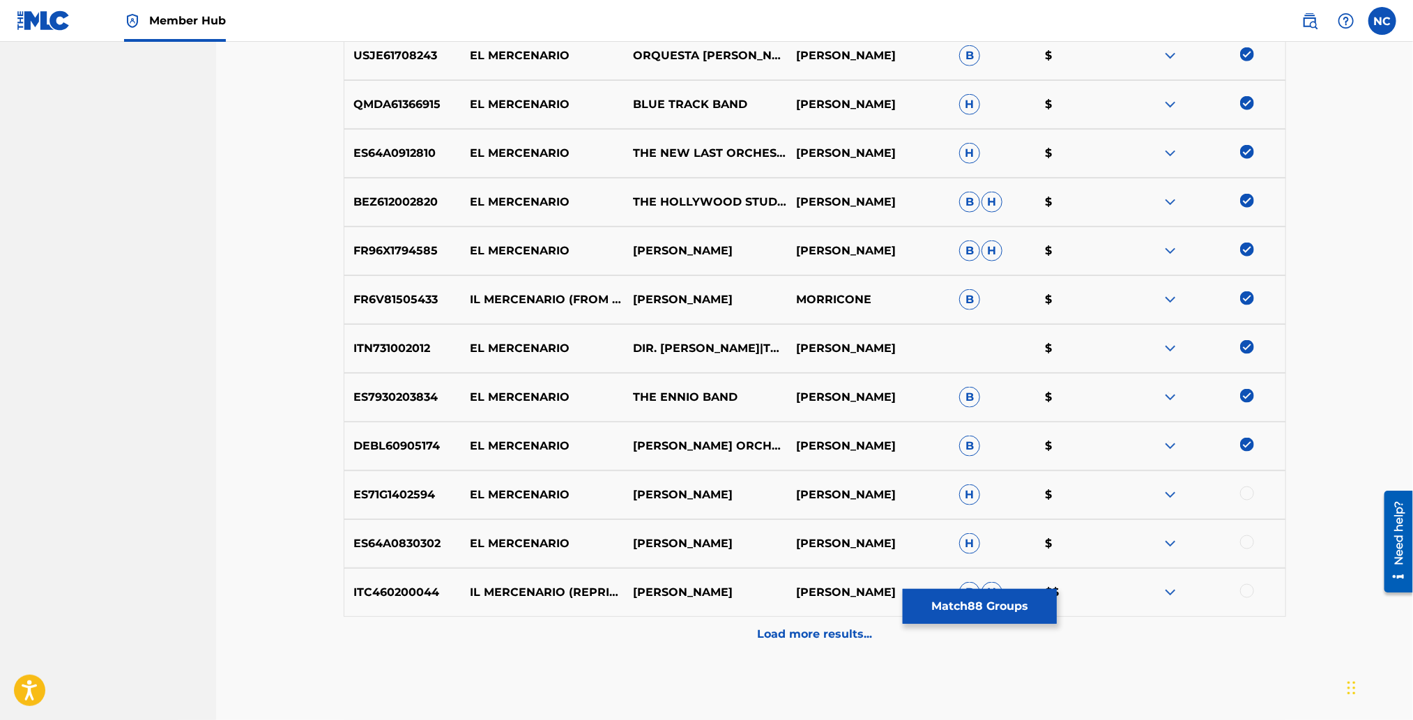
scroll to position [4387, 0]
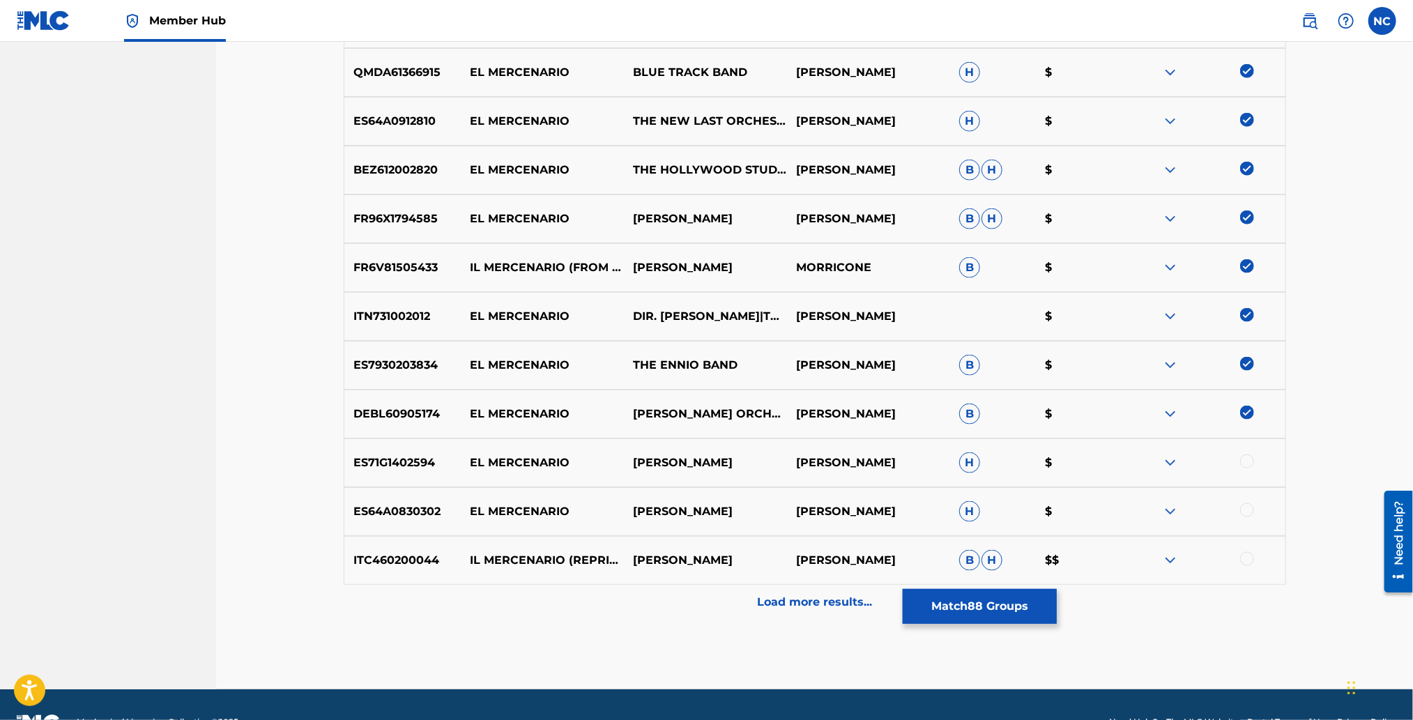
click at [1249, 457] on div at bounding box center [1247, 461] width 14 height 14
drag, startPoint x: 1248, startPoint y: 501, endPoint x: 1248, endPoint y: 533, distance: 31.4
click at [1248, 502] on div "ES64A0830302 EL MERCENARIO ENNIO MORRICONE ENNIO MORRICONE H $" at bounding box center [815, 511] width 942 height 49
click at [1247, 517] on div at bounding box center [1203, 511] width 163 height 17
click at [1247, 553] on div at bounding box center [1247, 559] width 14 height 14
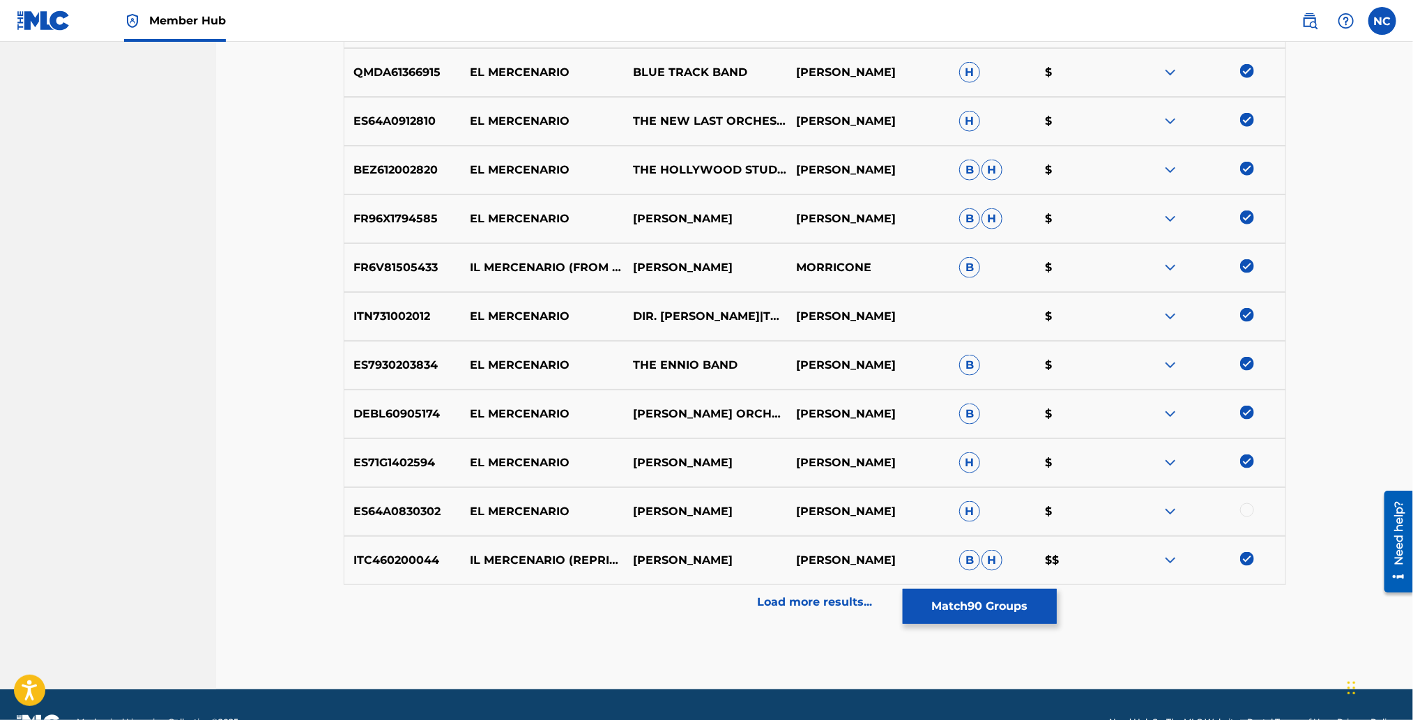
click at [1244, 512] on div at bounding box center [1247, 510] width 14 height 14
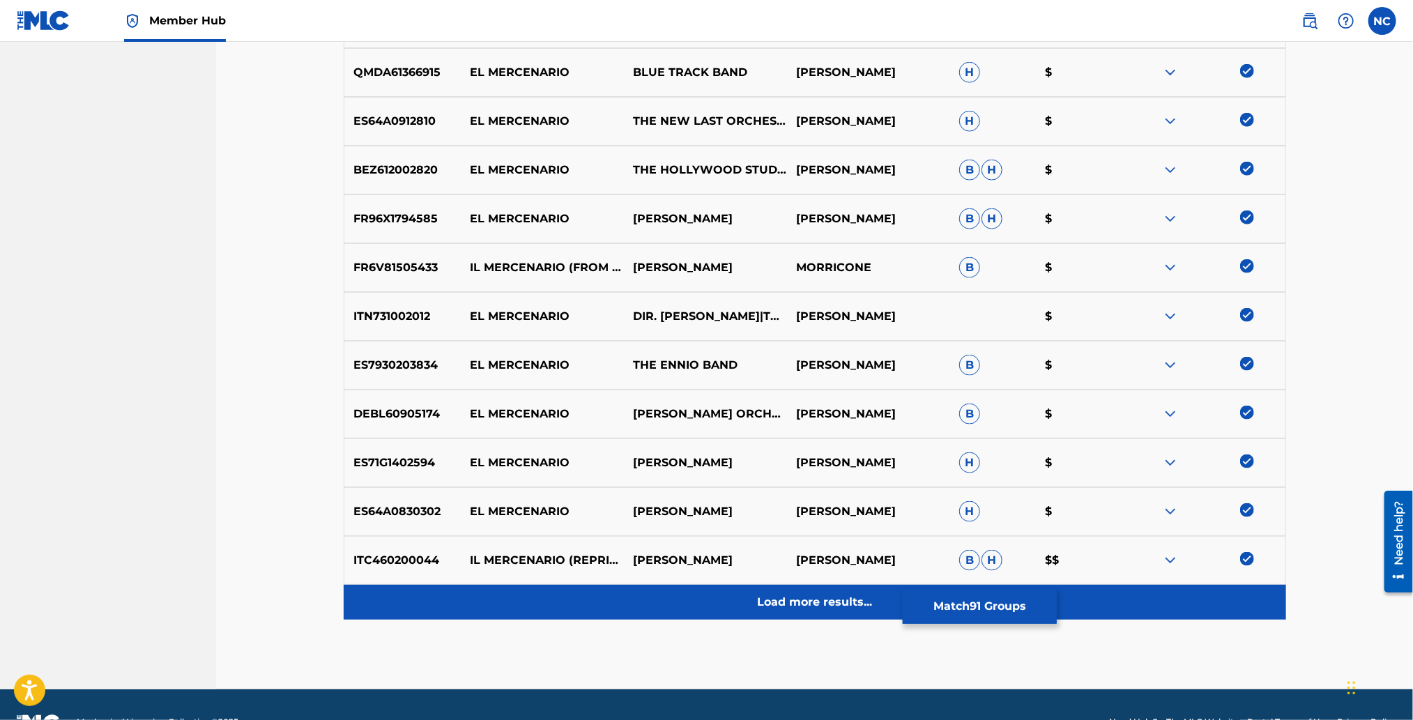
click at [823, 597] on p "Load more results..." at bounding box center [814, 602] width 115 height 17
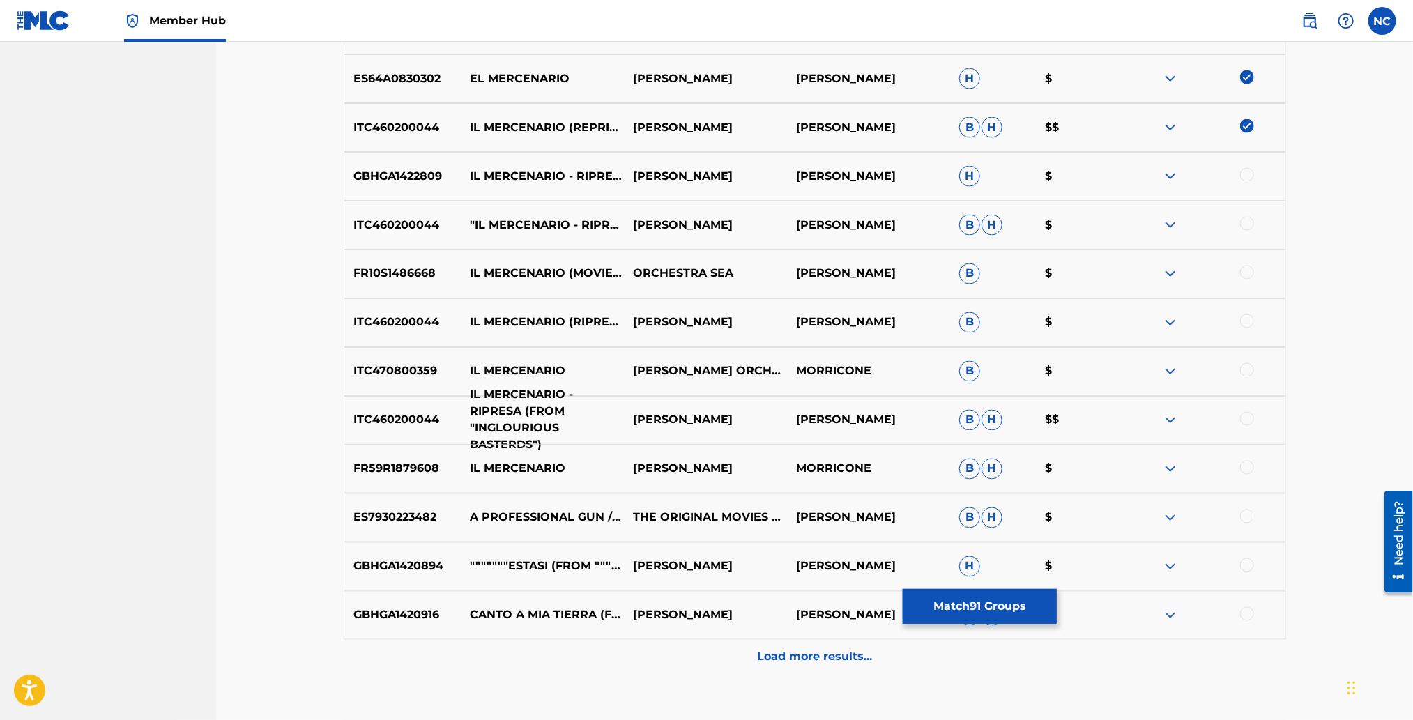
scroll to position [4909, 0]
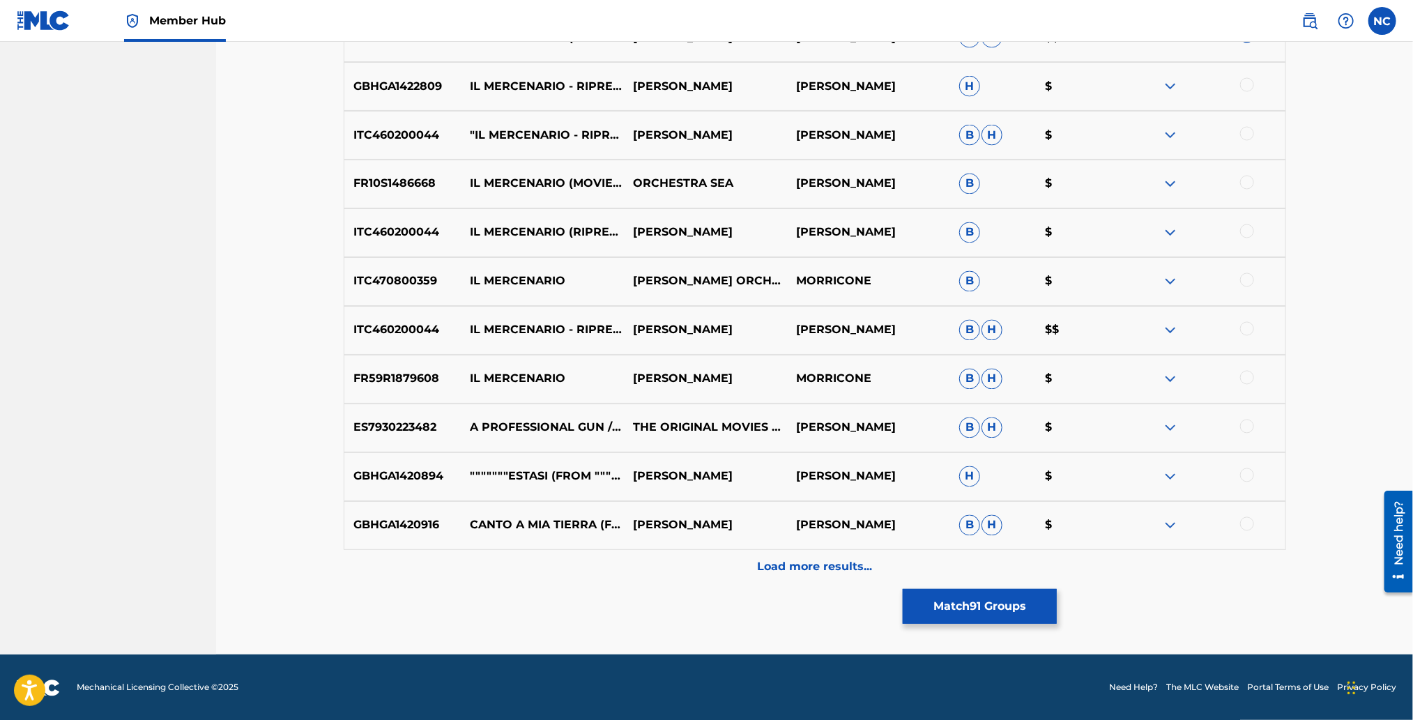
click at [1249, 522] on div at bounding box center [1247, 524] width 14 height 14
click at [1248, 472] on div at bounding box center [1247, 475] width 14 height 14
click at [1247, 429] on div at bounding box center [1247, 427] width 14 height 14
click at [1245, 383] on div at bounding box center [1247, 378] width 14 height 14
click at [1248, 332] on div at bounding box center [1247, 329] width 14 height 14
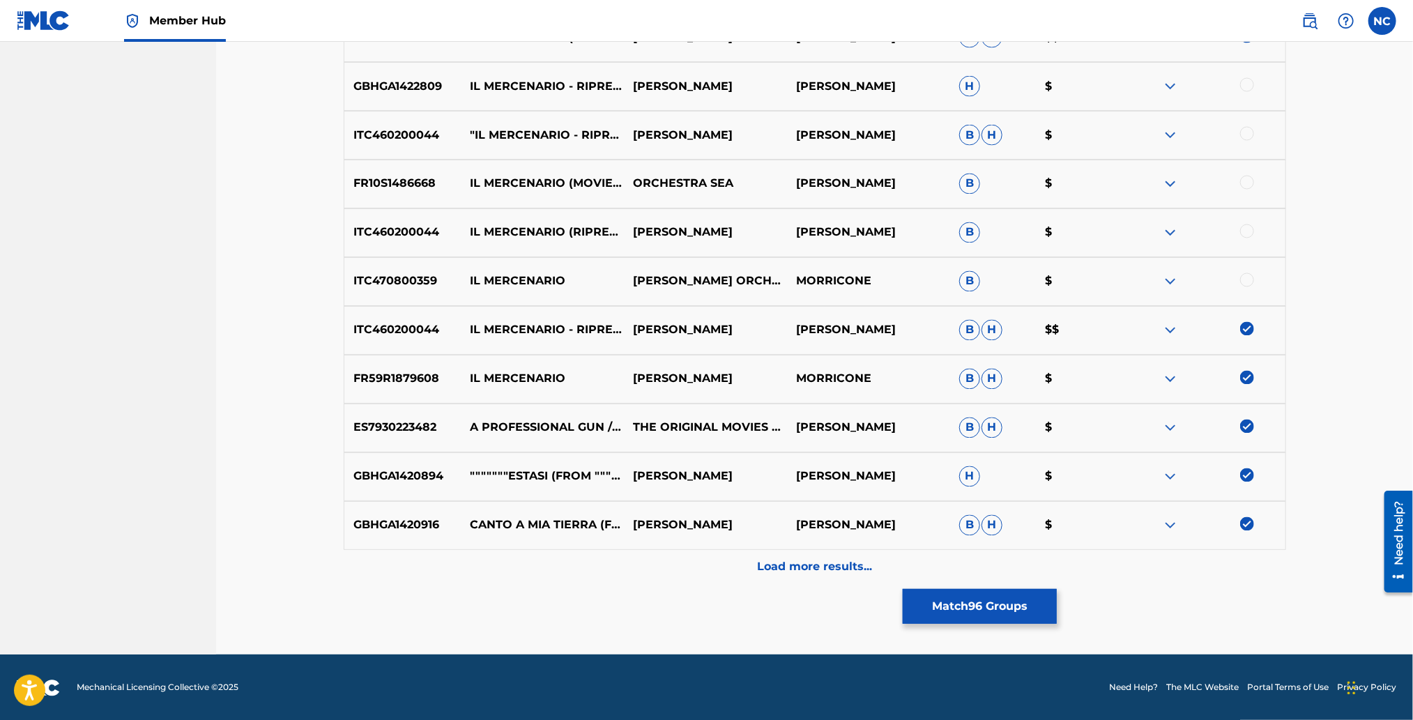
click at [1246, 283] on div at bounding box center [1247, 280] width 14 height 14
click at [1248, 227] on div at bounding box center [1247, 231] width 14 height 14
drag, startPoint x: 1247, startPoint y: 185, endPoint x: 1247, endPoint y: 175, distance: 10.5
click at [1247, 180] on div at bounding box center [1247, 183] width 14 height 14
click at [1246, 135] on div at bounding box center [1247, 134] width 14 height 14
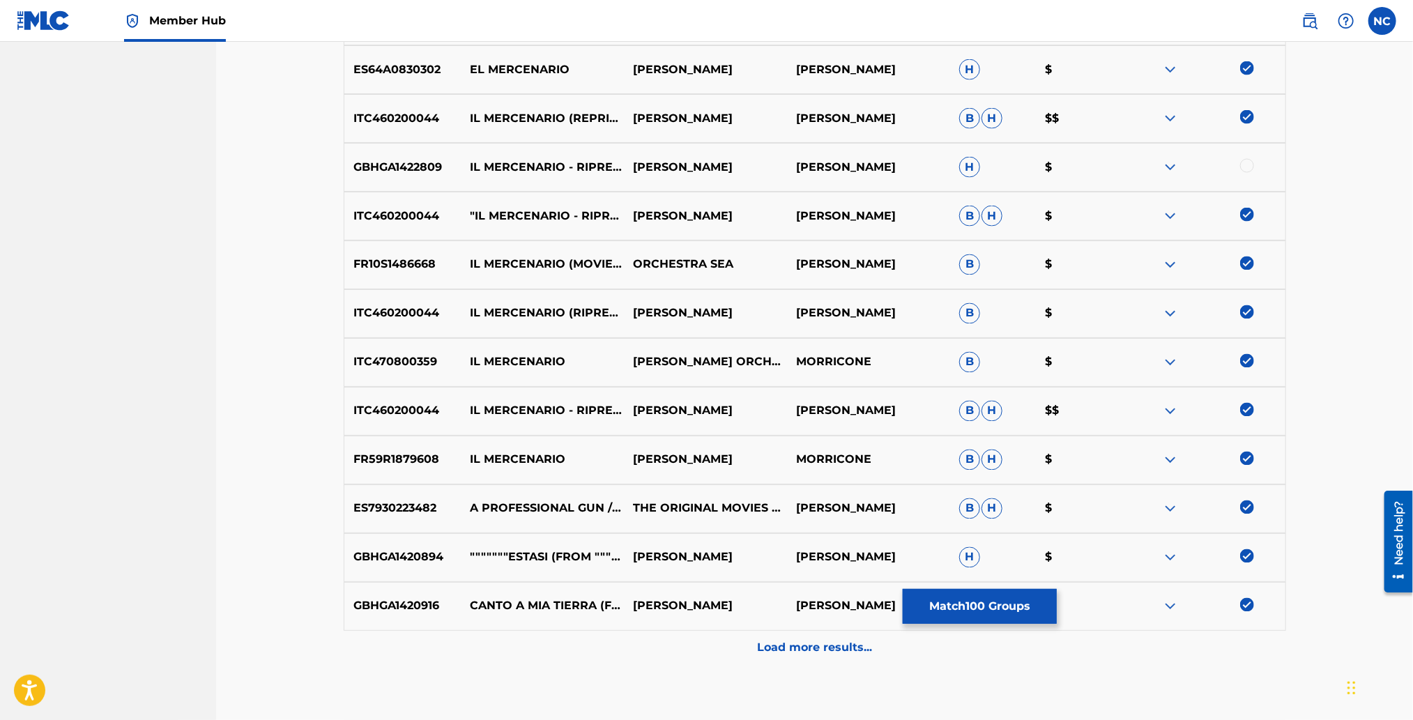
scroll to position [4805, 0]
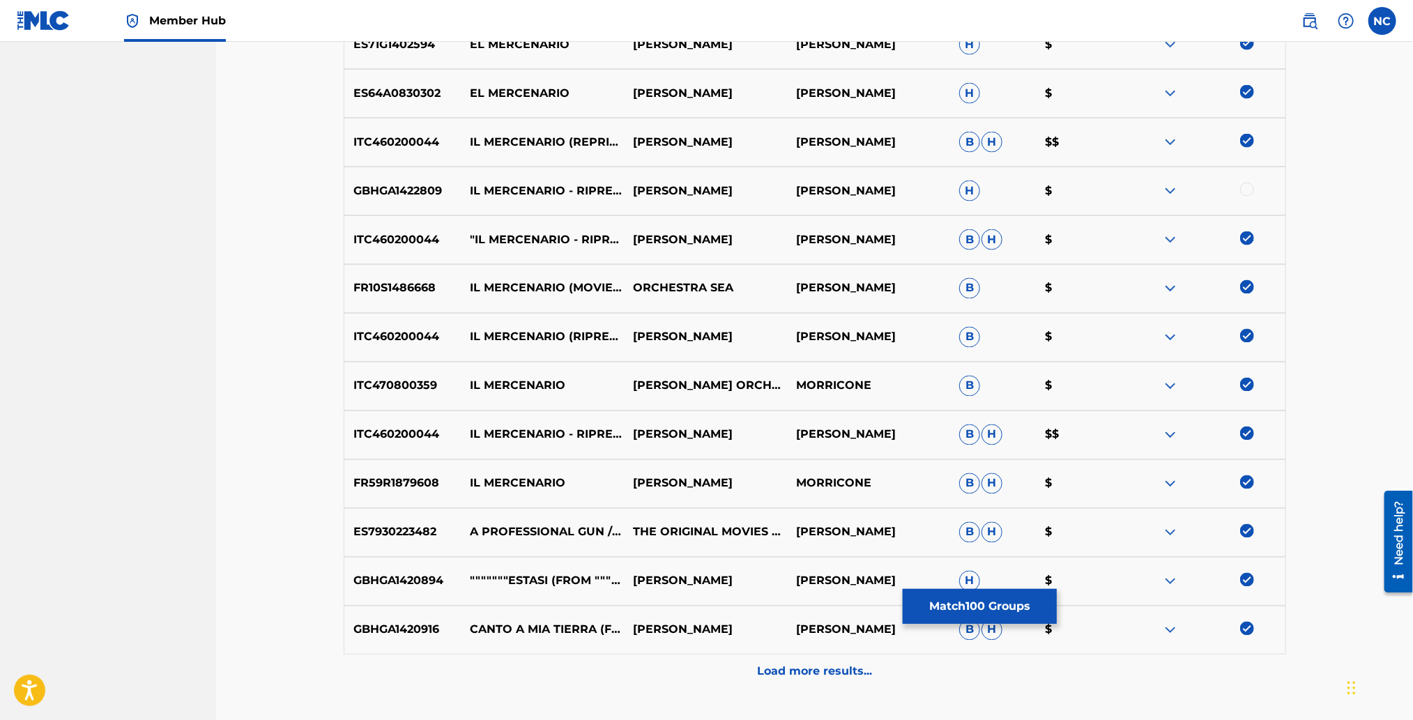
click at [1246, 190] on div at bounding box center [1247, 190] width 14 height 14
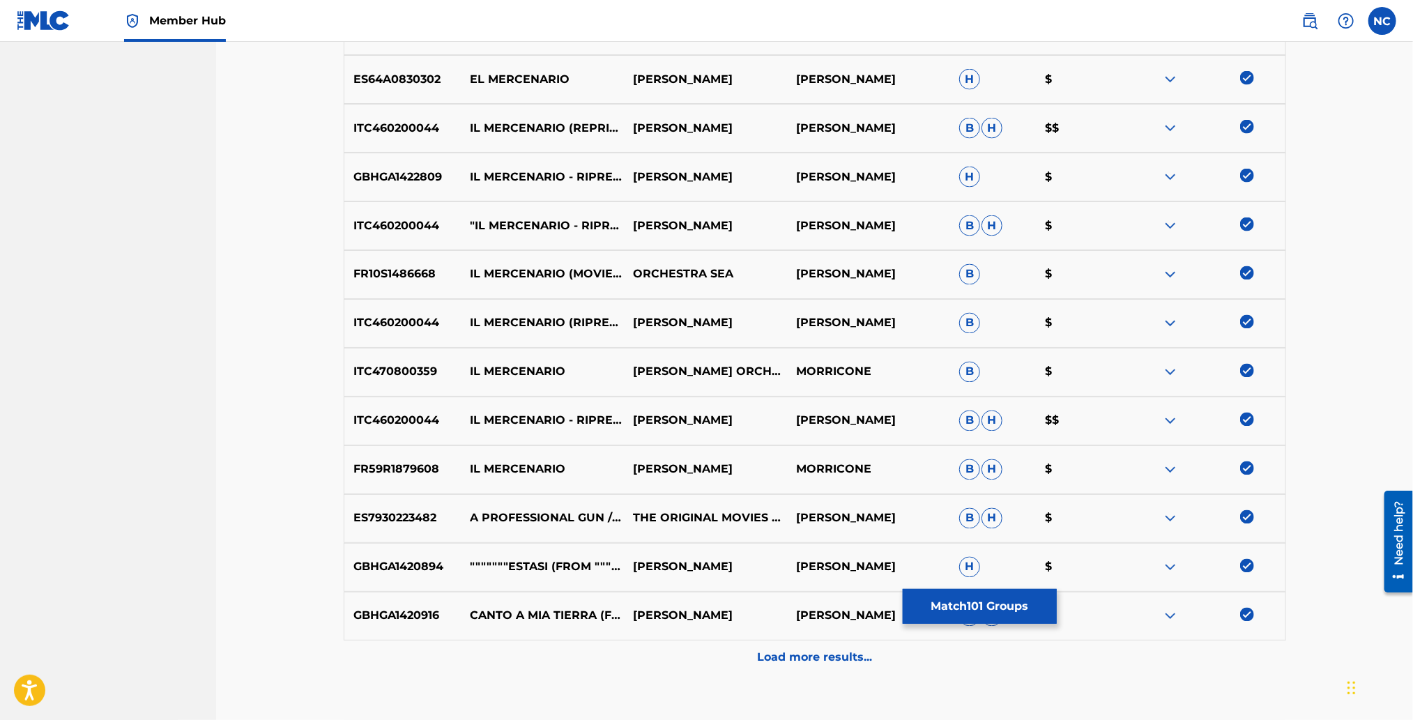
scroll to position [4909, 0]
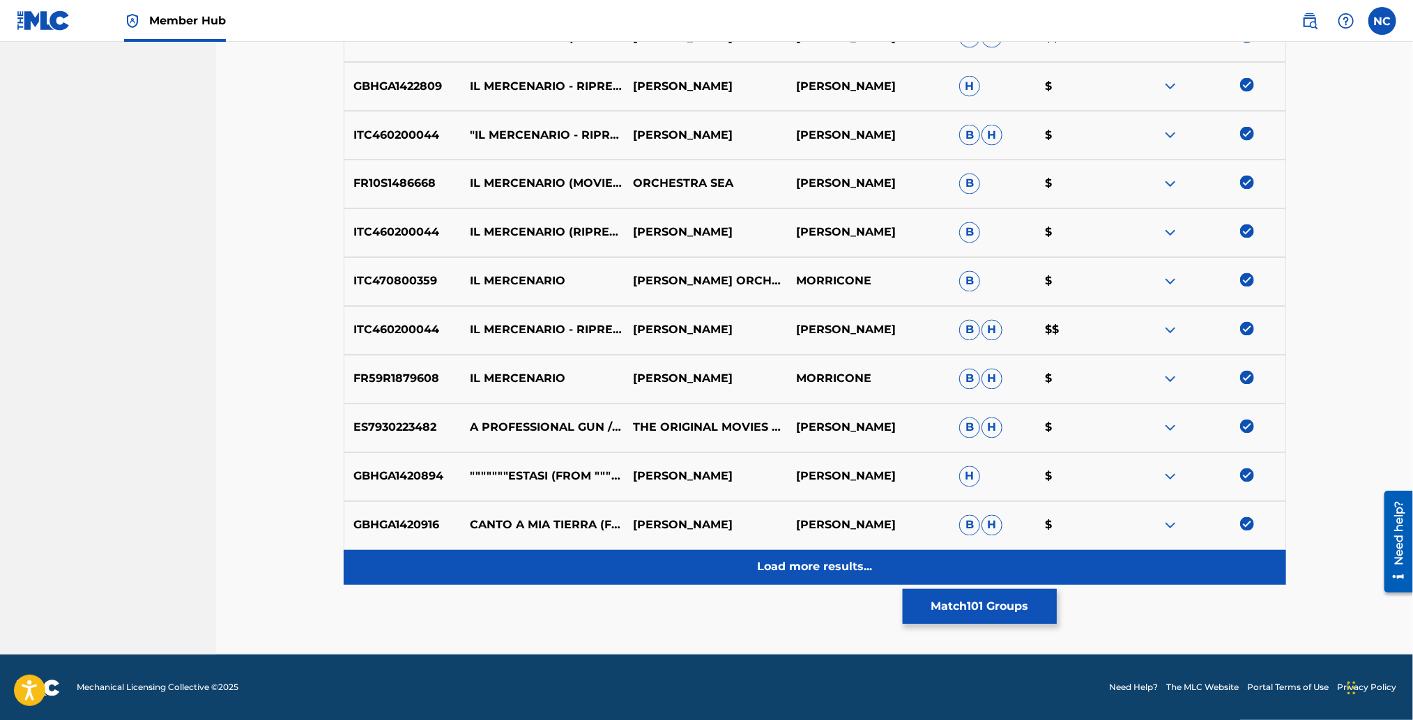
click at [834, 562] on p "Load more results..." at bounding box center [814, 567] width 115 height 17
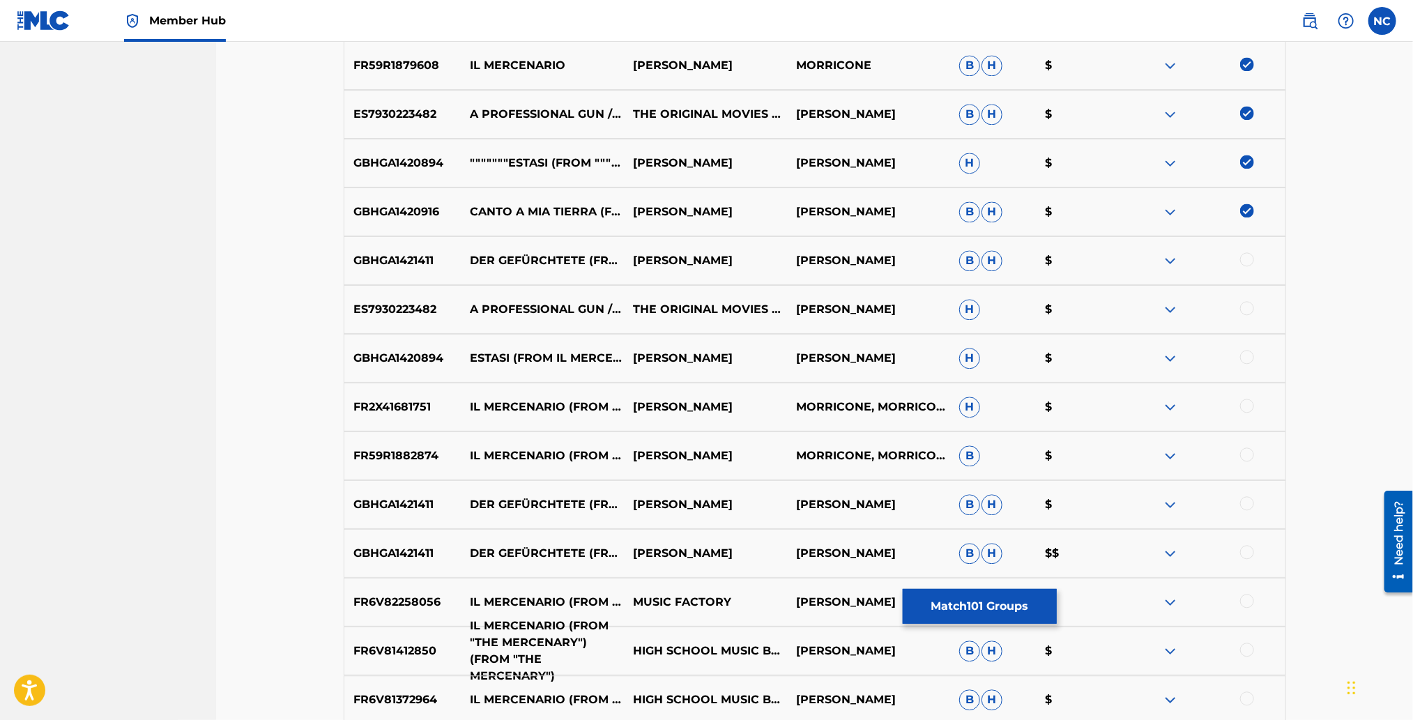
scroll to position [5328, 0]
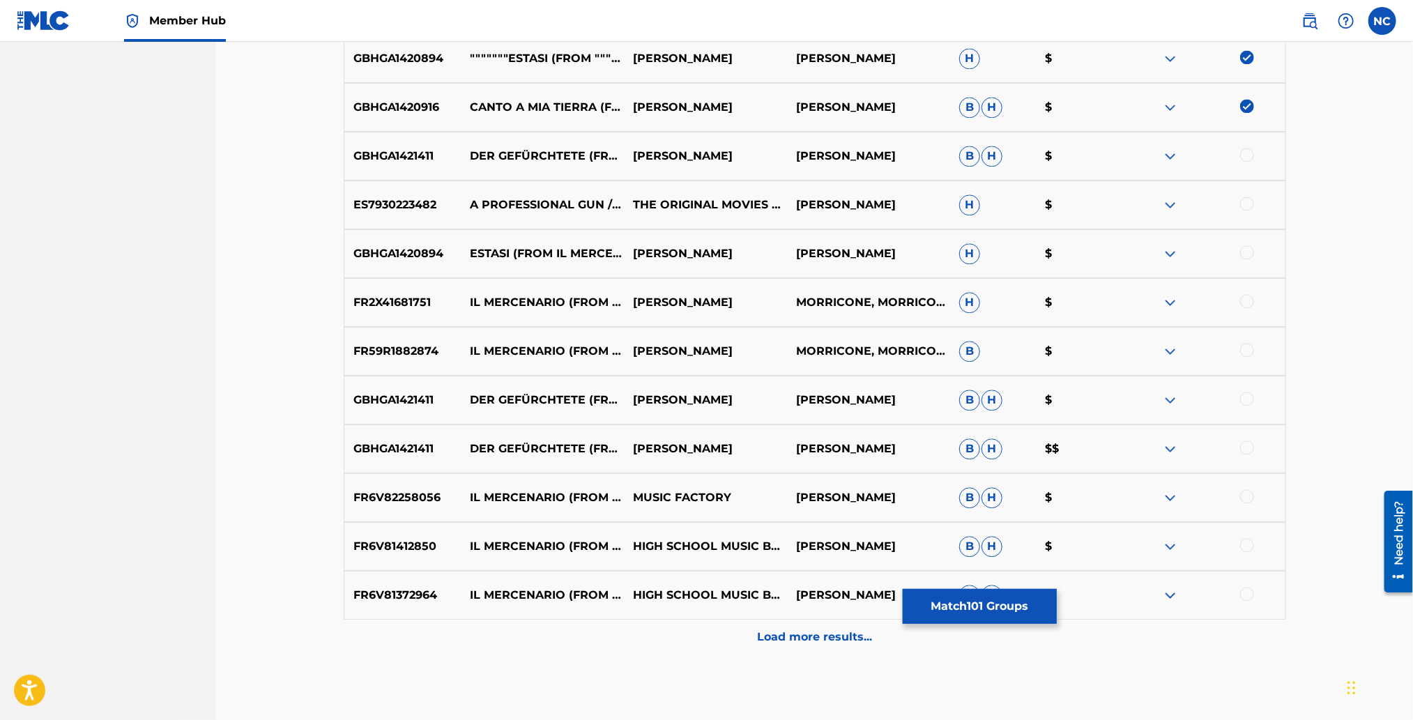
click at [1248, 154] on div at bounding box center [1247, 155] width 14 height 14
click at [1247, 199] on div at bounding box center [1247, 204] width 14 height 14
click at [1247, 245] on div at bounding box center [1203, 253] width 163 height 17
click at [1246, 300] on div at bounding box center [1247, 301] width 14 height 14
click at [1247, 344] on div at bounding box center [1247, 350] width 14 height 14
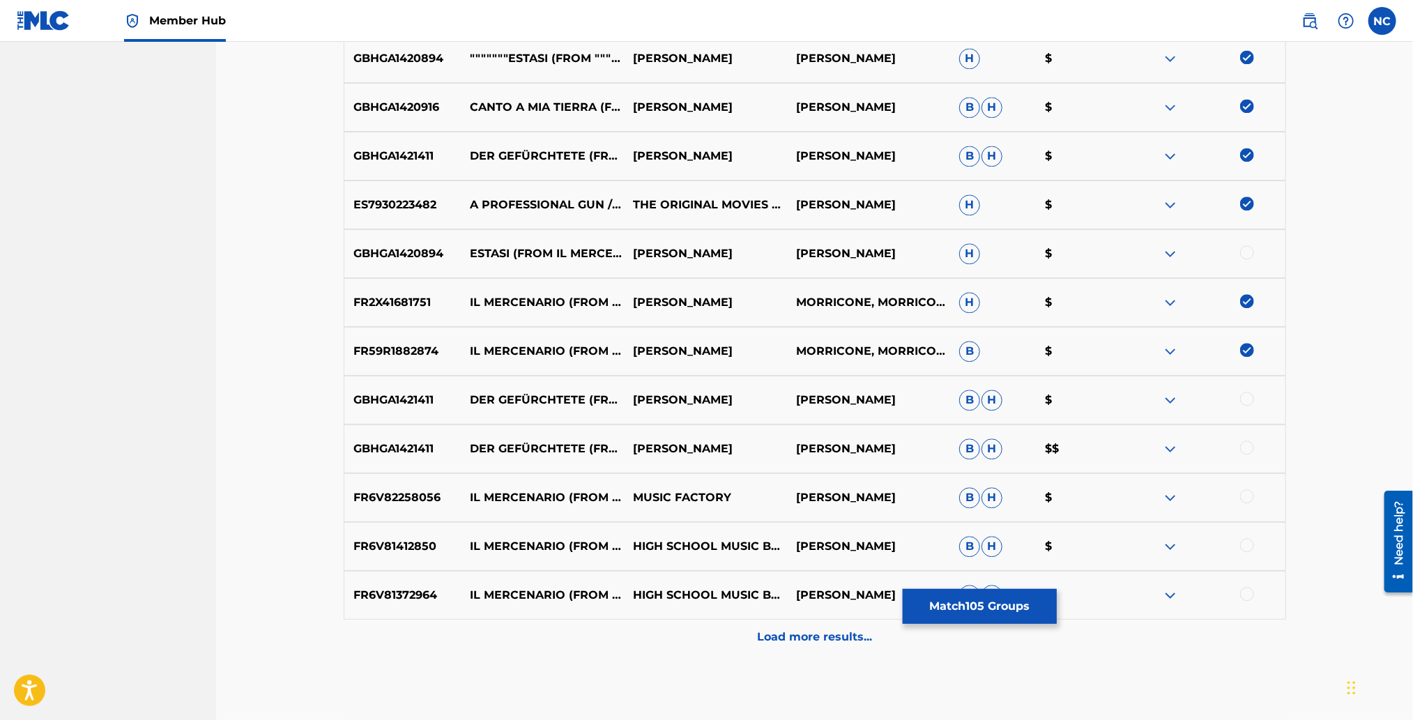
click at [1245, 246] on div at bounding box center [1247, 252] width 14 height 14
click at [1245, 402] on div at bounding box center [1247, 399] width 14 height 14
click at [1245, 448] on div at bounding box center [1247, 448] width 14 height 14
click at [1248, 497] on div at bounding box center [1247, 496] width 14 height 14
click at [1248, 538] on div at bounding box center [1247, 545] width 14 height 14
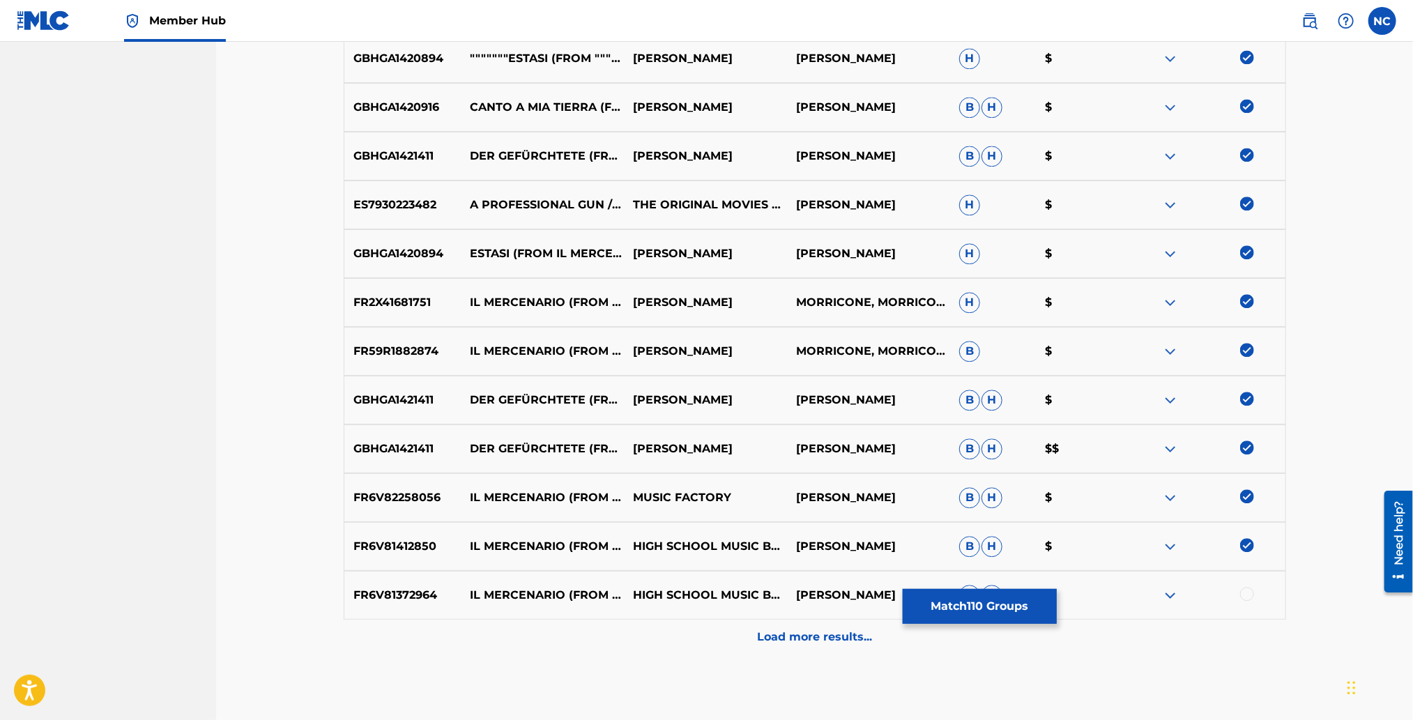
click at [1248, 593] on div at bounding box center [1247, 594] width 14 height 14
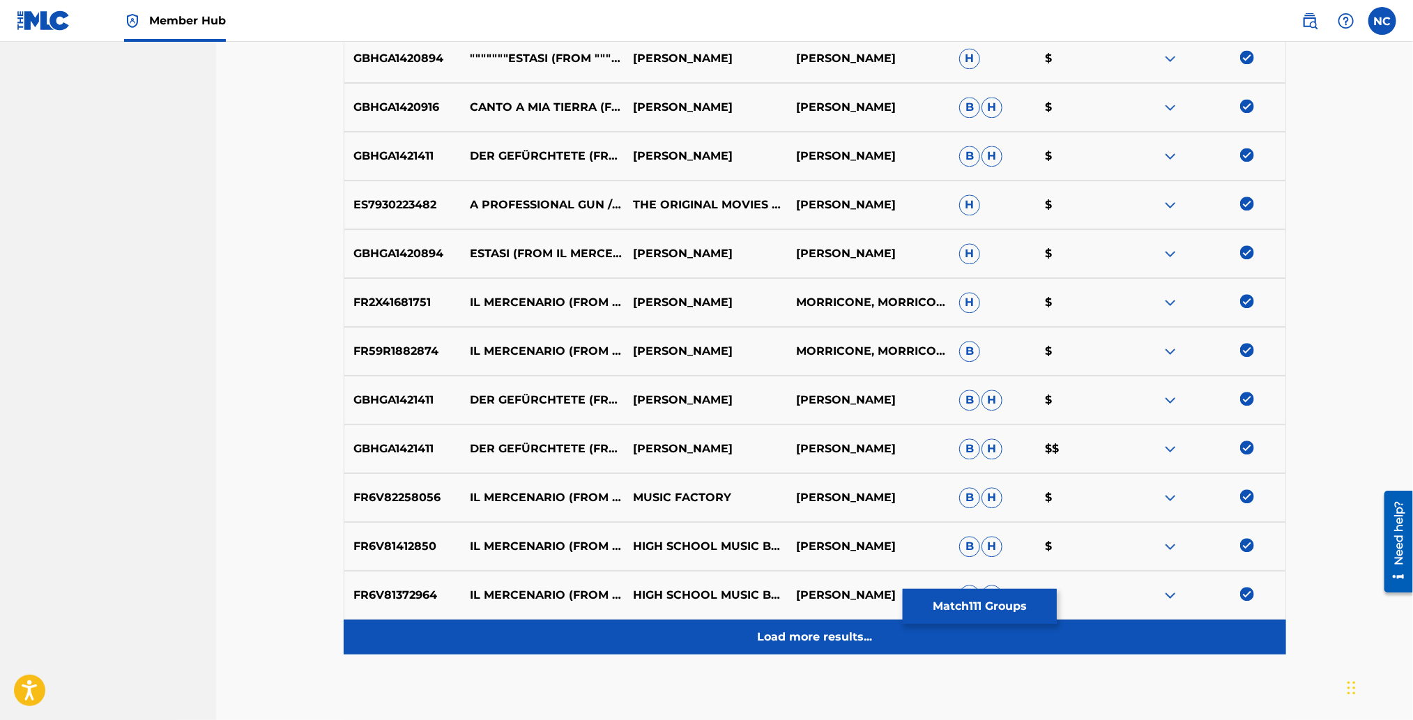
click at [863, 640] on p "Load more results..." at bounding box center [814, 637] width 115 height 17
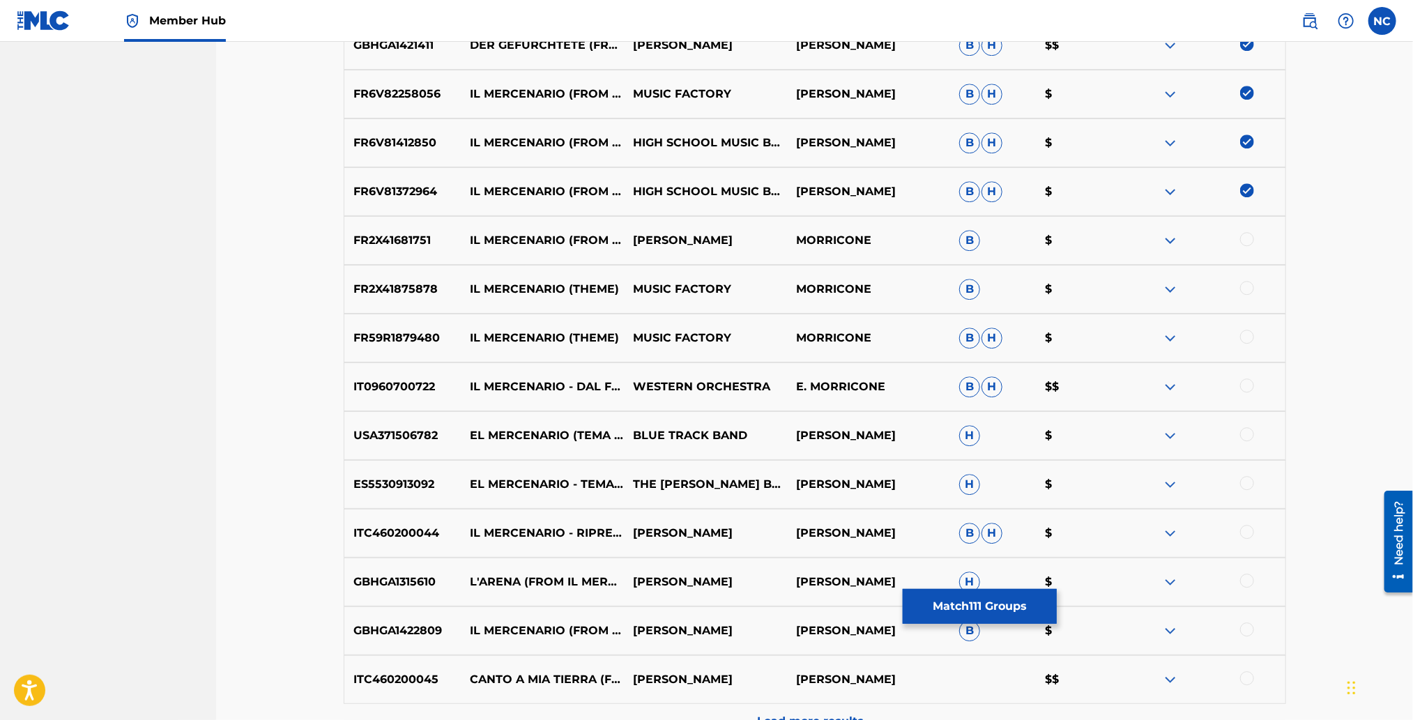
scroll to position [5850, 0]
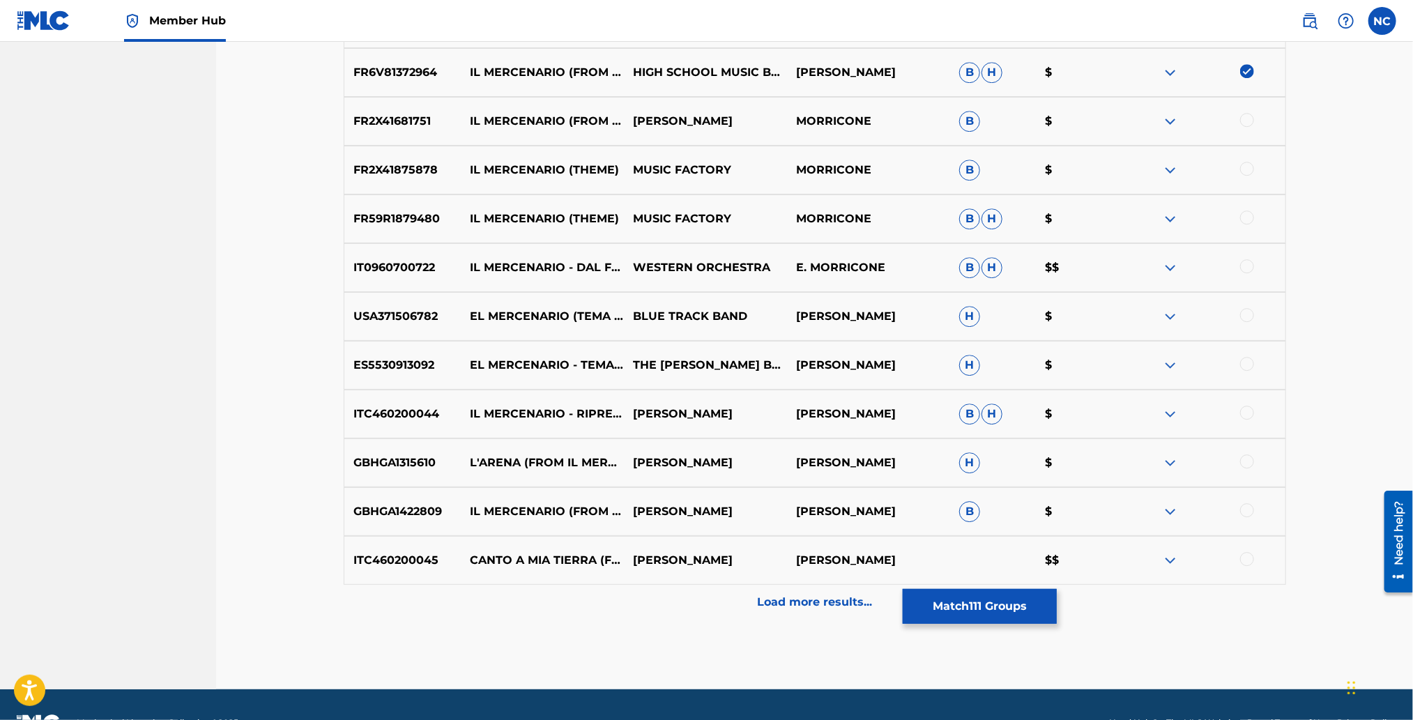
click at [1240, 265] on div at bounding box center [1247, 266] width 14 height 14
click at [1246, 217] on div at bounding box center [1247, 218] width 14 height 14
drag, startPoint x: 1245, startPoint y: 176, endPoint x: 1245, endPoint y: 118, distance: 57.9
click at [1245, 172] on div at bounding box center [1203, 170] width 163 height 17
click at [1245, 117] on div at bounding box center [1247, 120] width 14 height 14
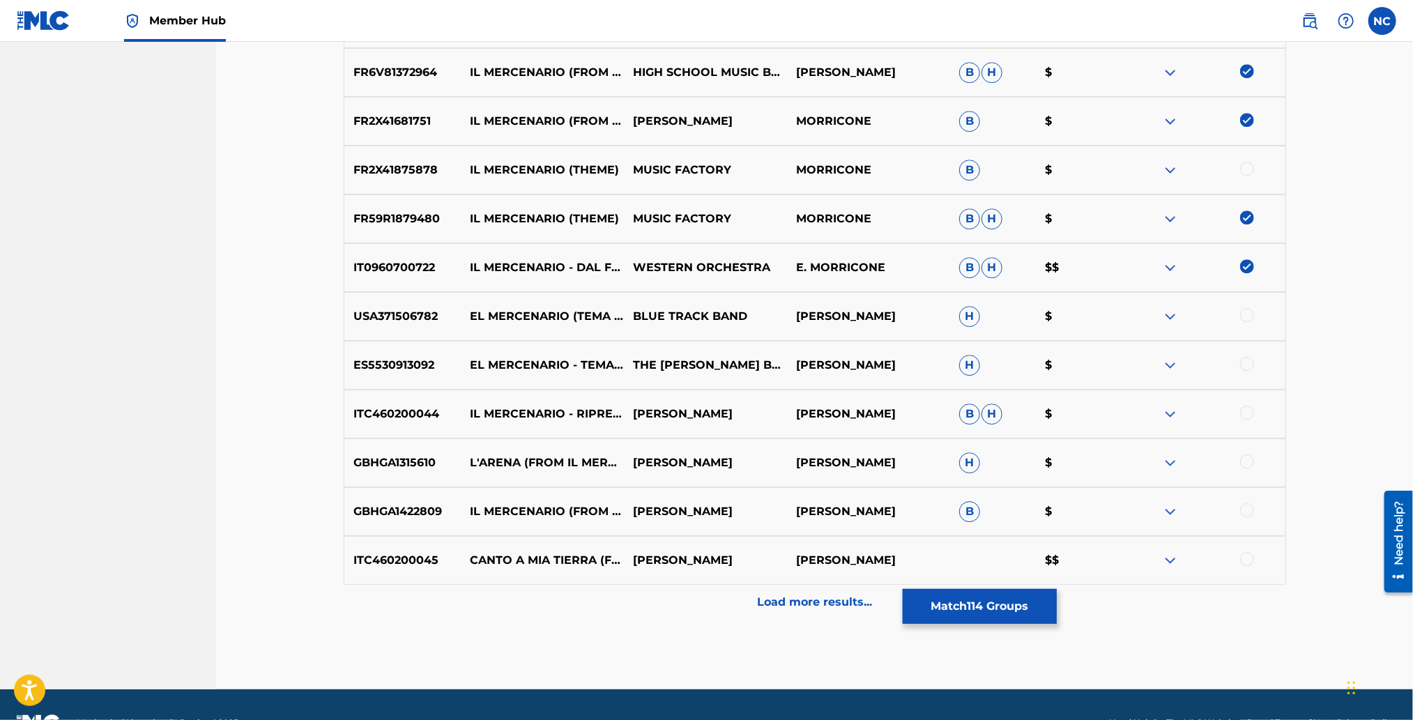
click at [1246, 557] on div at bounding box center [1247, 559] width 14 height 14
drag, startPoint x: 1248, startPoint y: 514, endPoint x: 1245, endPoint y: 492, distance: 21.8
click at [1248, 512] on div at bounding box center [1247, 510] width 14 height 14
click at [1247, 459] on div at bounding box center [1247, 461] width 14 height 14
click at [1248, 409] on div at bounding box center [1247, 413] width 14 height 14
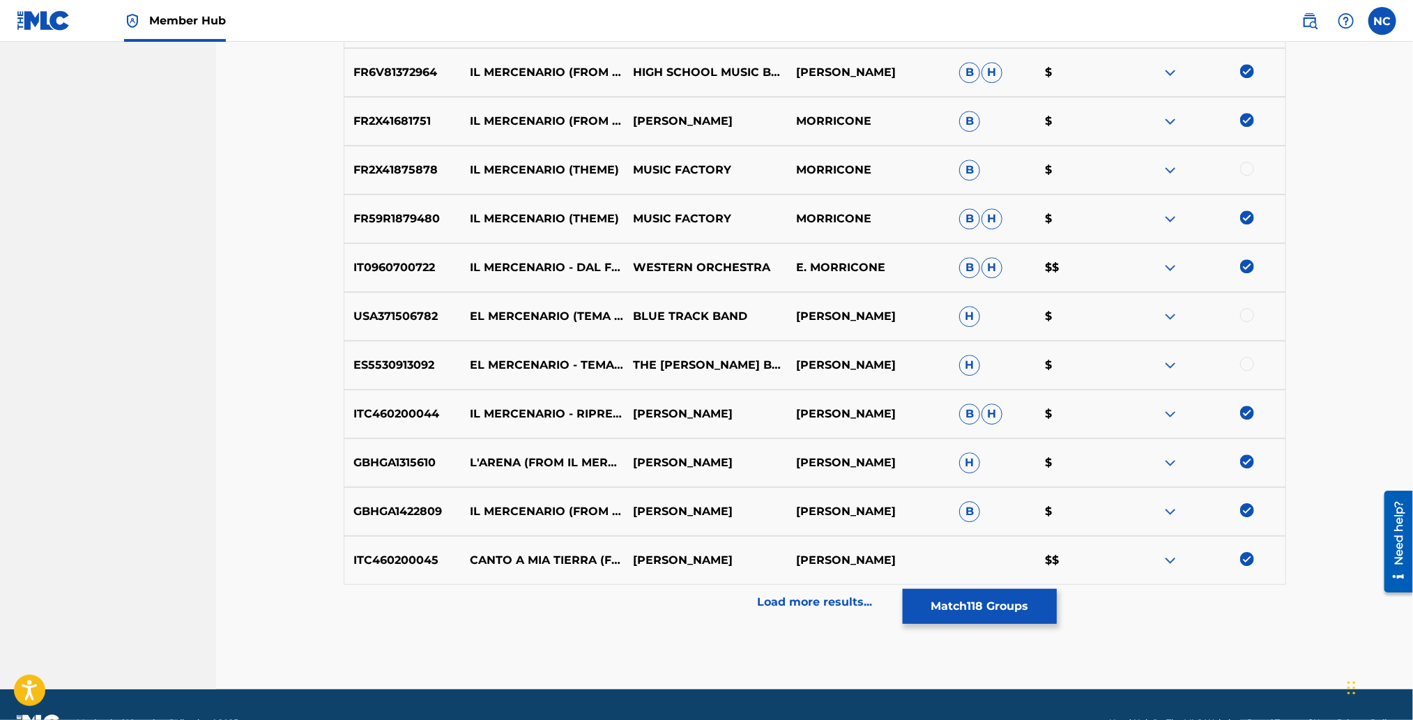
drag, startPoint x: 1247, startPoint y: 367, endPoint x: 1247, endPoint y: 346, distance: 20.9
click at [1247, 367] on div at bounding box center [1247, 364] width 14 height 14
click at [1246, 308] on div at bounding box center [1203, 316] width 163 height 17
click at [1245, 312] on div at bounding box center [1247, 315] width 14 height 14
click at [1239, 167] on div at bounding box center [1203, 170] width 163 height 17
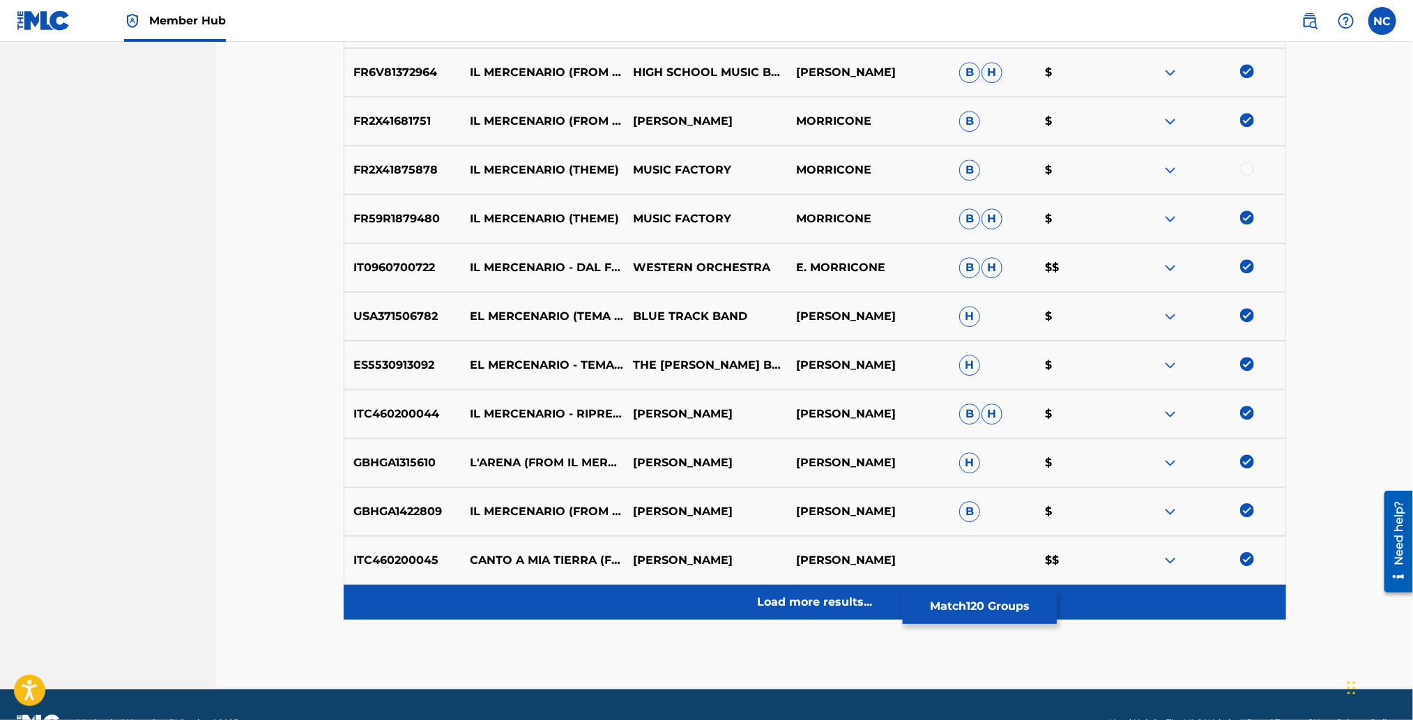
click at [767, 604] on p "Load more results..." at bounding box center [814, 602] width 115 height 17
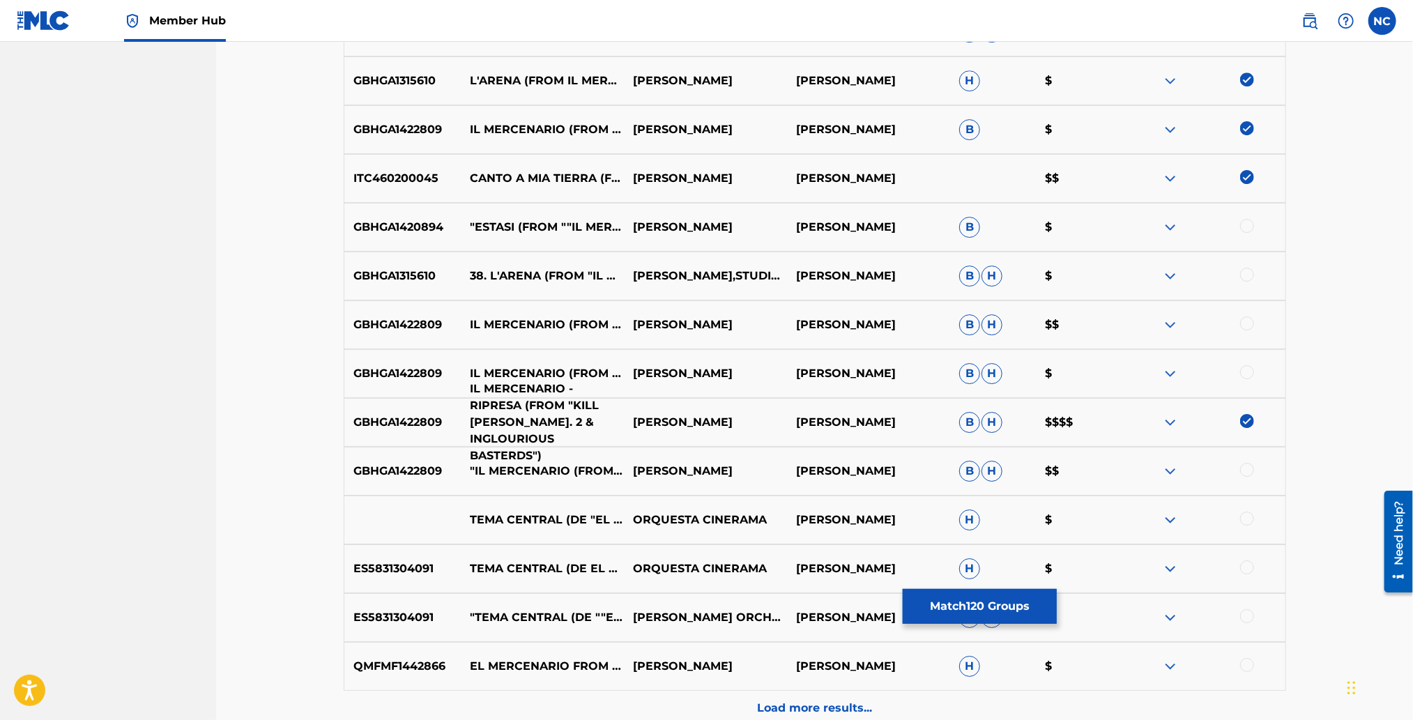
scroll to position [6269, 0]
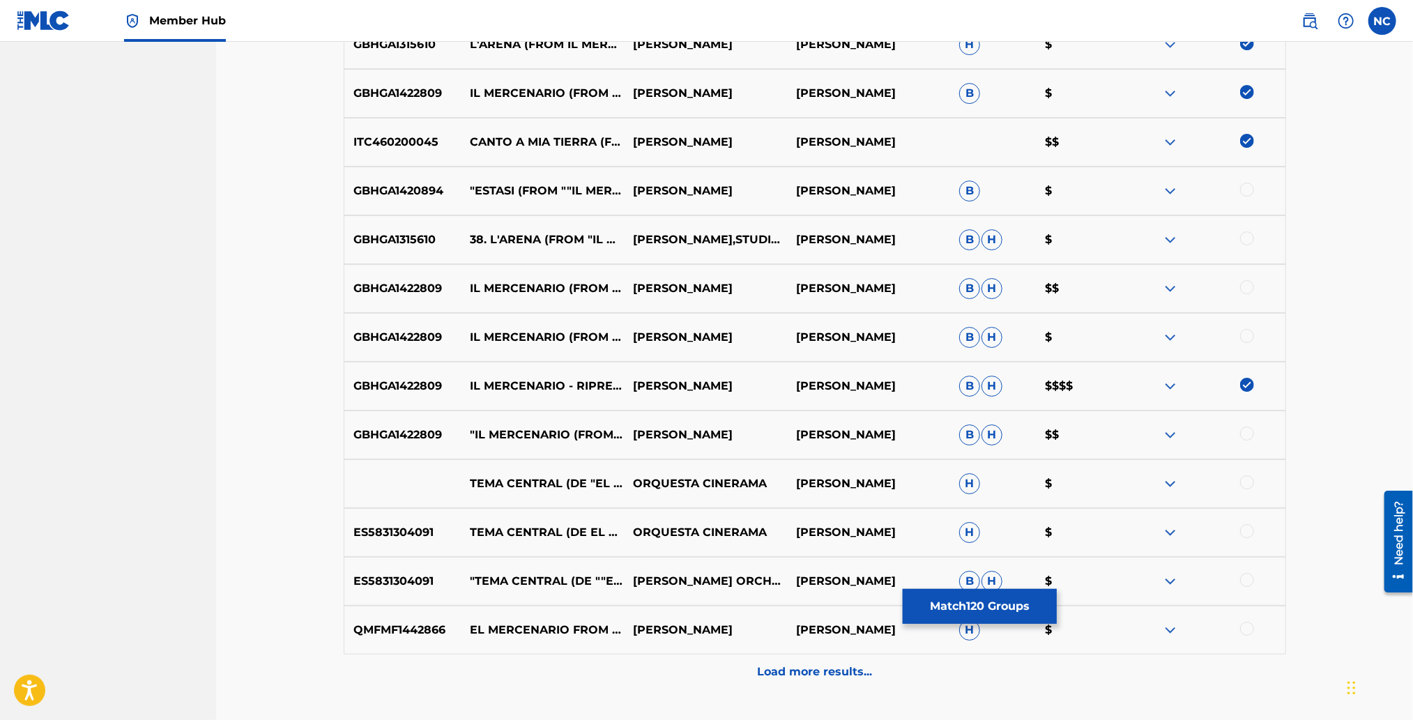
drag, startPoint x: 1248, startPoint y: 190, endPoint x: 1244, endPoint y: 222, distance: 33.0
click at [1248, 190] on div at bounding box center [1247, 190] width 14 height 14
click at [1245, 238] on div at bounding box center [1247, 238] width 14 height 14
click at [1249, 286] on div at bounding box center [1247, 287] width 14 height 14
click at [1248, 333] on div at bounding box center [1247, 336] width 14 height 14
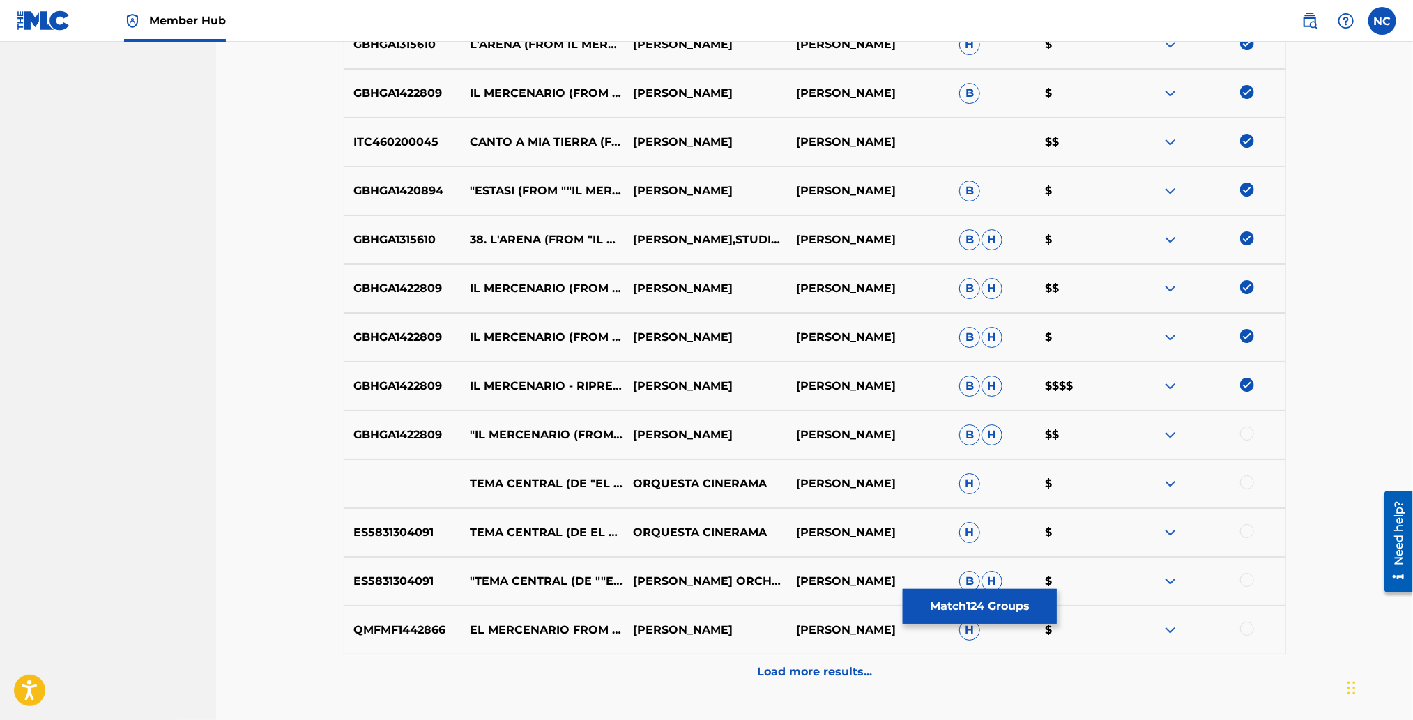
click at [1241, 429] on div at bounding box center [1247, 434] width 14 height 14
click at [1245, 486] on div at bounding box center [1247, 482] width 14 height 14
click at [1246, 546] on div "ES5831304091 TEMA CENTRAL (DE EL MERCENARIO ) ORQUESTA CINERAMA ENNIO MORRICONE…" at bounding box center [815, 532] width 942 height 49
click at [1246, 530] on div at bounding box center [1247, 531] width 14 height 14
click at [1248, 578] on div at bounding box center [1247, 580] width 14 height 14
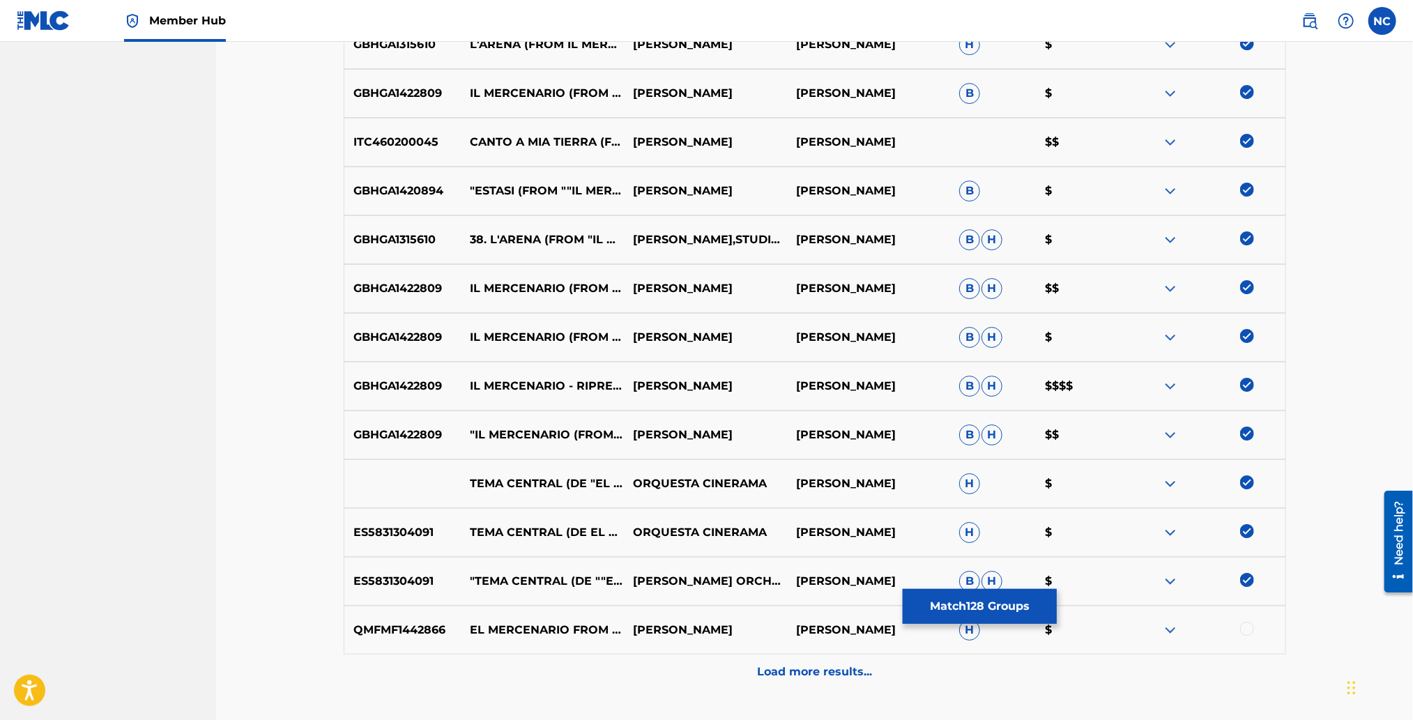
click at [1246, 625] on div at bounding box center [1247, 629] width 14 height 14
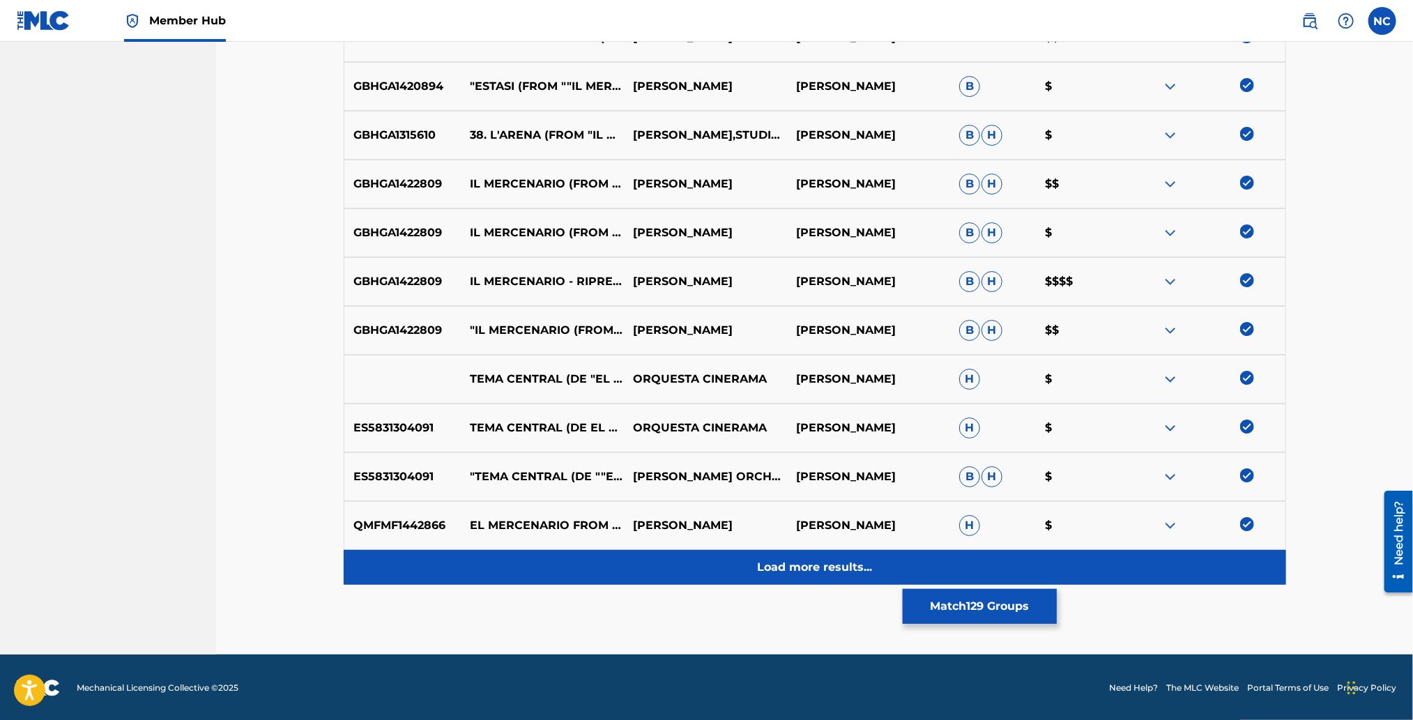
click at [813, 556] on div "Load more results..." at bounding box center [815, 567] width 942 height 35
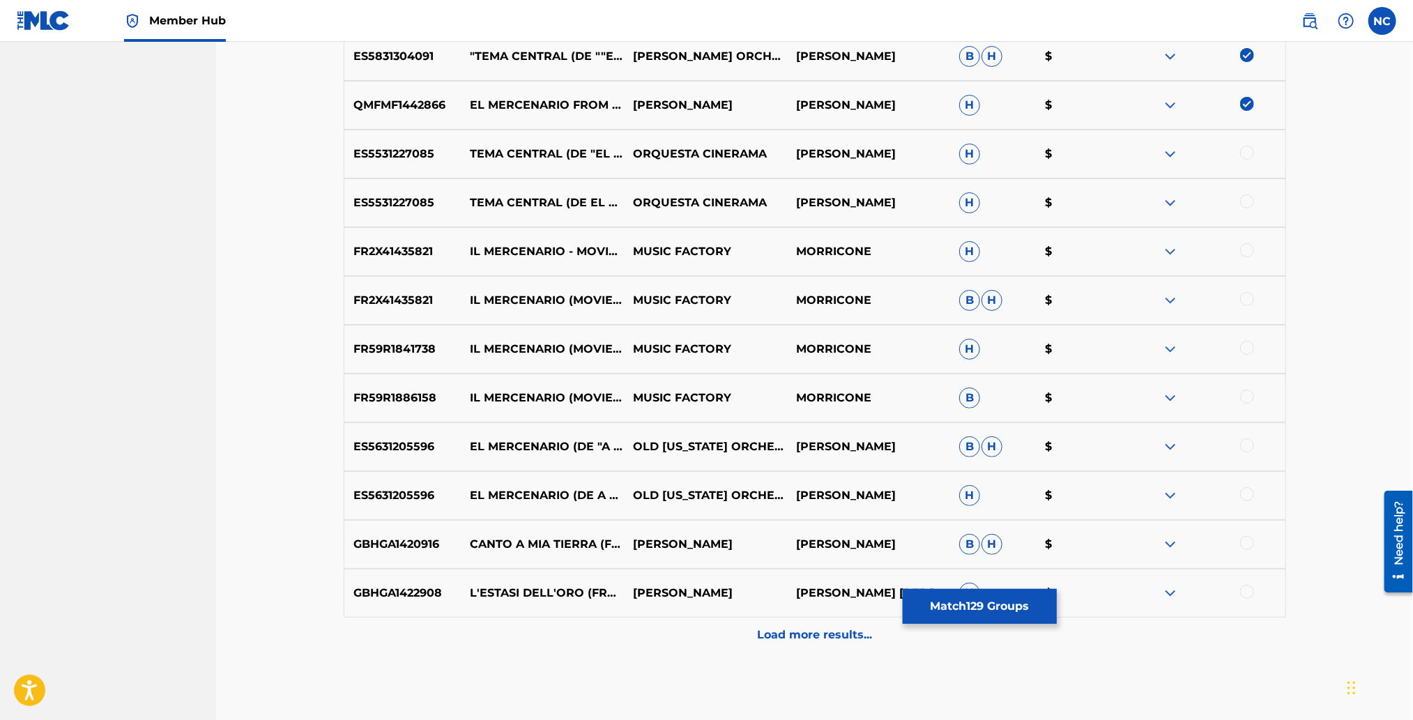
scroll to position [6757, 0]
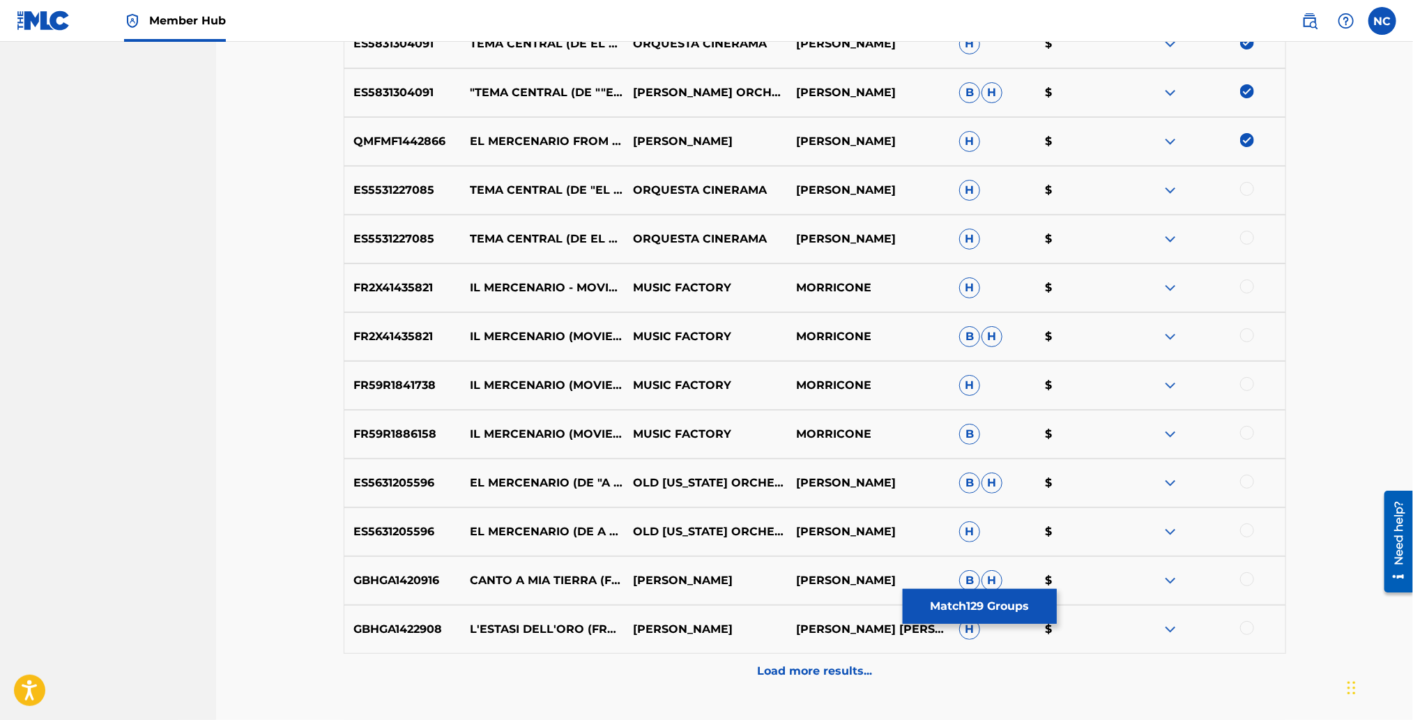
click at [1241, 188] on div at bounding box center [1247, 189] width 14 height 14
click at [1246, 234] on div at bounding box center [1247, 238] width 14 height 14
click at [1248, 292] on div at bounding box center [1203, 288] width 163 height 17
click at [1250, 333] on div at bounding box center [1247, 335] width 14 height 14
click at [1244, 281] on div at bounding box center [1247, 287] width 14 height 14
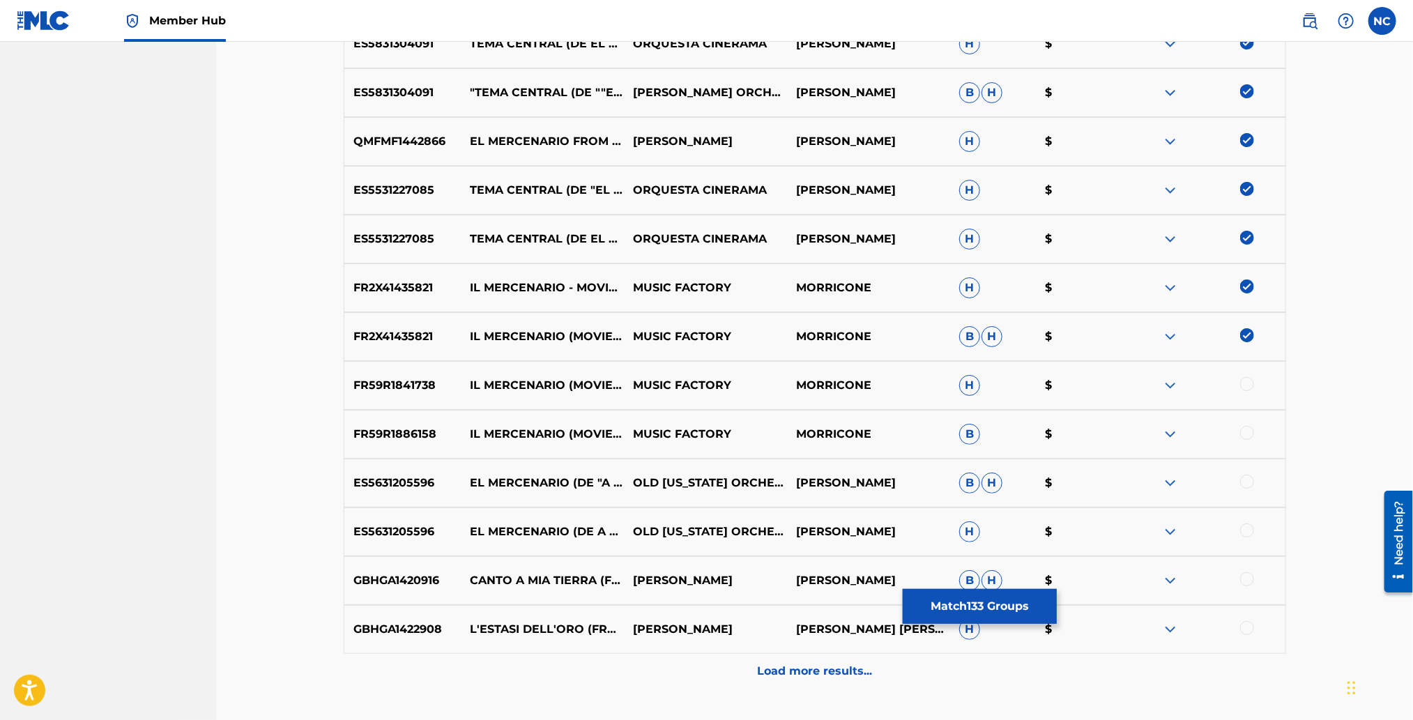
click at [1247, 387] on div at bounding box center [1247, 384] width 14 height 14
click at [1248, 438] on div at bounding box center [1247, 433] width 14 height 14
click at [1251, 479] on div at bounding box center [1247, 482] width 14 height 14
click at [1247, 527] on div at bounding box center [1247, 530] width 14 height 14
click at [787, 663] on p "Load more results..." at bounding box center [814, 671] width 115 height 17
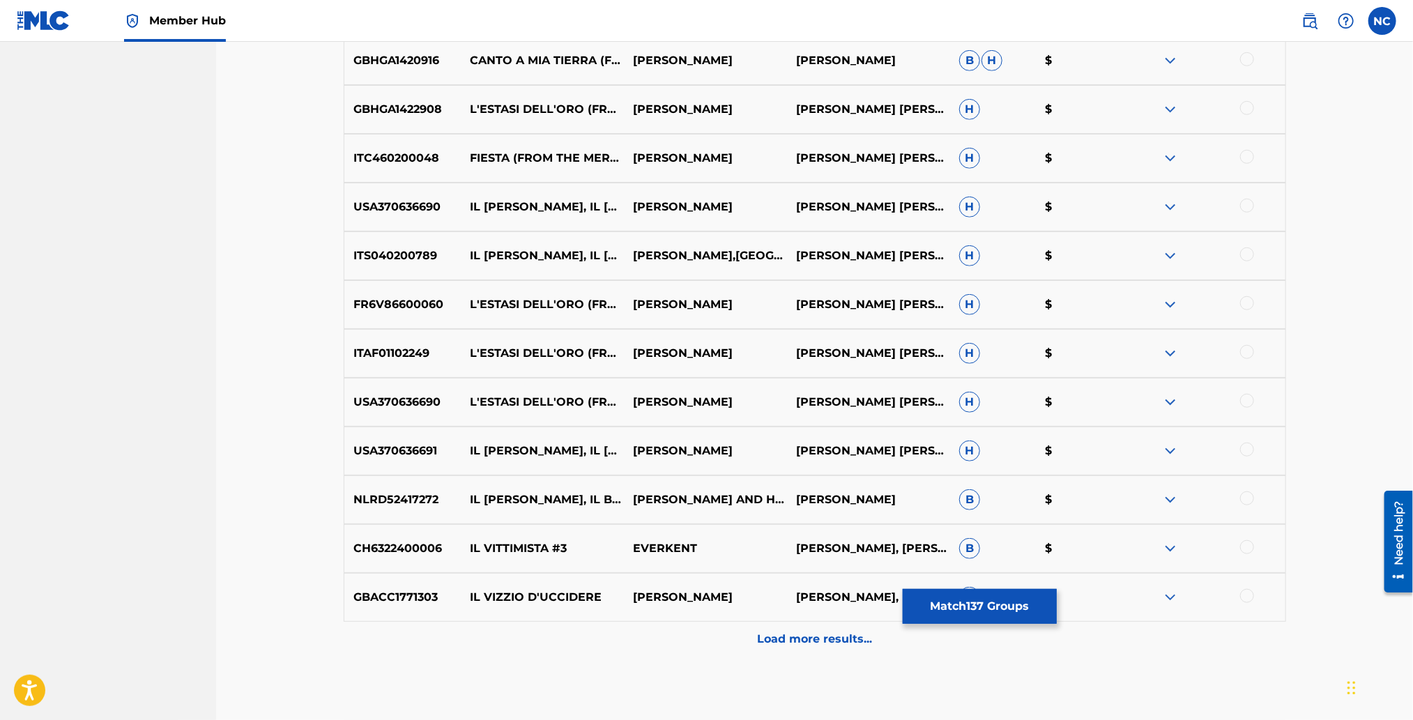
scroll to position [7280, 0]
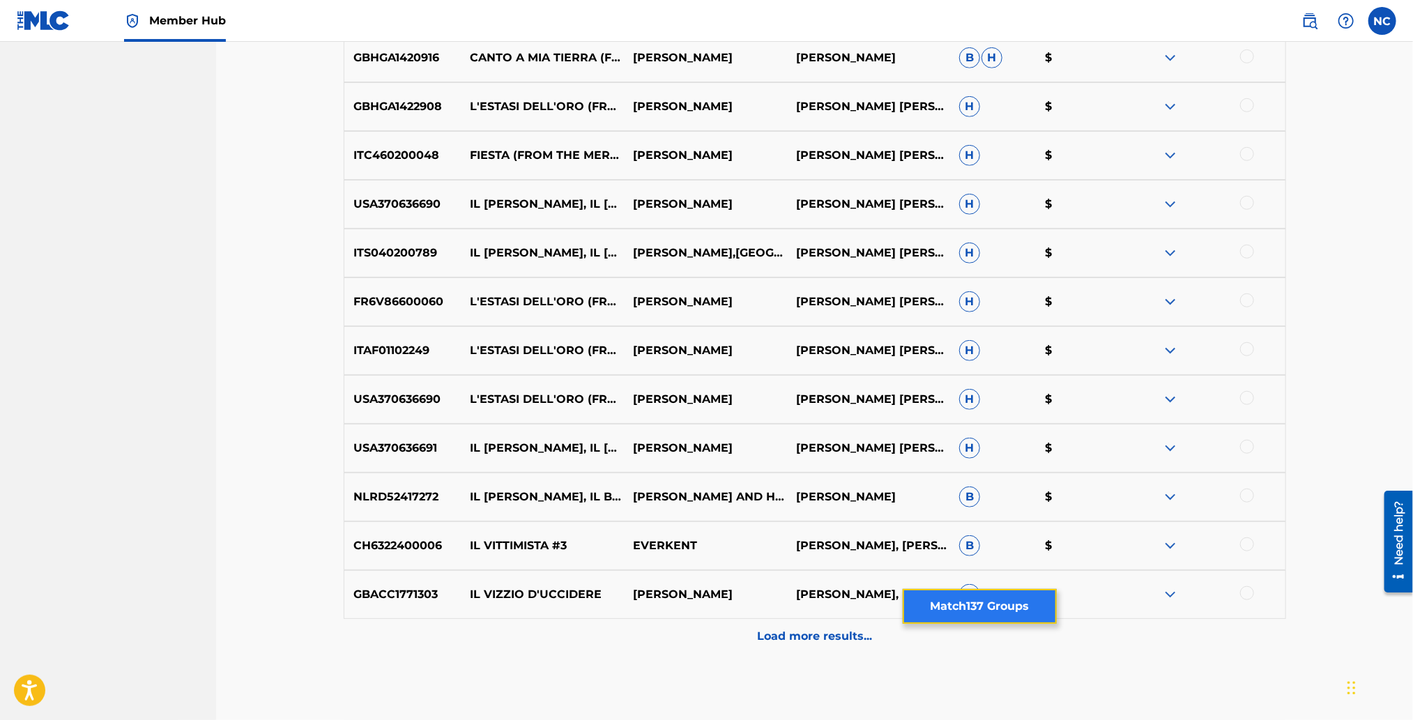
click at [962, 609] on button "Match 137 Groups" at bounding box center [980, 606] width 154 height 35
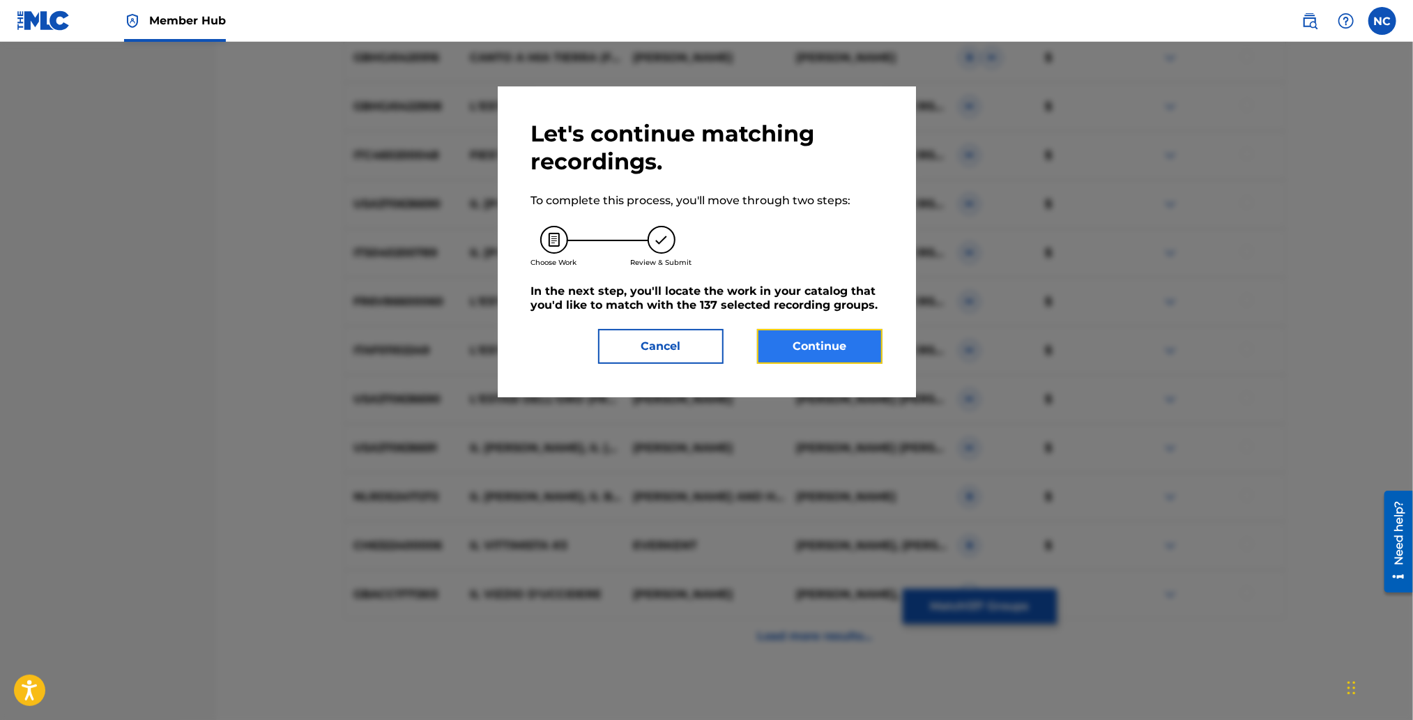
click at [802, 346] on button "Continue" at bounding box center [819, 346] width 125 height 35
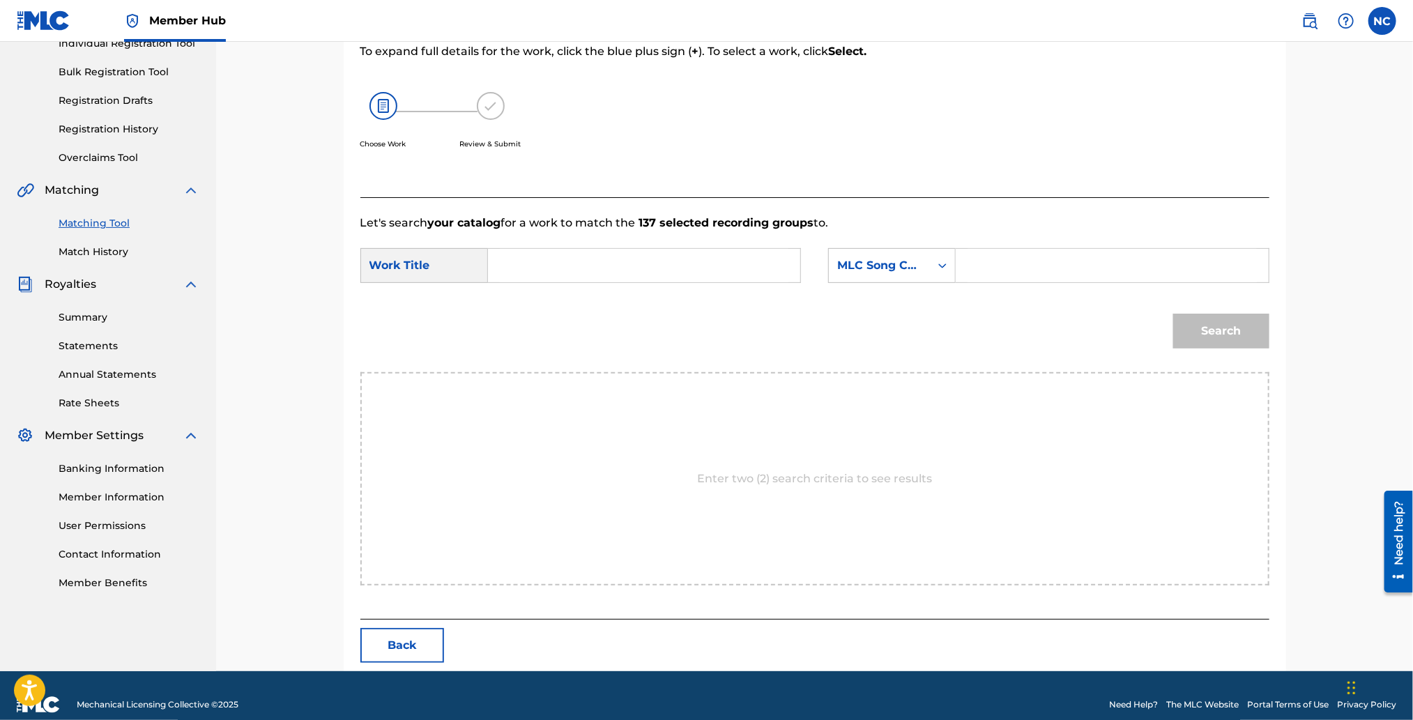
scroll to position [208, 0]
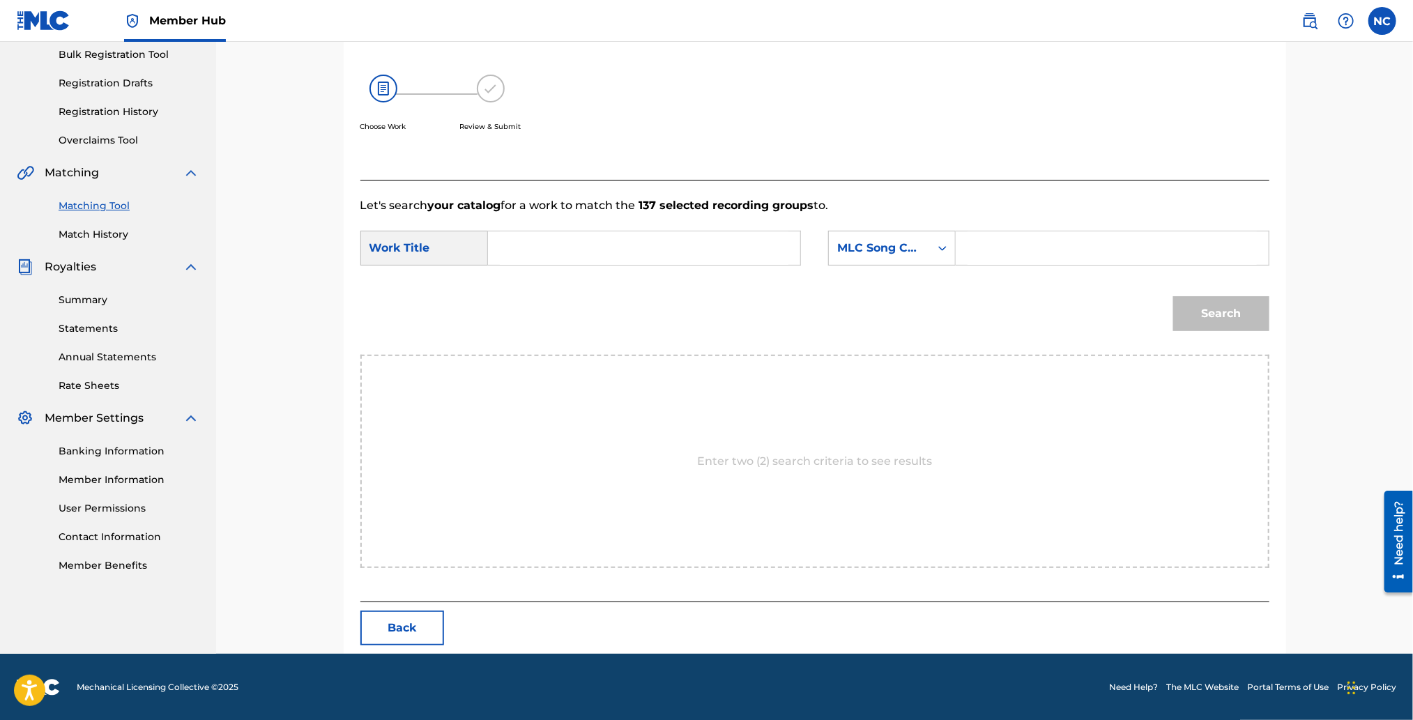
click at [1089, 240] on input "Search Form" at bounding box center [1112, 247] width 289 height 33
paste input "MB4RCY"
type input "MB4RCY"
click at [529, 238] on input "Search Form" at bounding box center [644, 247] width 289 height 33
paste input "MERCENARIO"
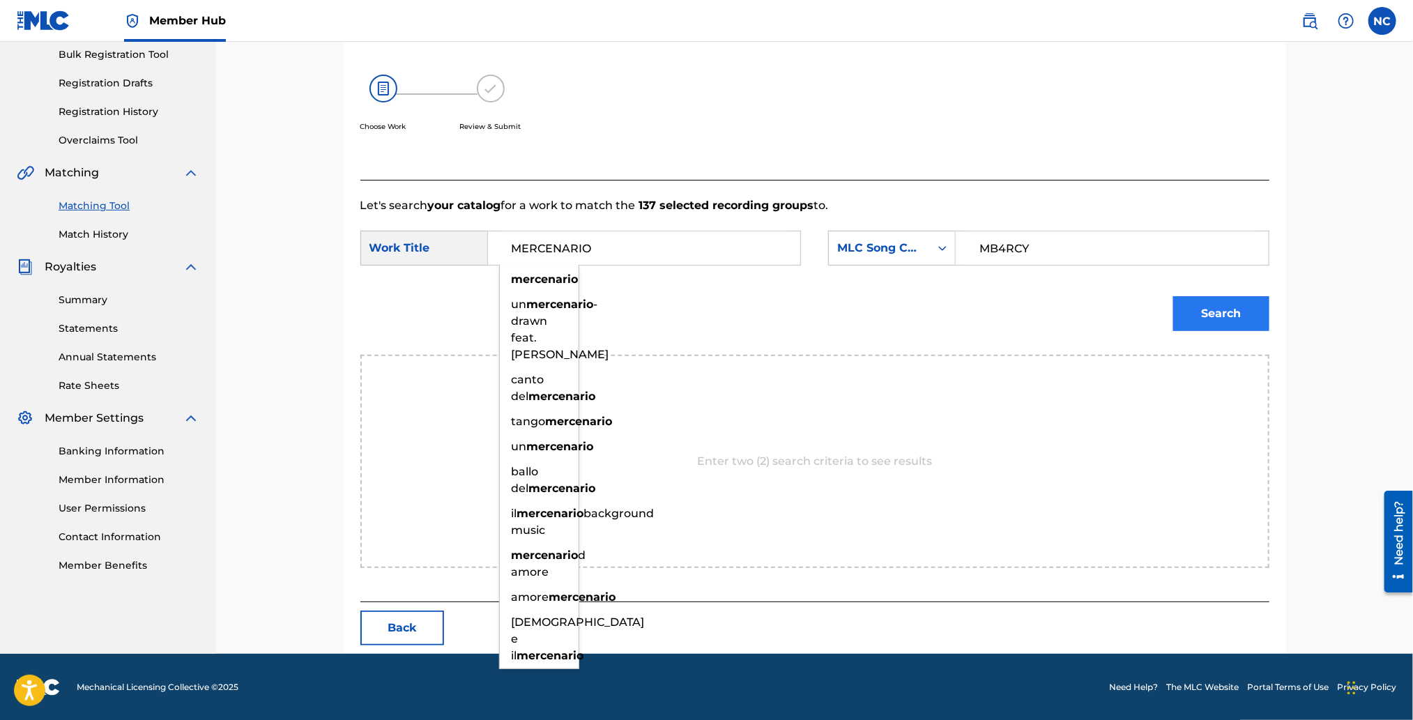
type input "MERCENARIO"
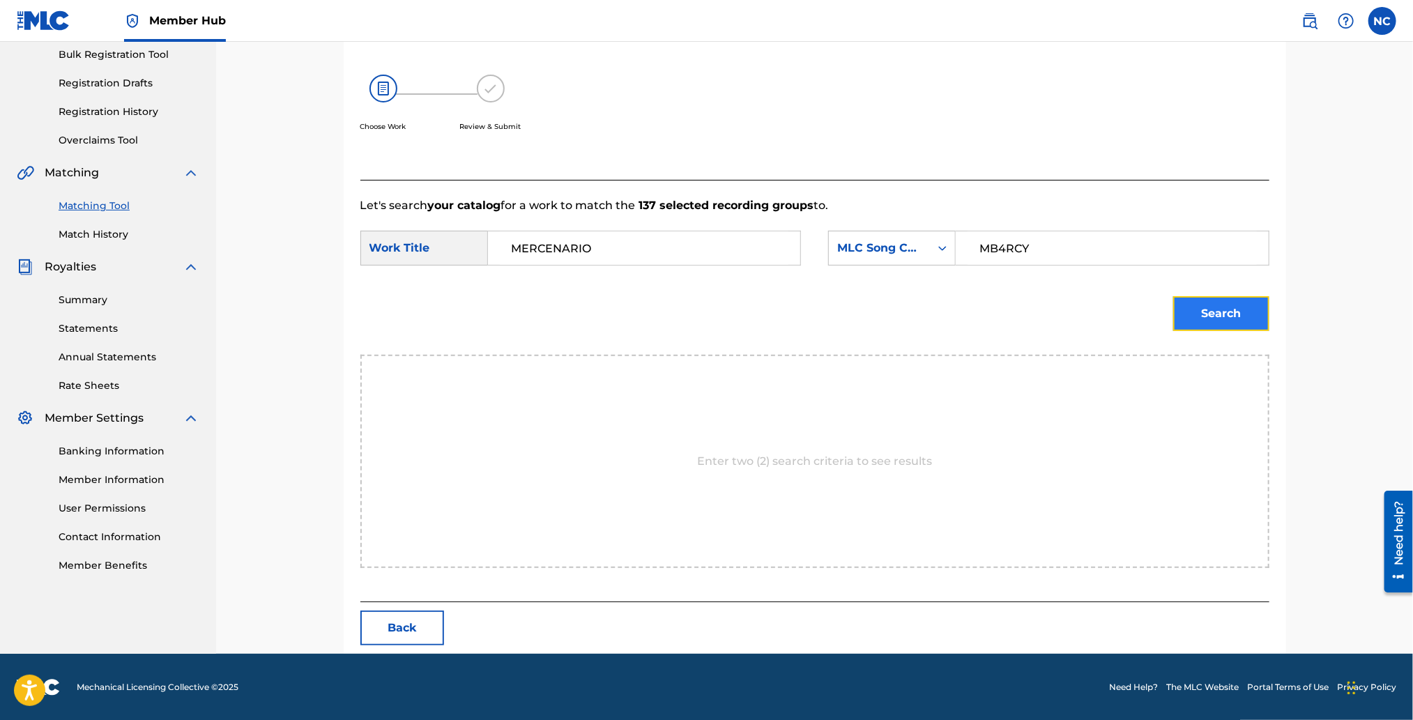
click at [1218, 307] on button "Search" at bounding box center [1221, 313] width 96 height 35
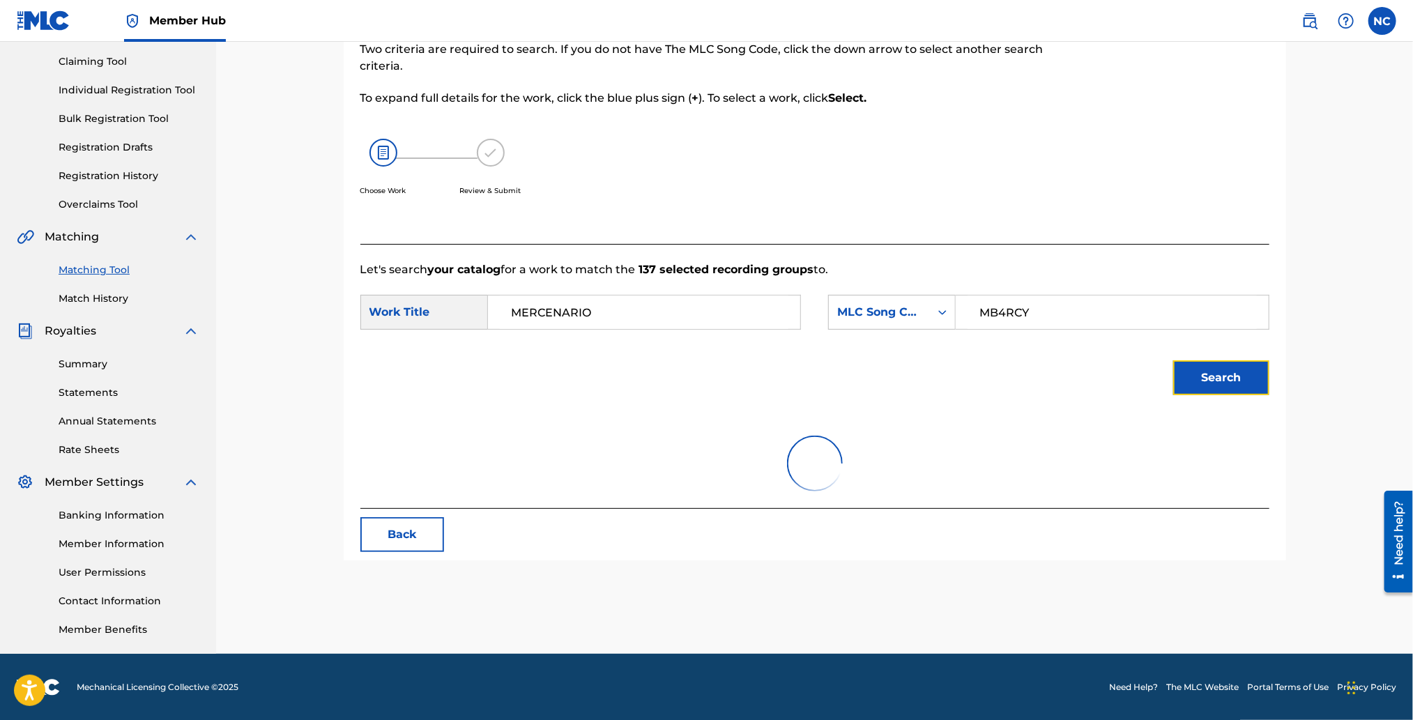
scroll to position [167, 0]
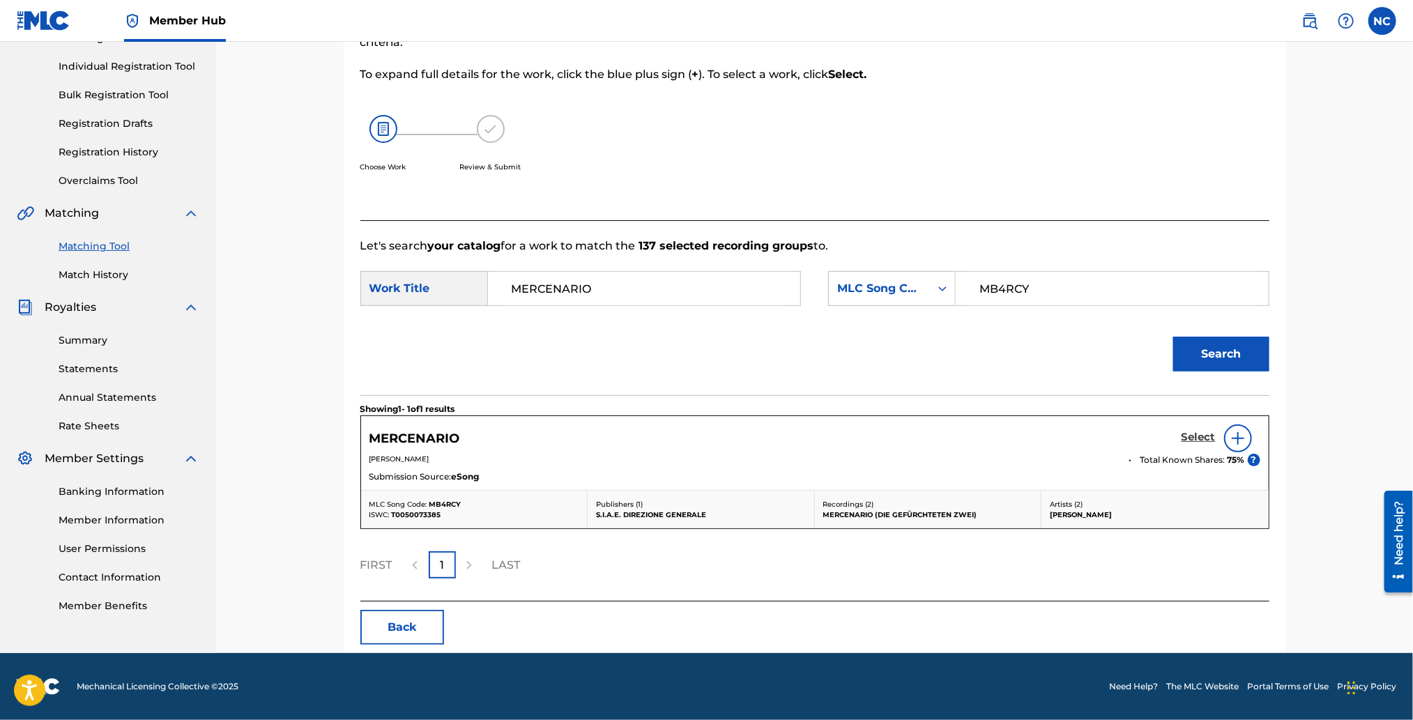
click at [1191, 435] on h5 "Select" at bounding box center [1199, 437] width 34 height 13
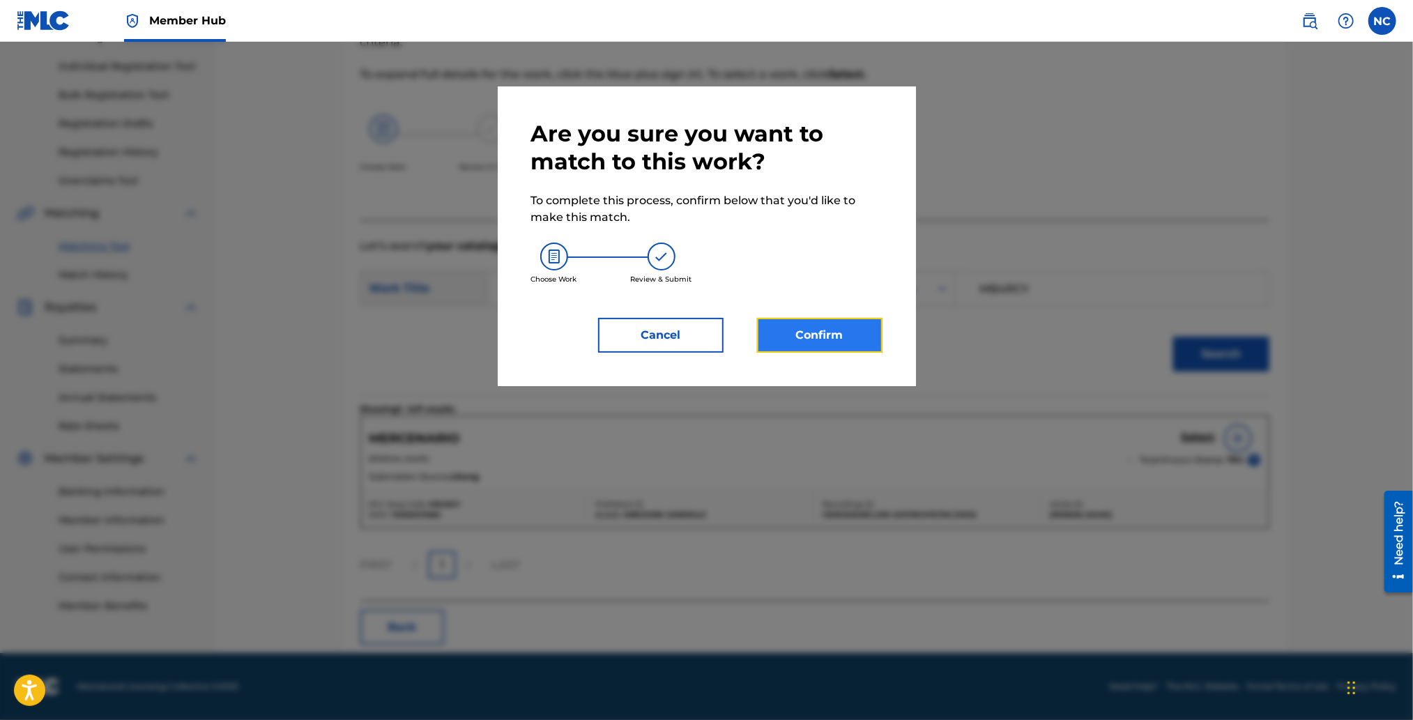
click at [838, 326] on button "Confirm" at bounding box center [819, 335] width 125 height 35
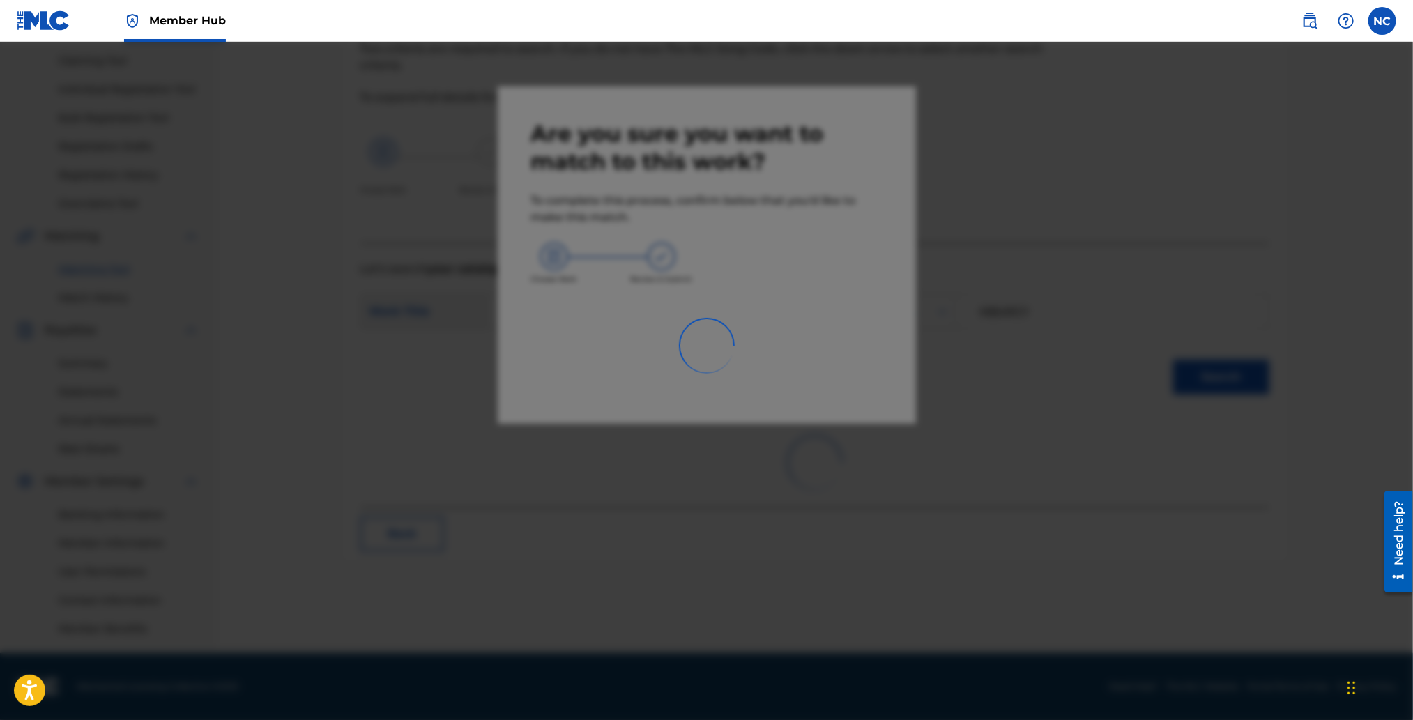
scroll to position [144, 0]
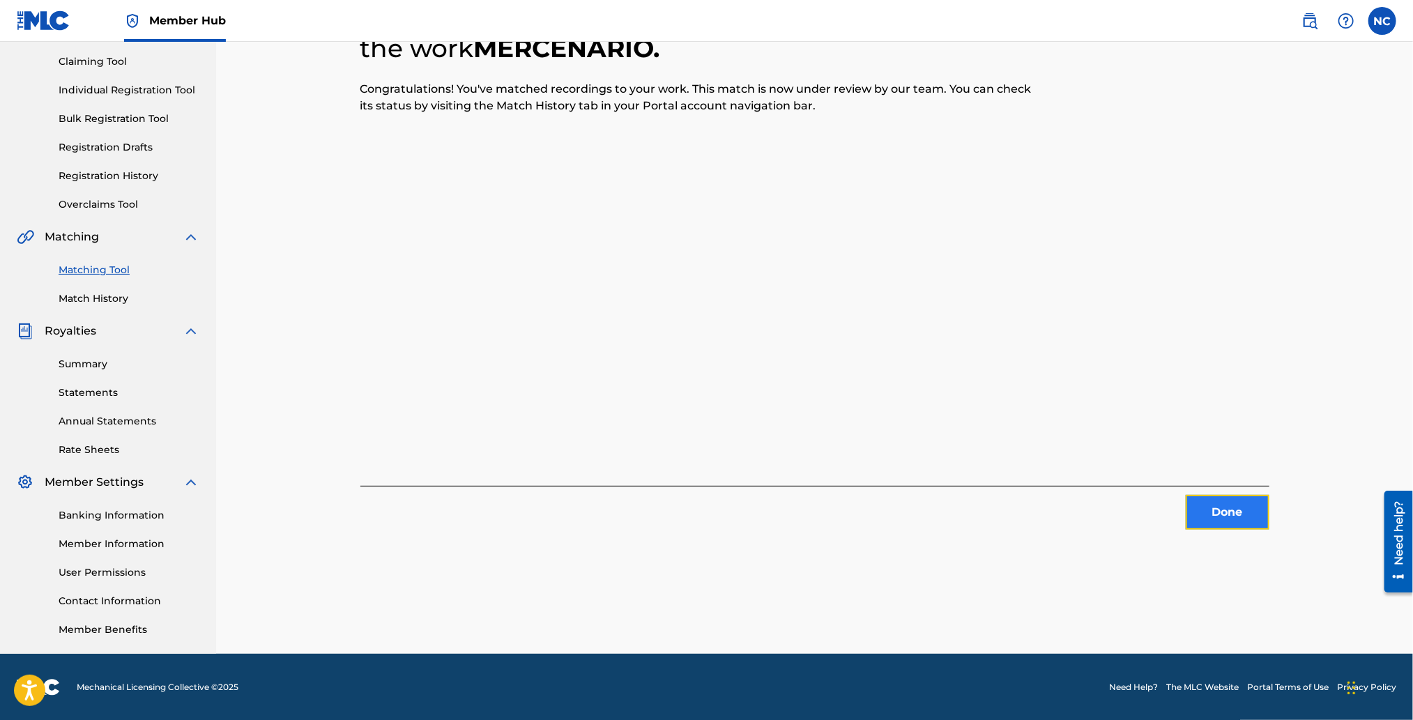
click at [1246, 507] on button "Done" at bounding box center [1228, 512] width 84 height 35
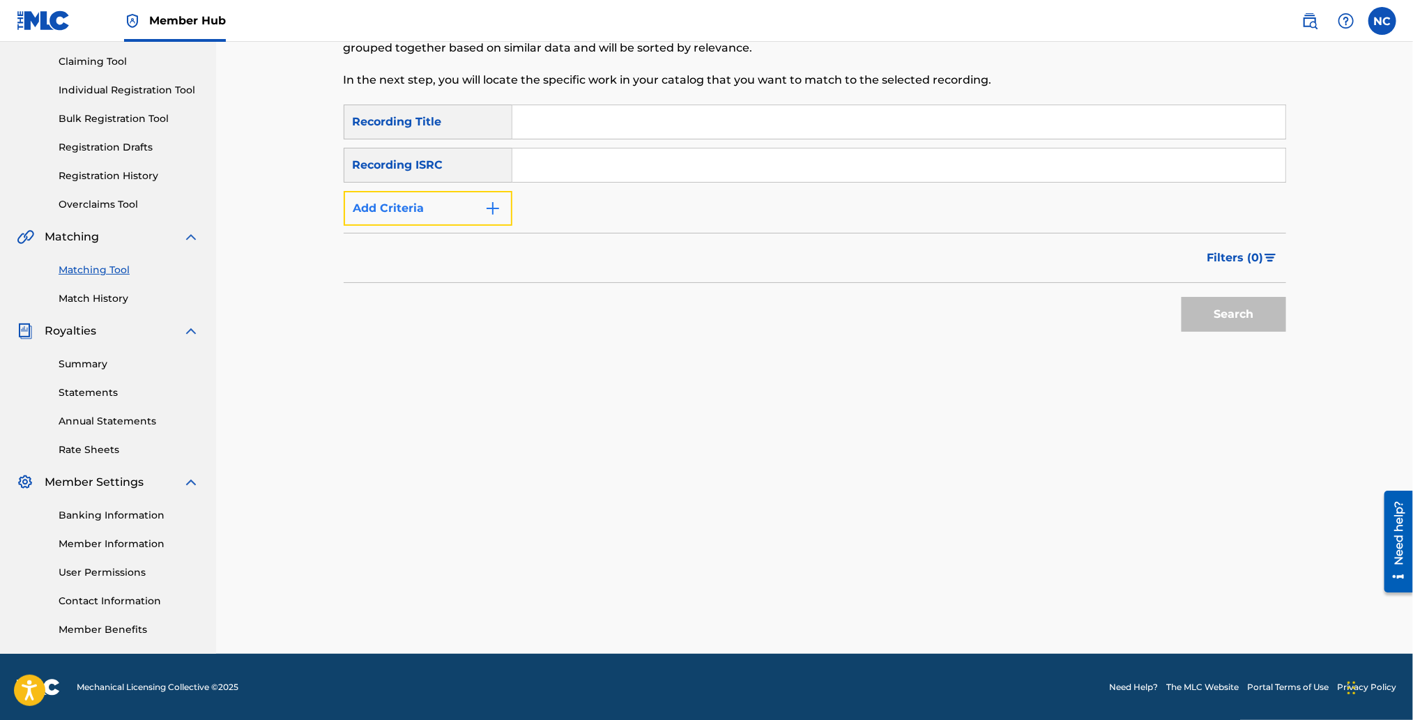
click at [507, 212] on button "Add Criteria" at bounding box center [428, 208] width 169 height 35
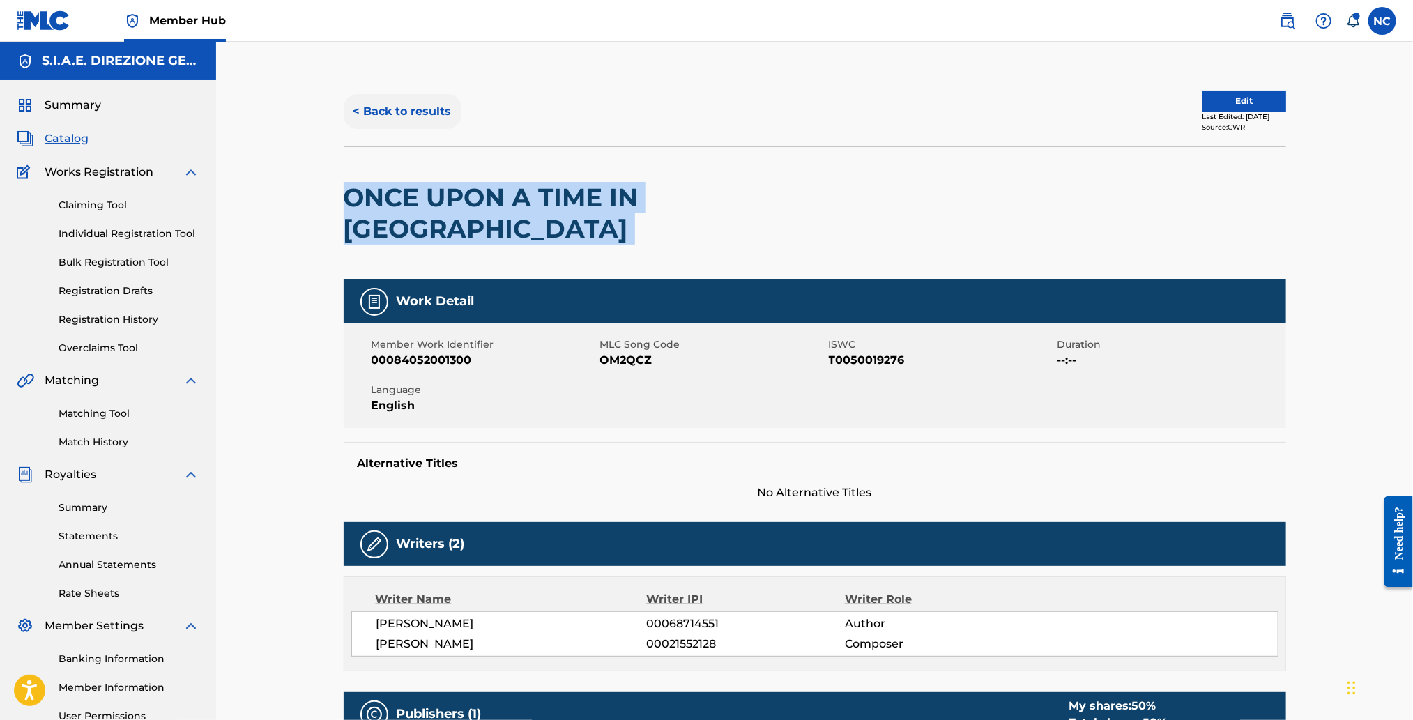
click at [345, 113] on button "< Back to results" at bounding box center [403, 111] width 118 height 35
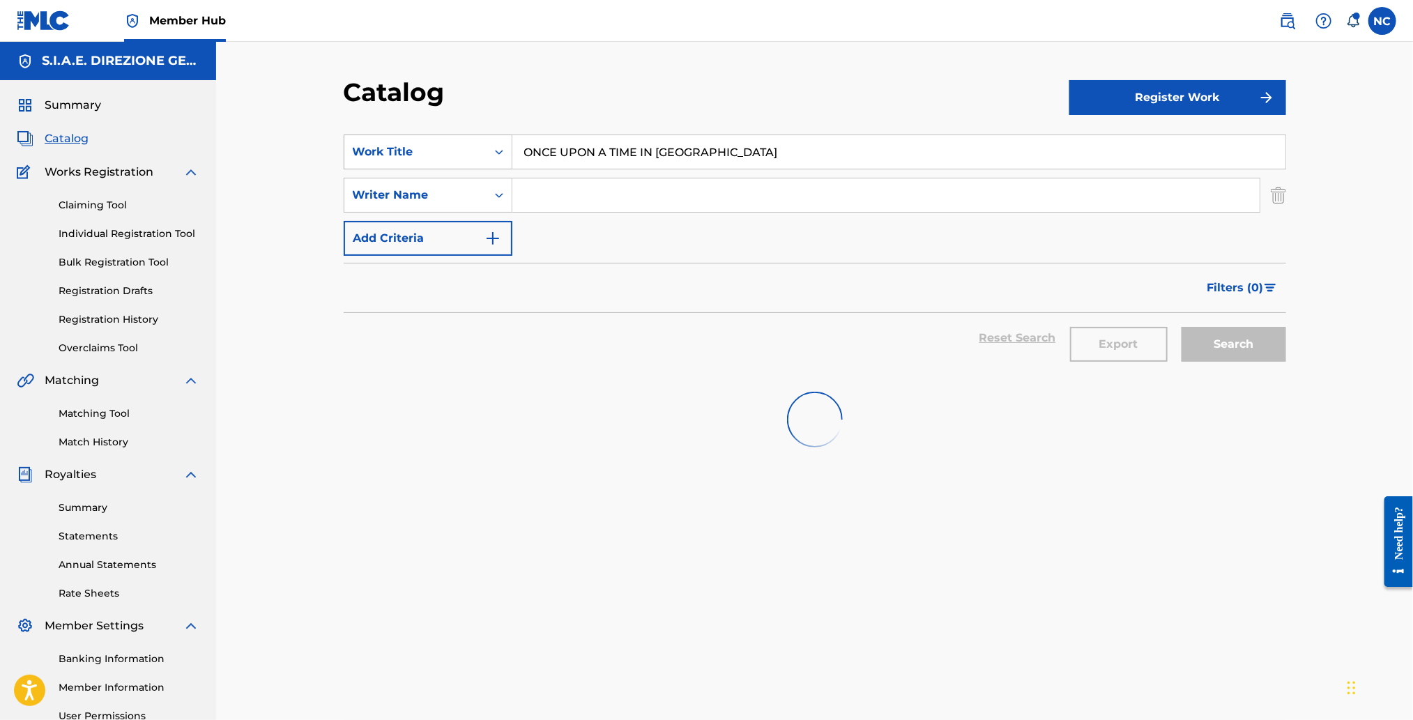
drag, startPoint x: 770, startPoint y: 149, endPoint x: 421, endPoint y: 146, distance: 349.2
click at [421, 146] on div "SearchWithCriteria2b0d894c-9d68-461e-aae0-d9cf7943147b Work Title ONCE UPON A T…" at bounding box center [815, 152] width 942 height 35
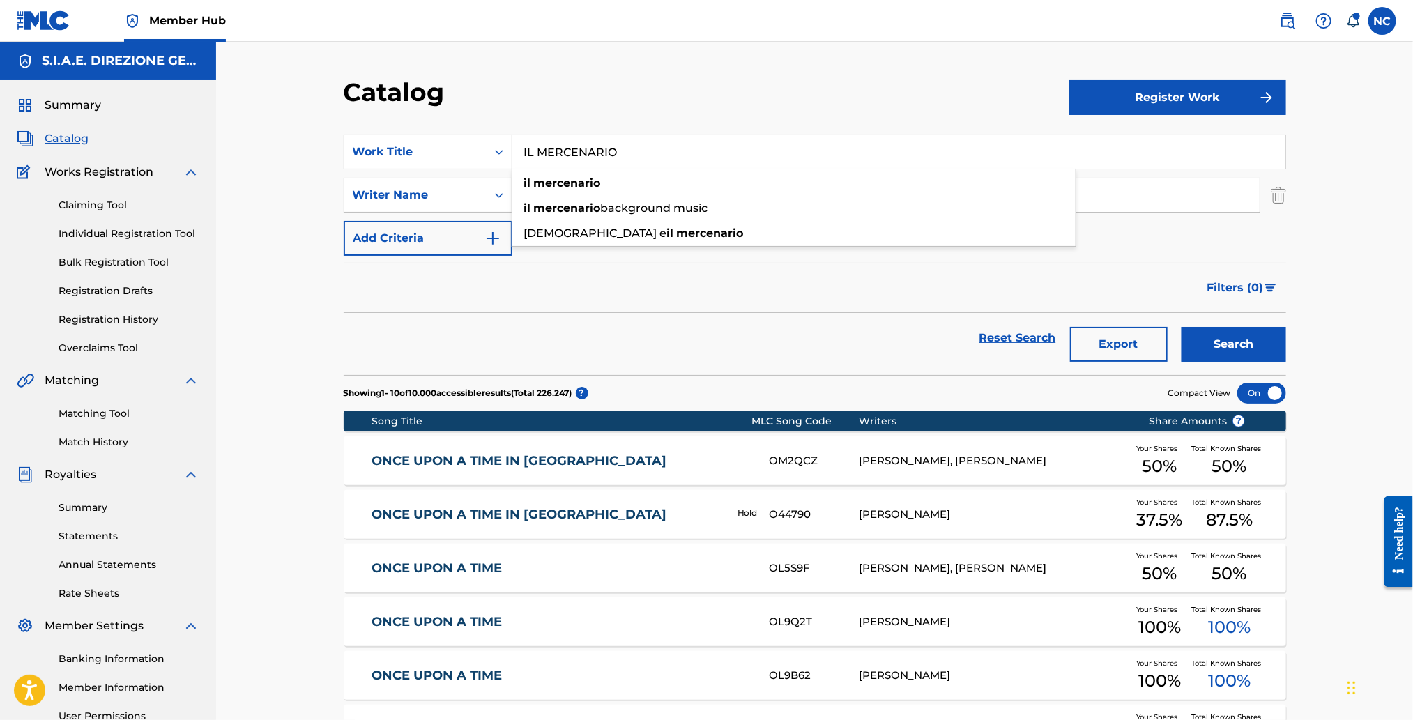
type input "IL MERCENARIO"
click at [1182, 327] on button "Search" at bounding box center [1234, 344] width 105 height 35
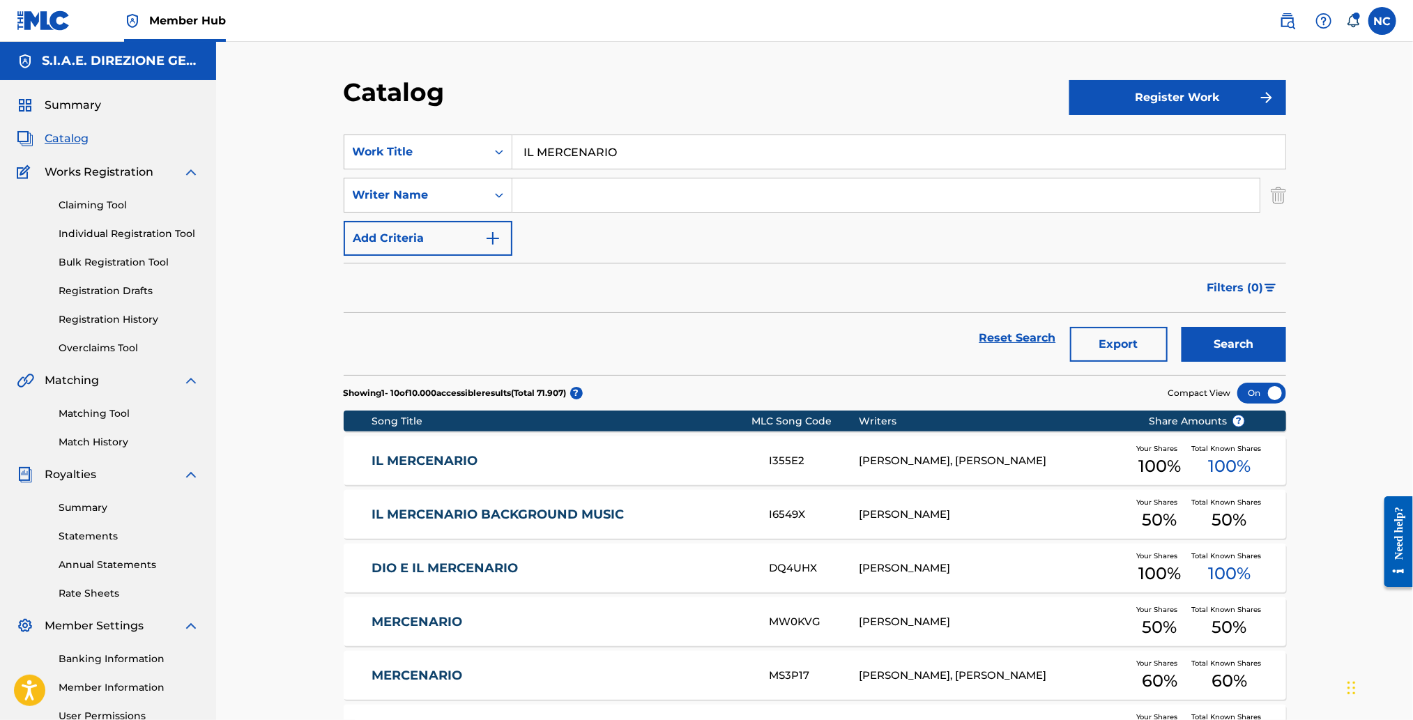
click at [481, 516] on link "IL MERCENARIO BACKGROUND MUSIC" at bounding box center [561, 515] width 379 height 16
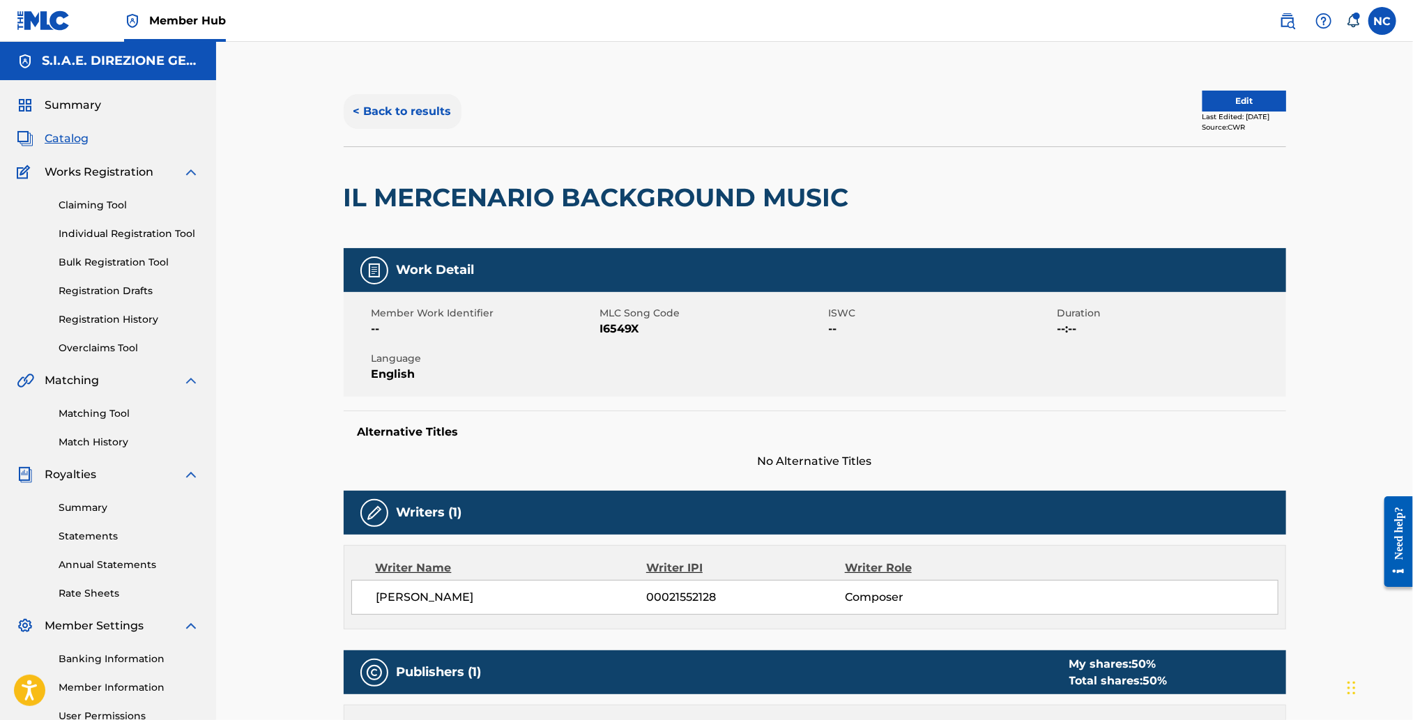
click at [356, 109] on button "< Back to results" at bounding box center [403, 111] width 118 height 35
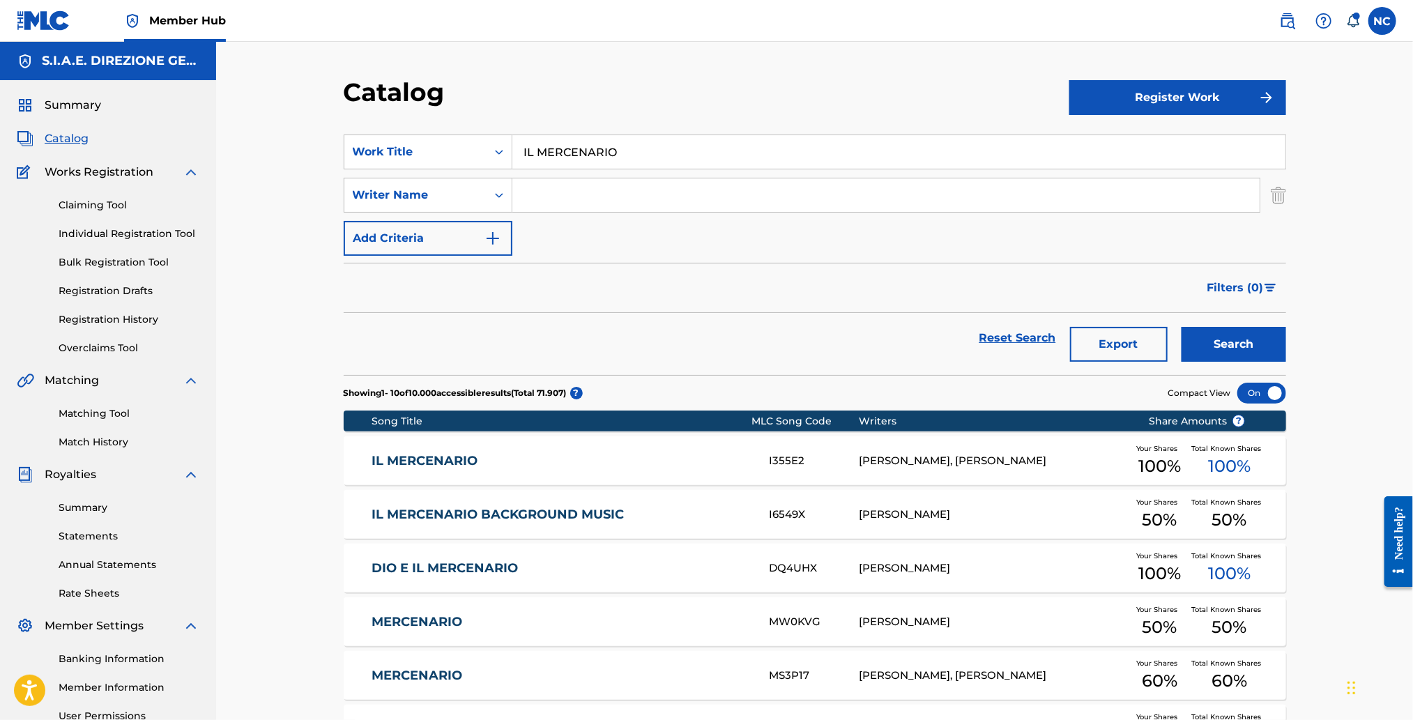
click at [532, 152] on input "IL MERCENARIO" at bounding box center [898, 151] width 773 height 33
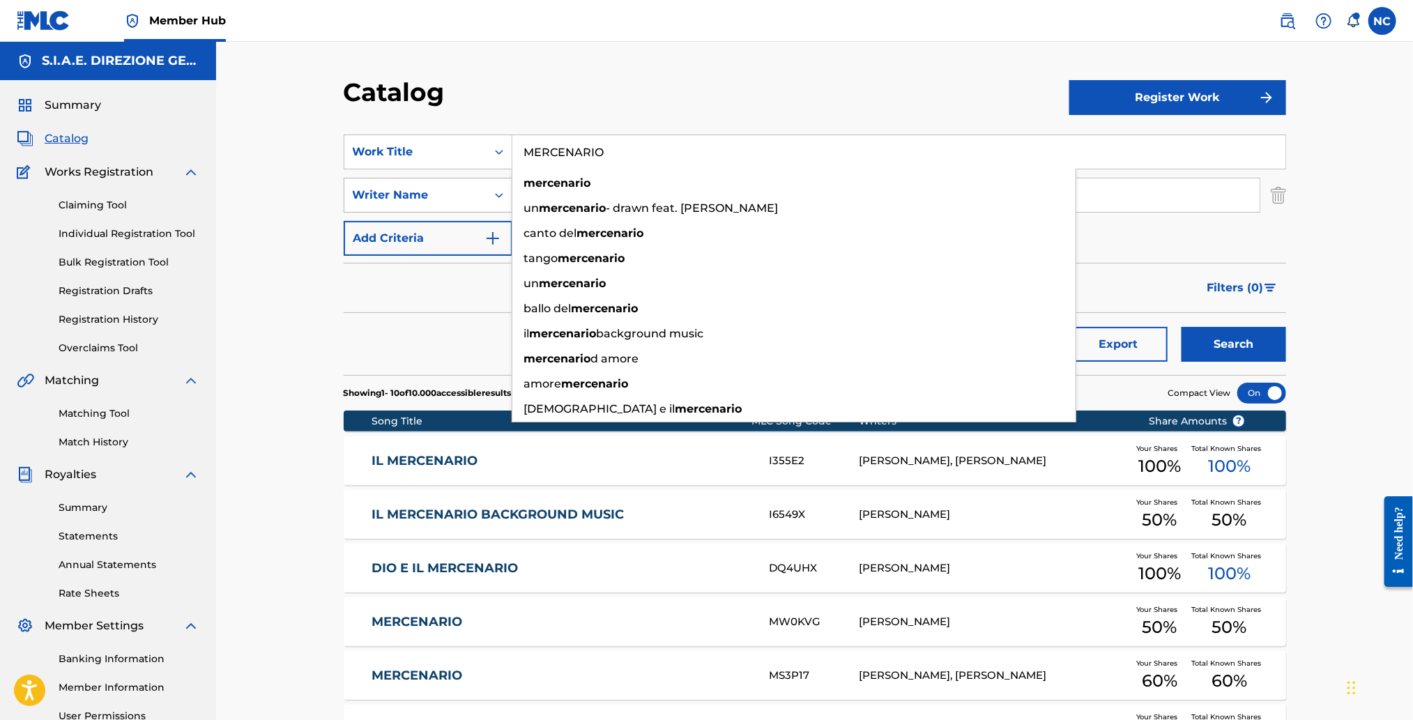
type input "MERCENARIO"
click at [500, 197] on icon "Search Form" at bounding box center [499, 195] width 14 height 14
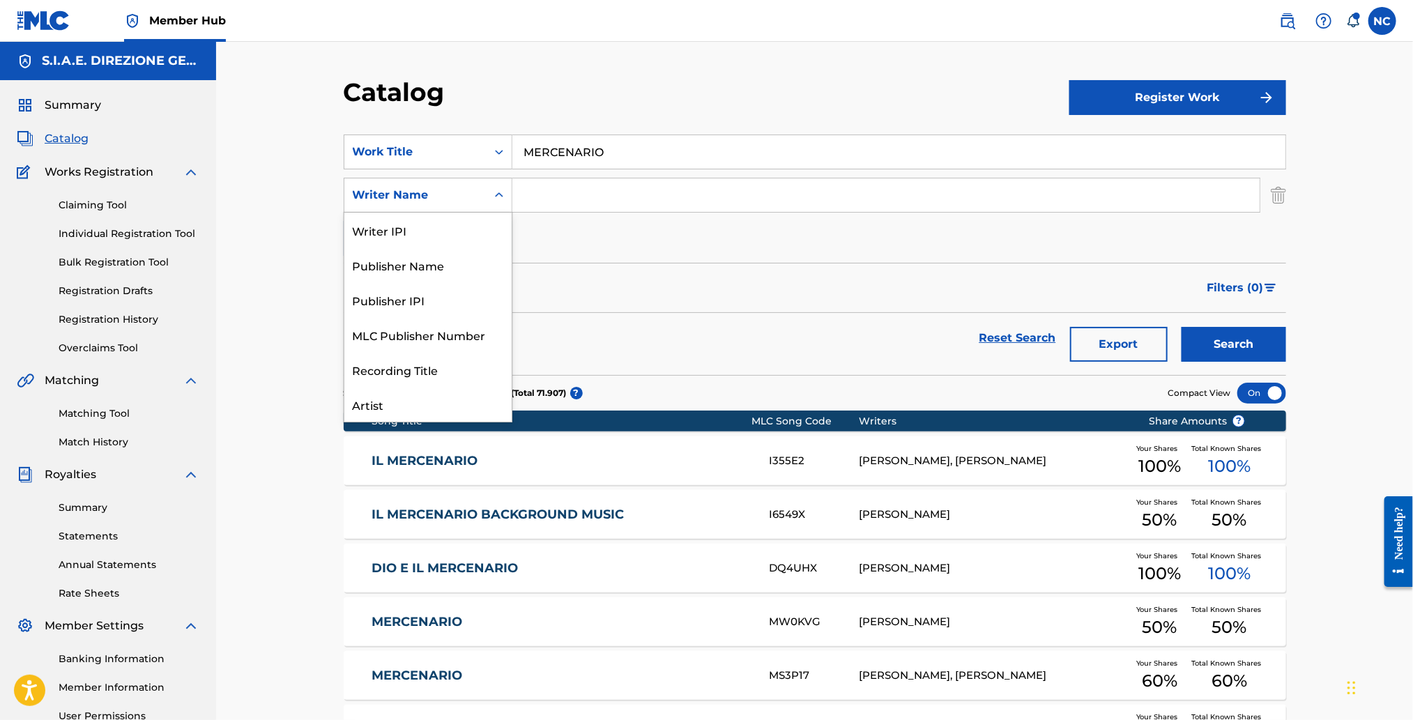
scroll to position [70, 0]
click at [590, 197] on input "Search Form" at bounding box center [885, 194] width 747 height 33
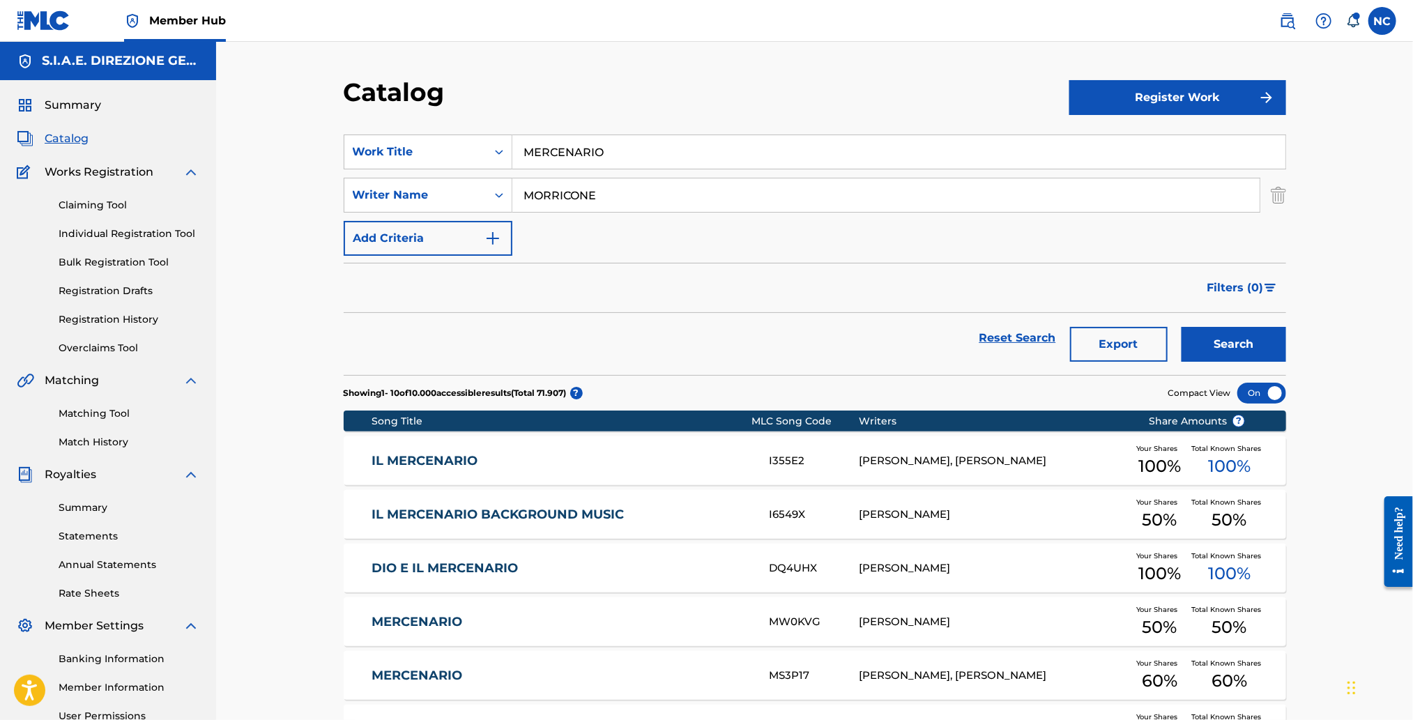
type input "MORRICONE"
click at [1182, 327] on button "Search" at bounding box center [1234, 344] width 105 height 35
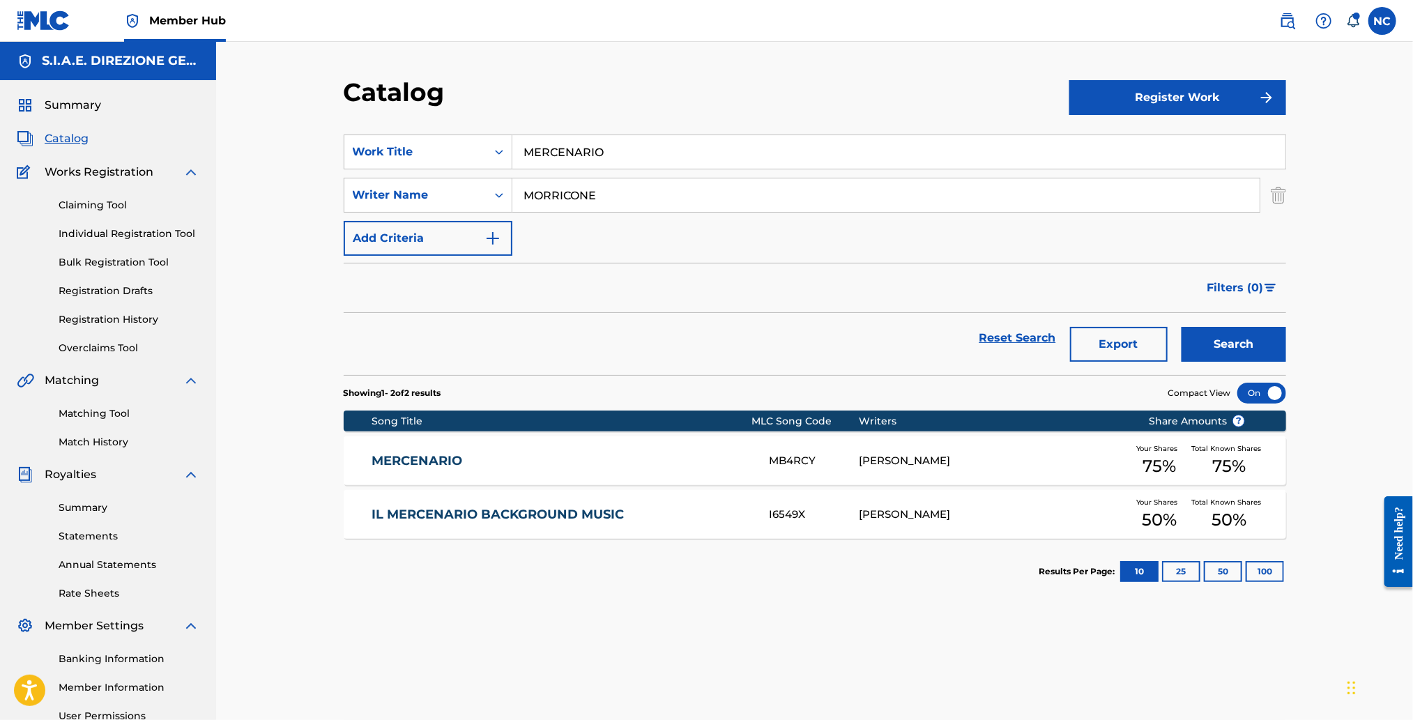
click at [445, 461] on link "MERCENARIO" at bounding box center [561, 461] width 379 height 16
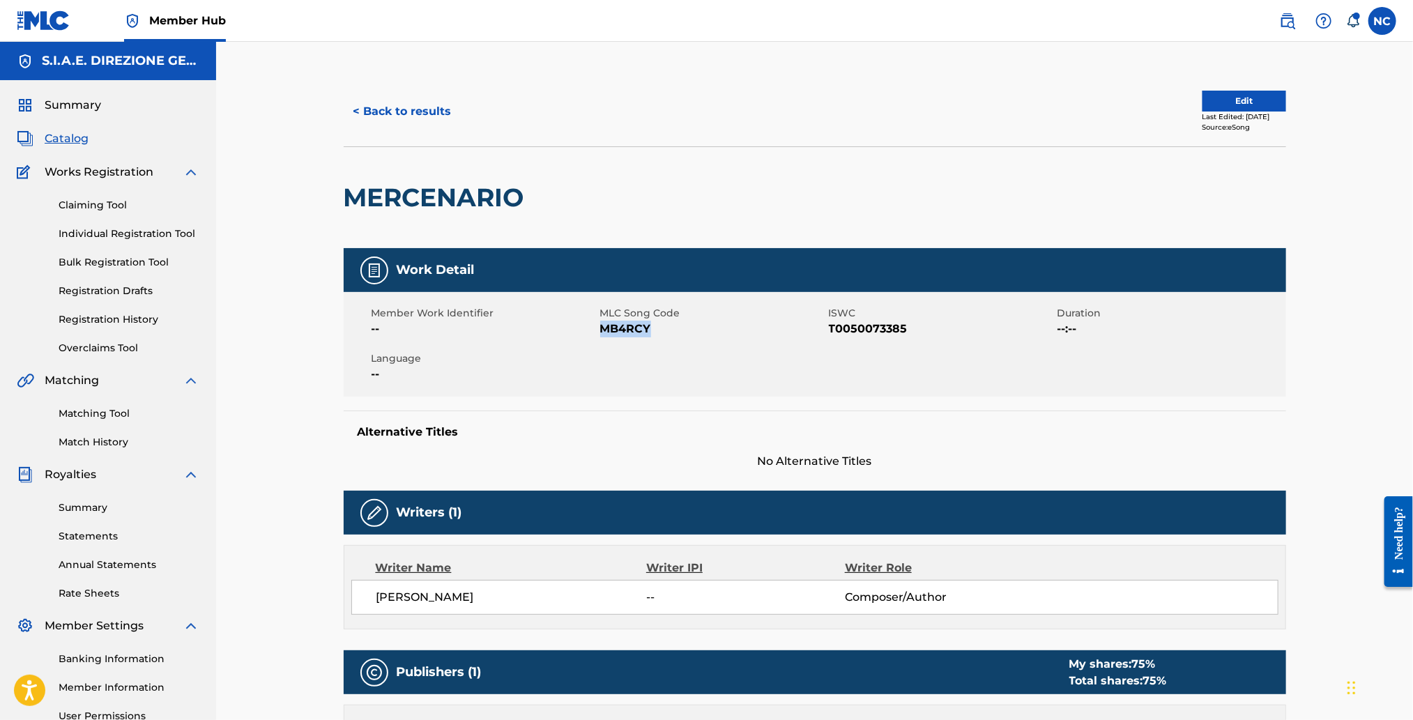
drag, startPoint x: 655, startPoint y: 328, endPoint x: 602, endPoint y: 329, distance: 53.0
click at [602, 329] on span "MB4RCY" at bounding box center [712, 329] width 225 height 17
copy span "MB4RCY"
drag, startPoint x: 375, startPoint y: 195, endPoint x: 252, endPoint y: 199, distance: 123.4
click at [252, 199] on div "< Back to results Edit Last Edited: [DATE] Source: eSong MERCENARIO Work Detail…" at bounding box center [814, 547] width 1197 height 1010
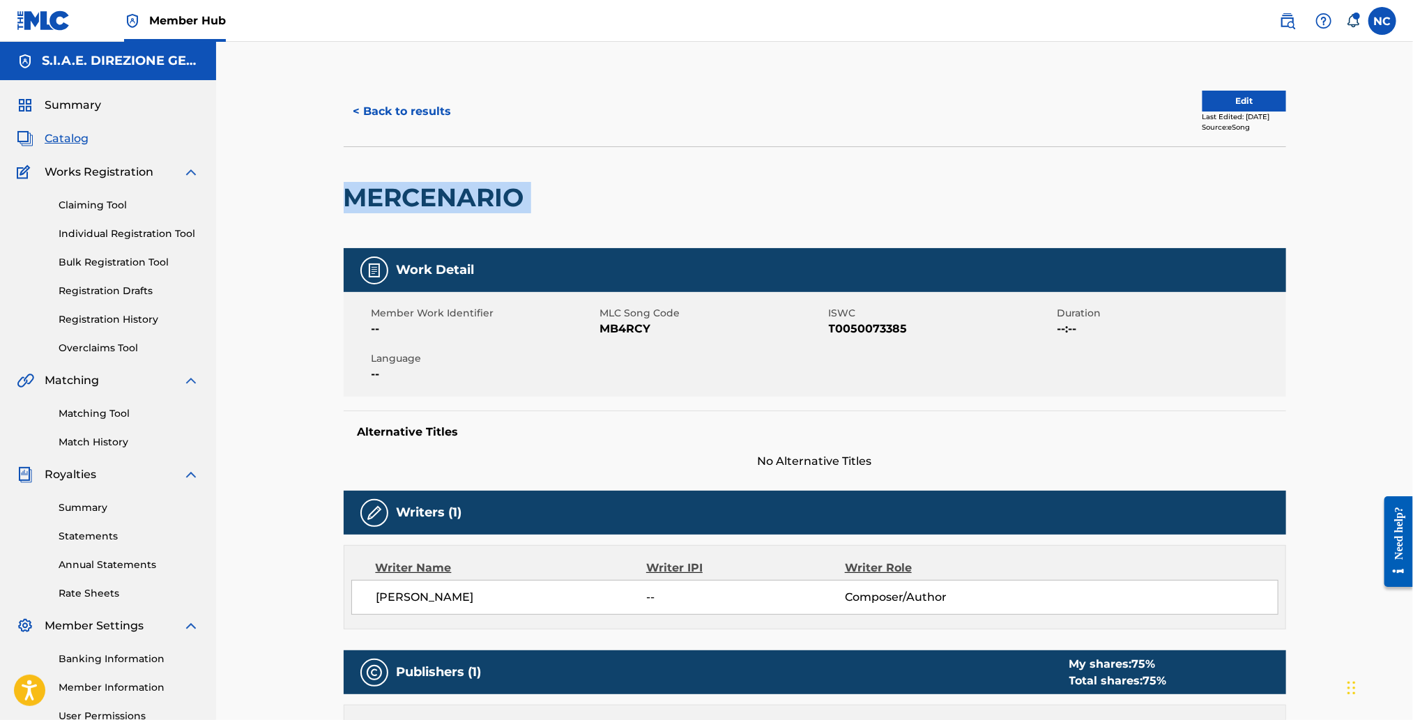
copy div "MERCENARIO"
